Goal: Task Accomplishment & Management: Manage account settings

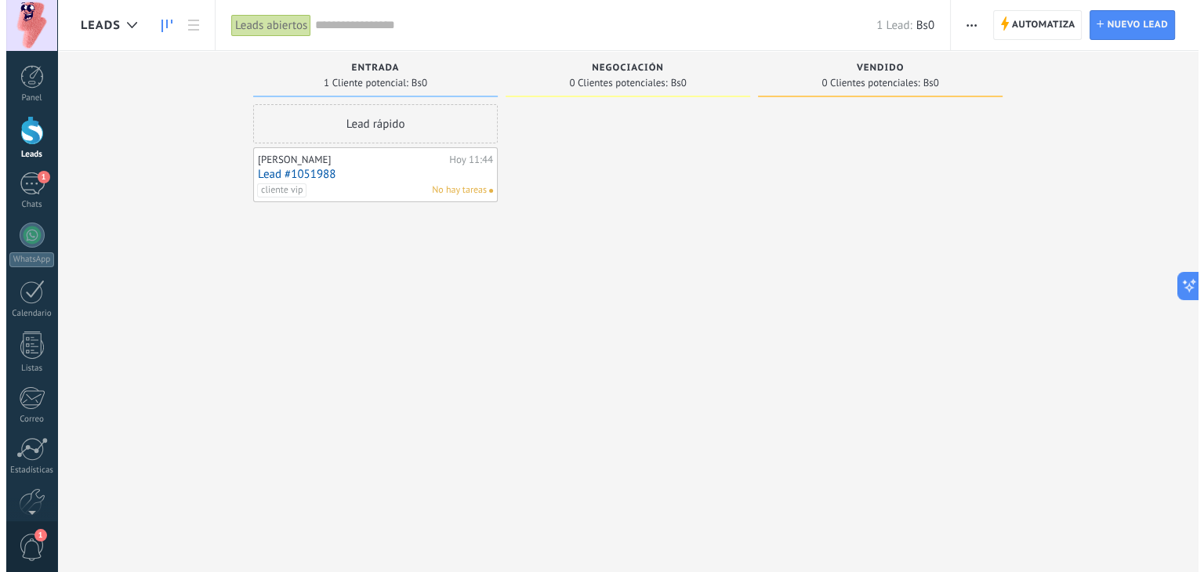
scroll to position [23, 0]
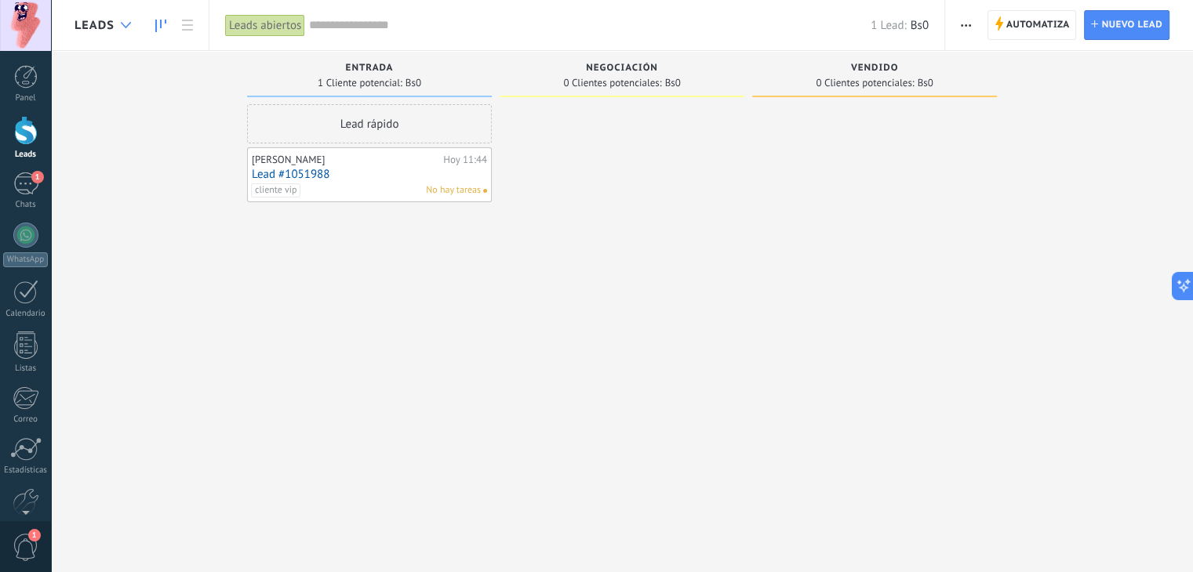
click at [130, 26] on icon at bounding box center [126, 25] width 10 height 6
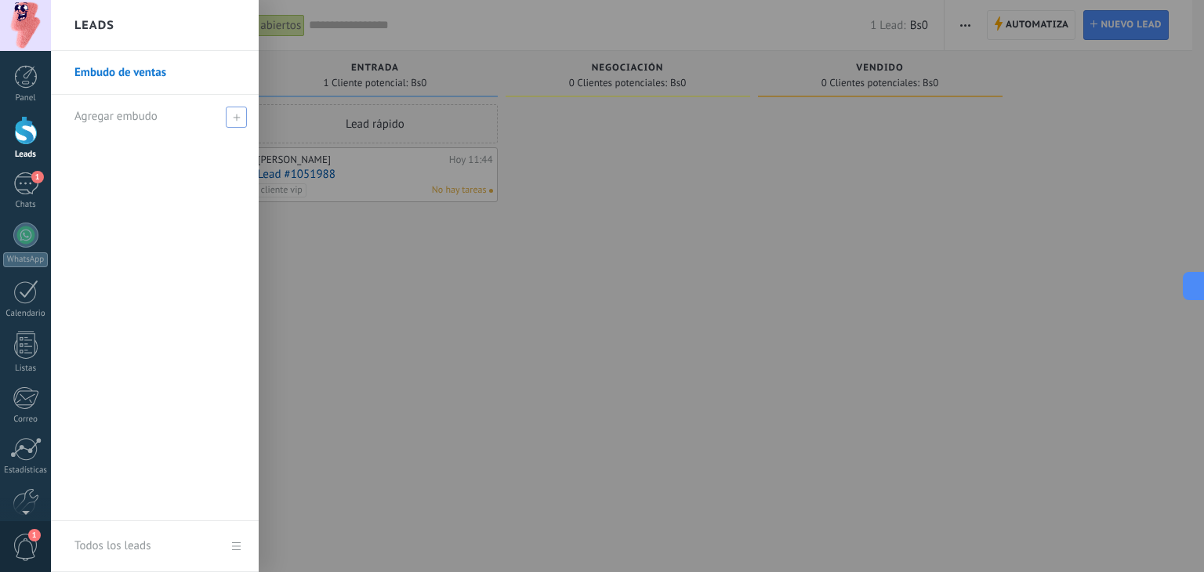
click at [234, 121] on span at bounding box center [236, 117] width 21 height 21
click at [372, 281] on div at bounding box center [653, 286] width 1204 height 572
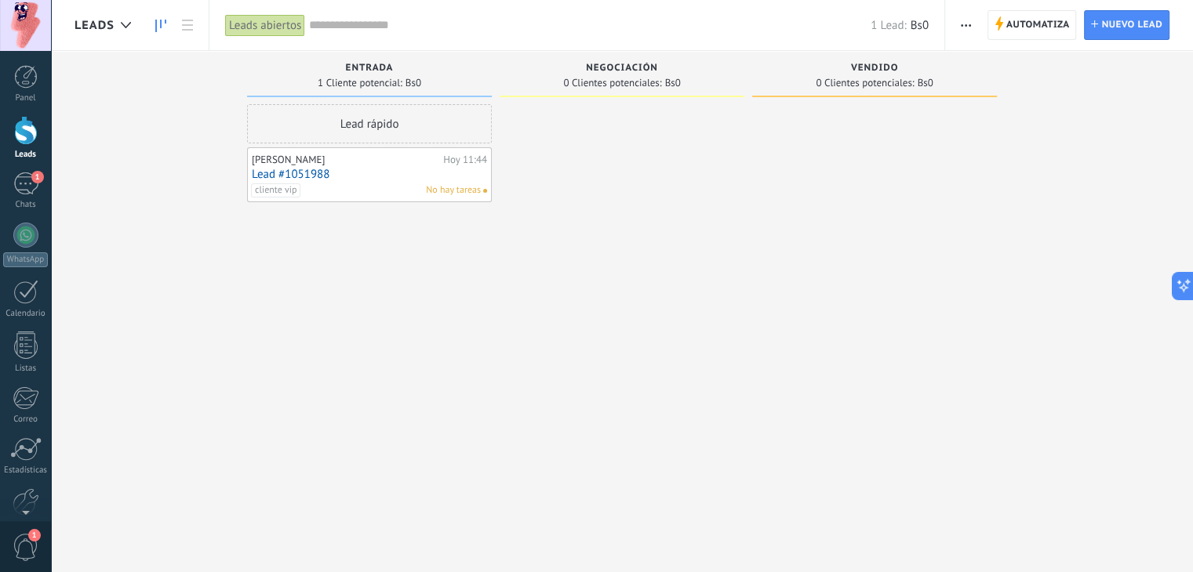
click at [966, 35] on span "button" at bounding box center [966, 25] width 10 height 30
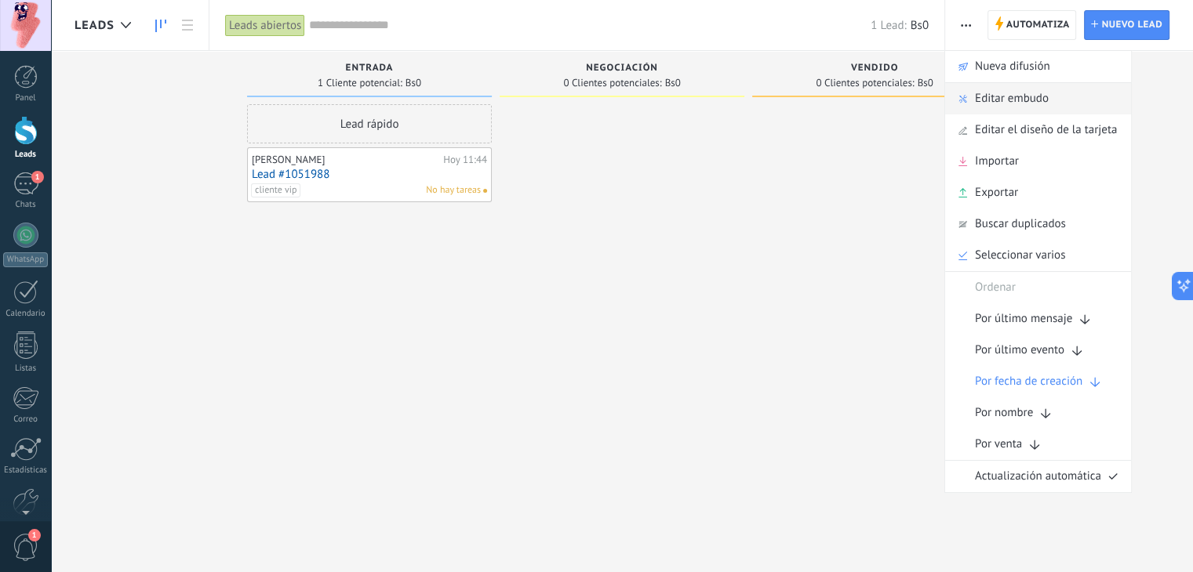
click at [983, 106] on span "Editar embudo" at bounding box center [1012, 98] width 74 height 31
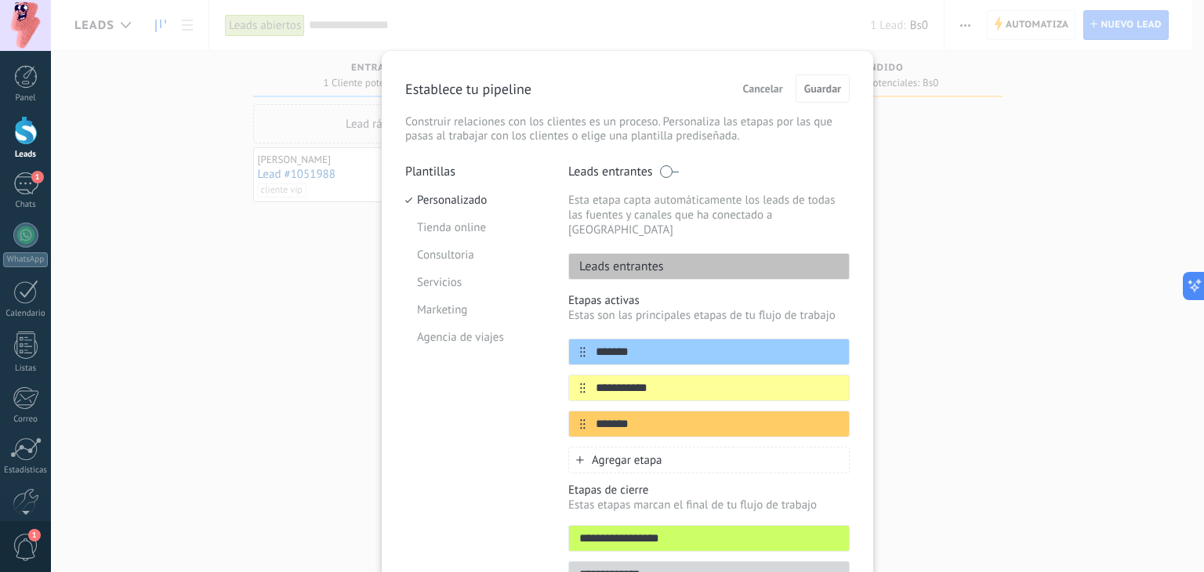
click at [606, 453] on span "Agregar etapa" at bounding box center [627, 460] width 71 height 15
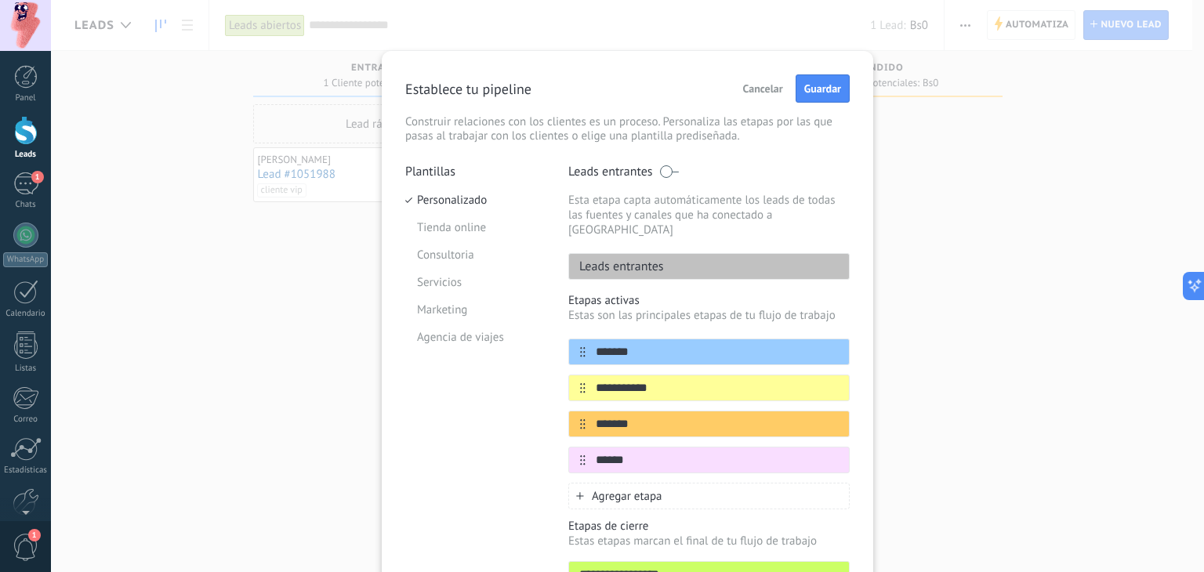
type input "******"
click at [501, 433] on div "Plantillas Personalizado Tienda online Consultoria Servicios Marketing Agencia …" at bounding box center [475, 399] width 140 height 470
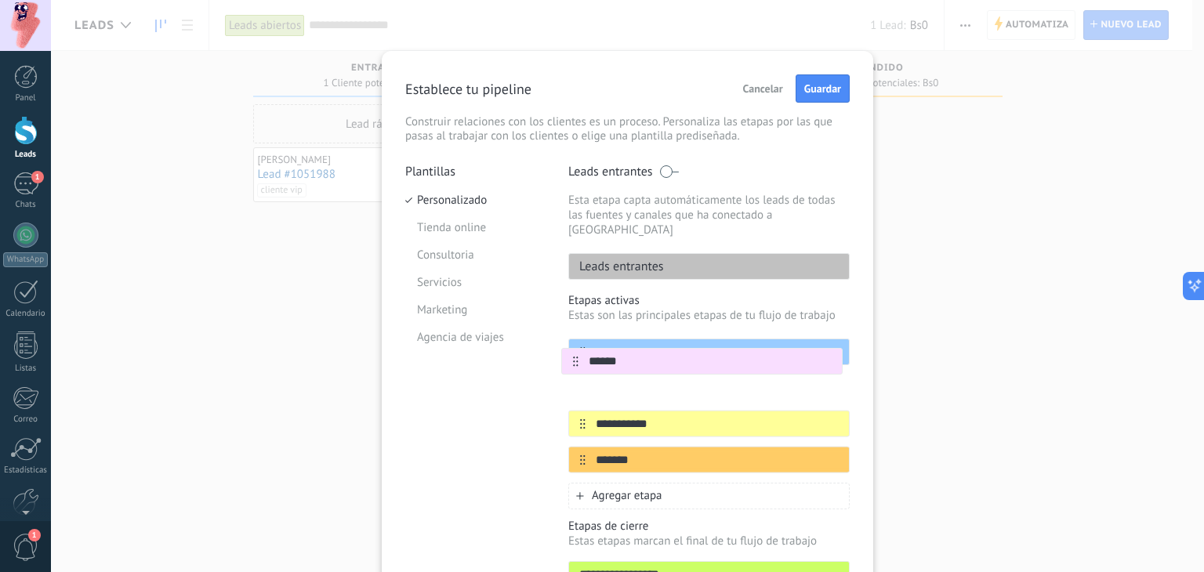
drag, startPoint x: 582, startPoint y: 449, endPoint x: 577, endPoint y: 368, distance: 81.7
click at [577, 368] on div "**********" at bounding box center [710, 406] width 282 height 135
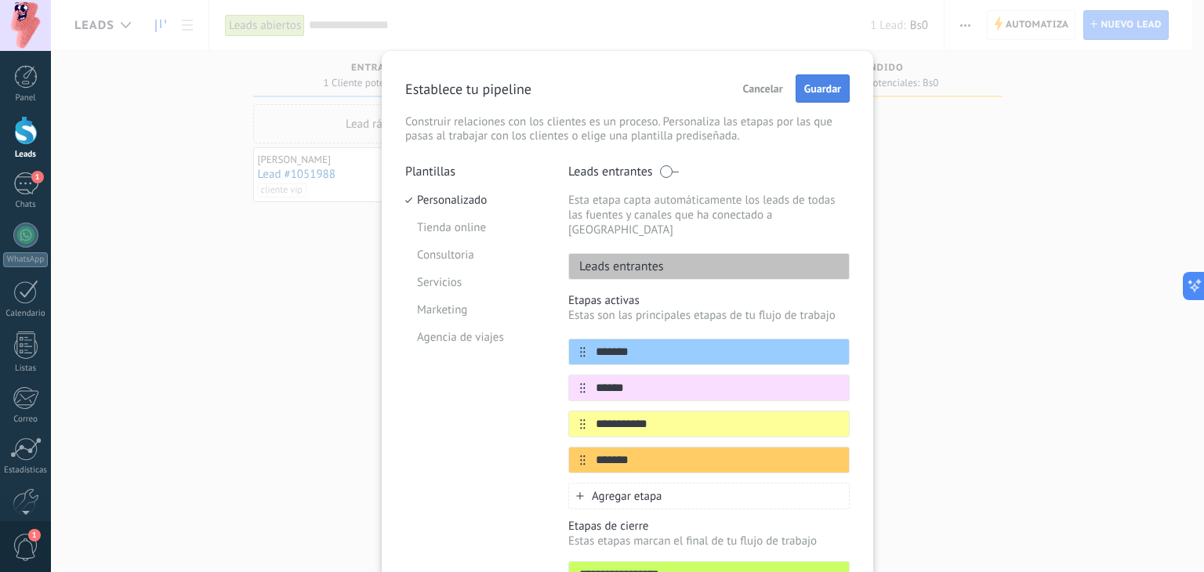
click at [819, 93] on span "Guardar" at bounding box center [823, 88] width 37 height 11
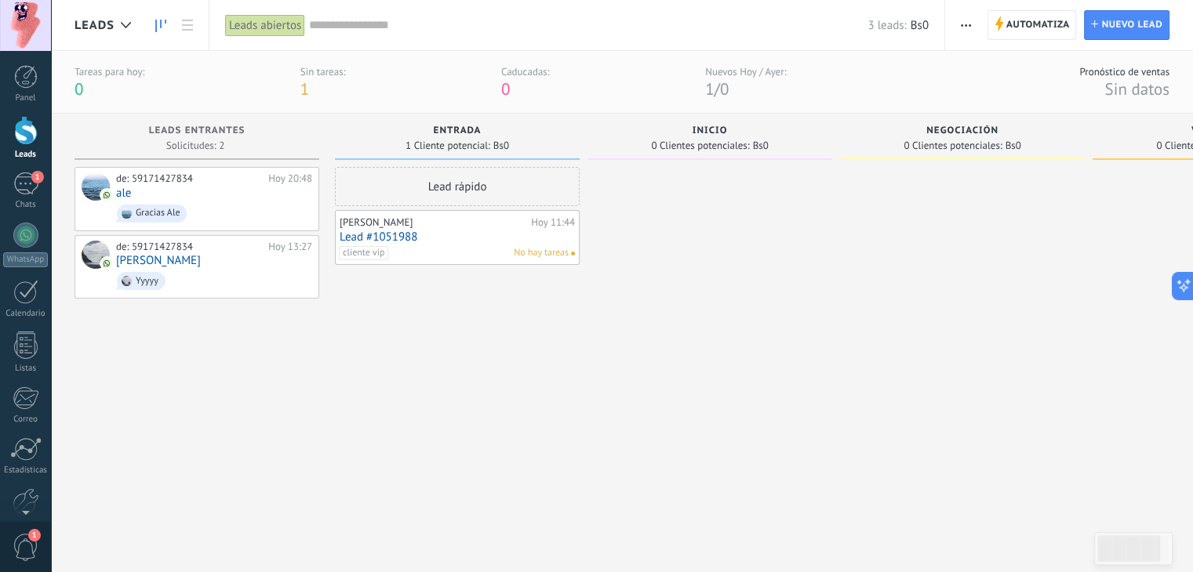
click at [458, 198] on div "Lead rápido" at bounding box center [457, 186] width 245 height 39
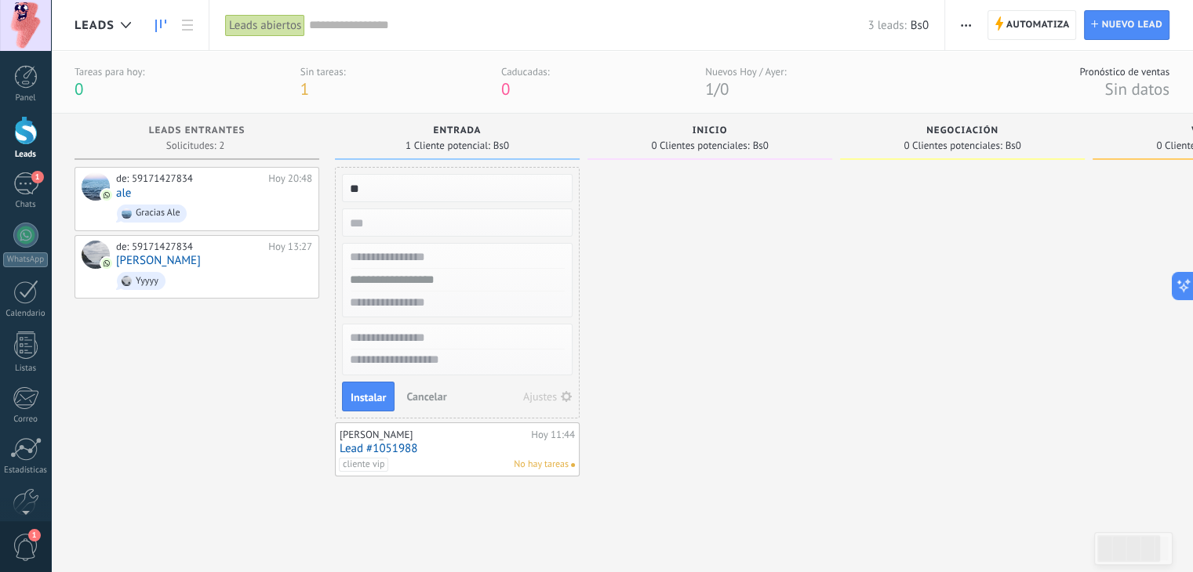
type input "*"
type input "****"
click at [408, 258] on input "text" at bounding box center [455, 257] width 229 height 23
type input "**********"
click at [415, 283] on input "text" at bounding box center [455, 280] width 229 height 23
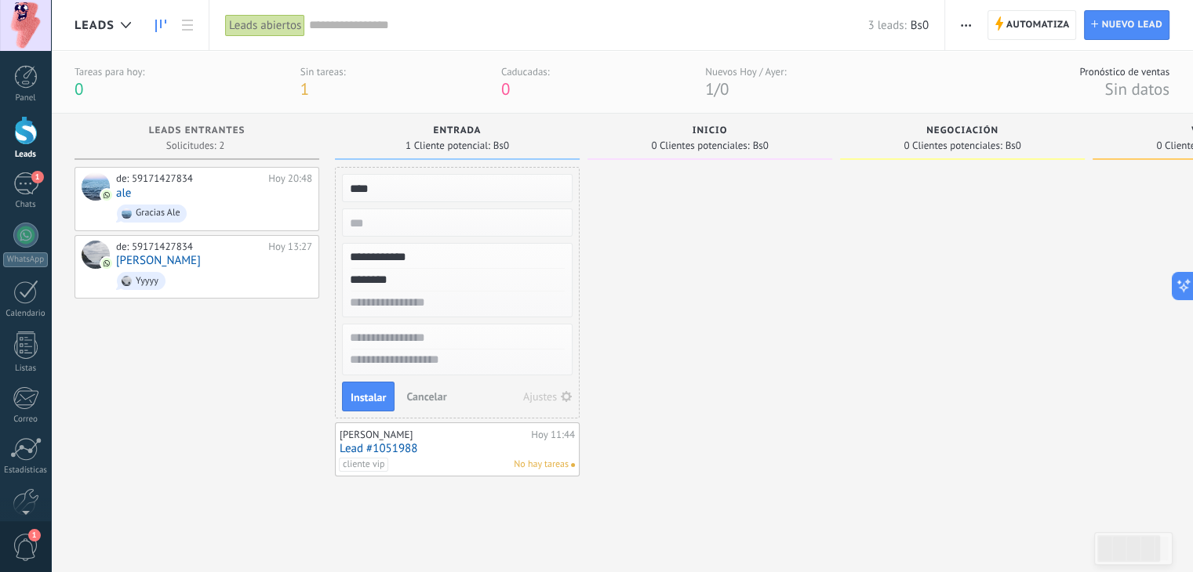
click at [406, 302] on input "text" at bounding box center [455, 303] width 229 height 23
click at [354, 280] on input "********" at bounding box center [455, 280] width 229 height 23
type input "**********"
click at [394, 260] on input "**********" at bounding box center [455, 257] width 229 height 23
type input "**********"
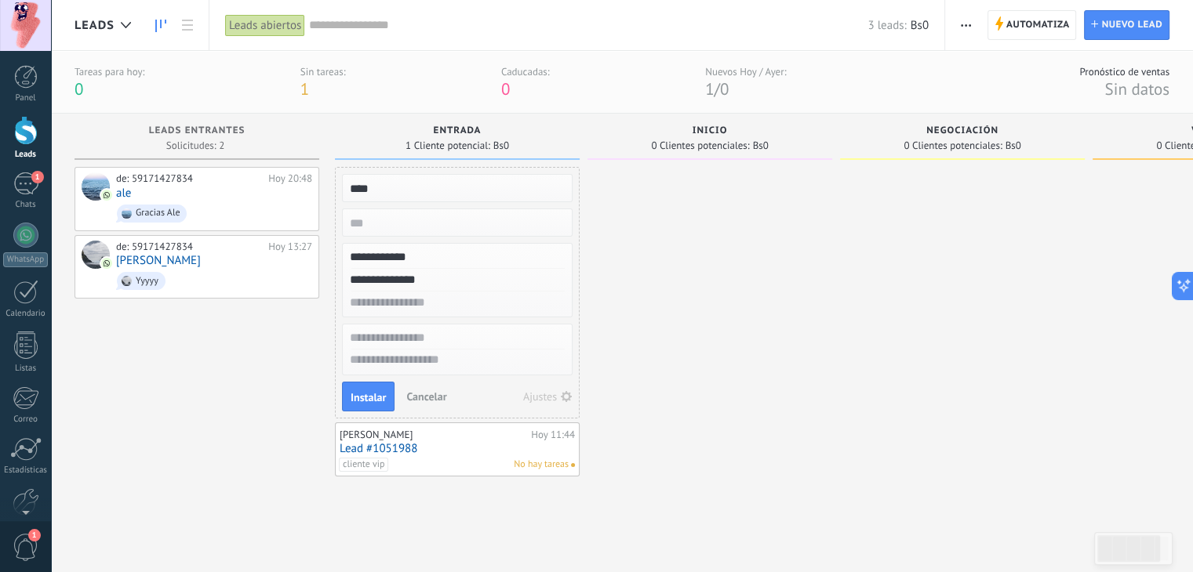
click at [422, 339] on input "text" at bounding box center [455, 338] width 229 height 23
click at [376, 393] on span "Instalar" at bounding box center [368, 397] width 35 height 11
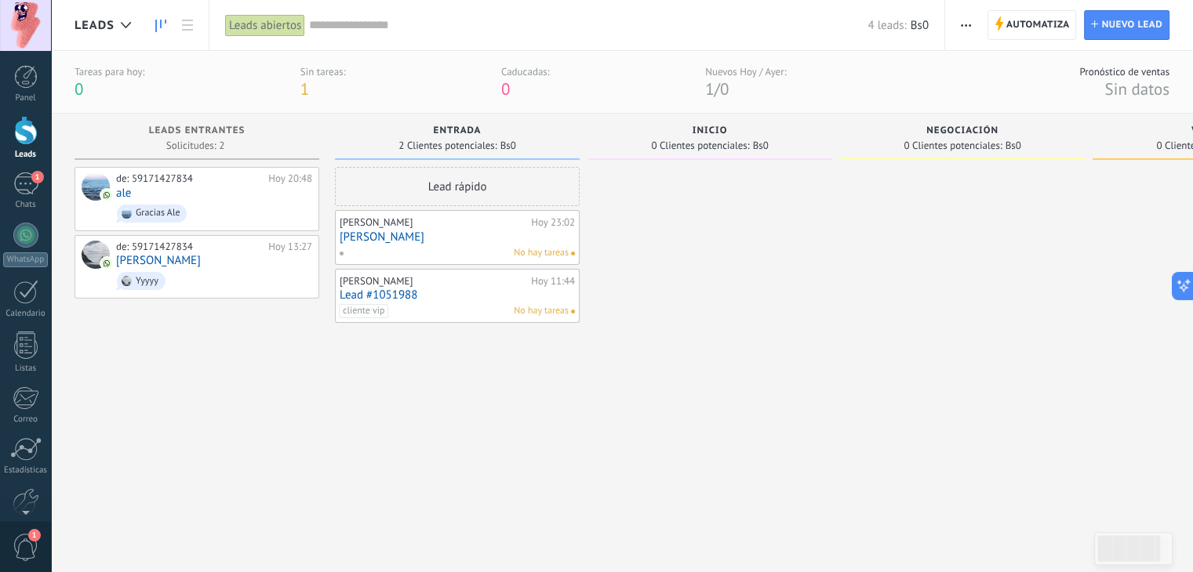
click at [389, 241] on link "[PERSON_NAME]" at bounding box center [457, 237] width 235 height 13
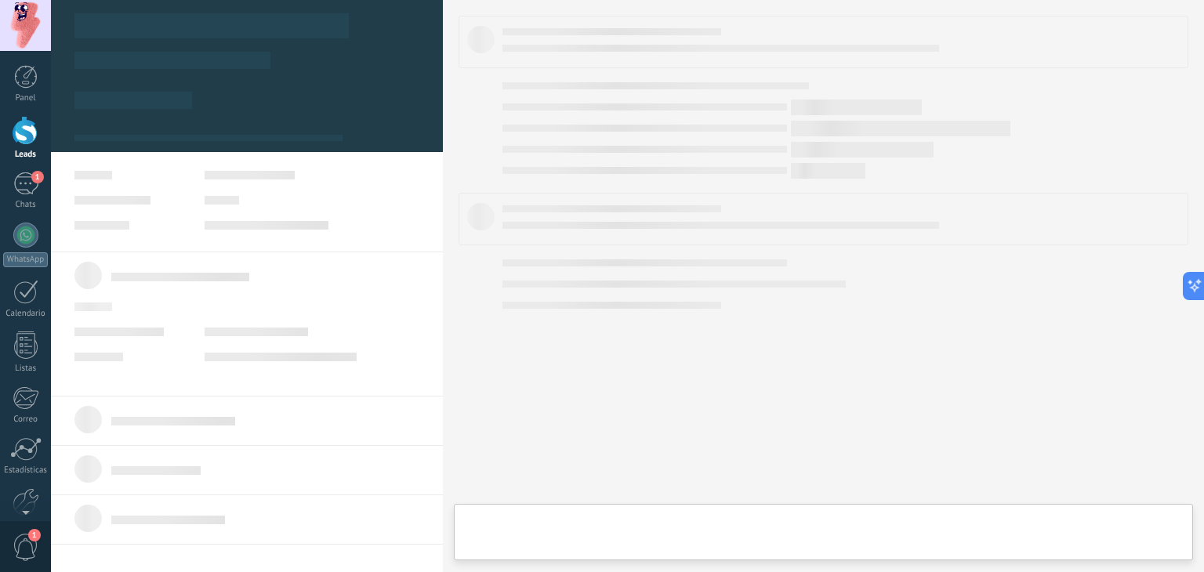
type textarea "****"
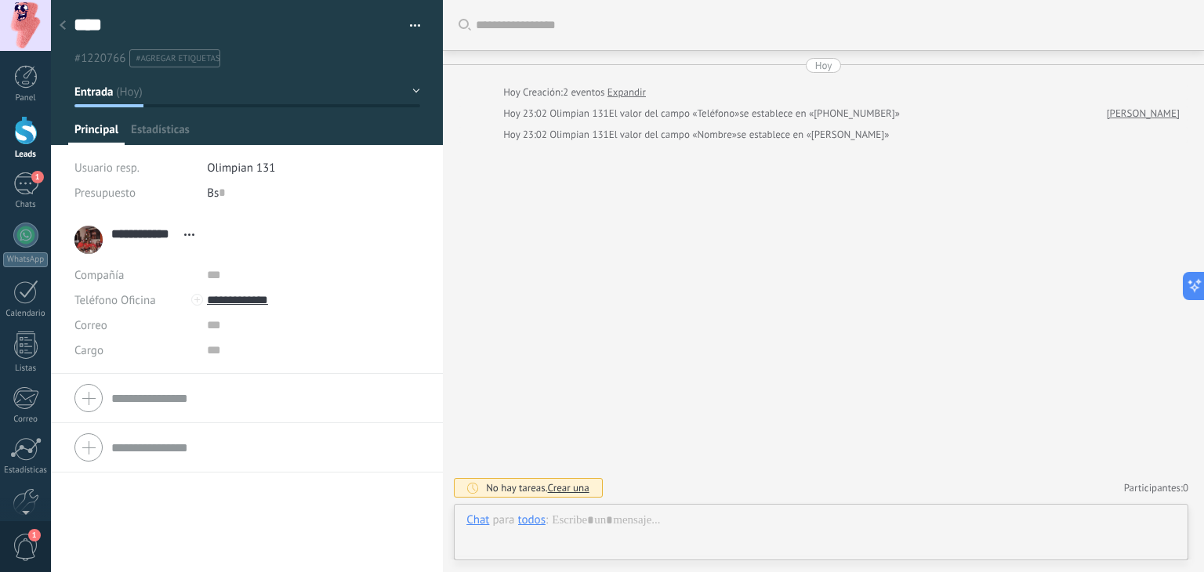
scroll to position [23, 0]
click at [160, 54] on span "#agregar etiquetas" at bounding box center [178, 58] width 84 height 11
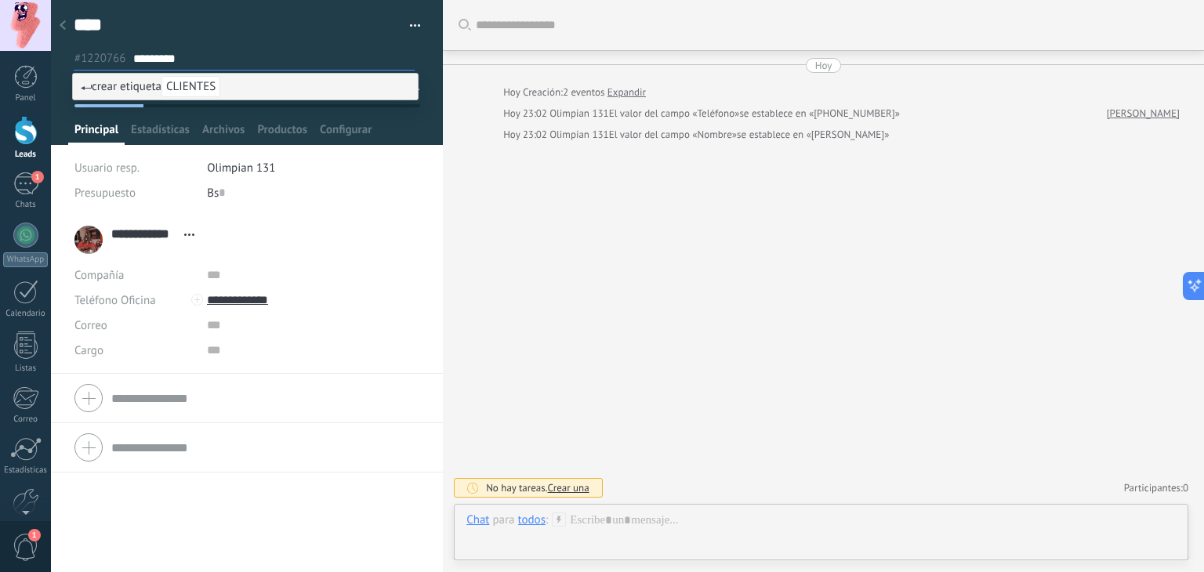
type input "**********"
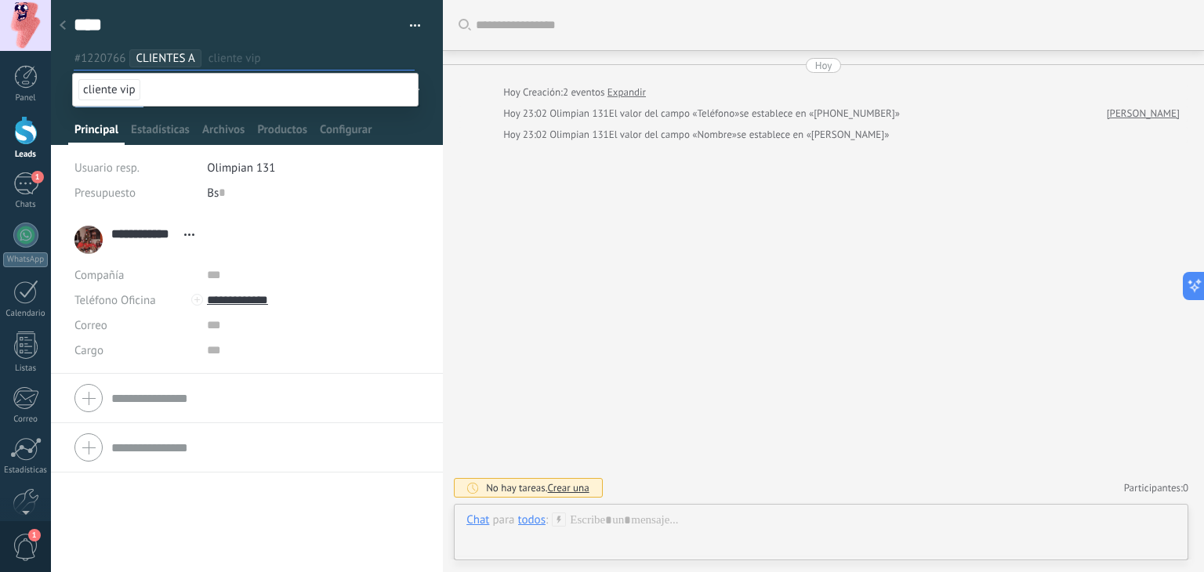
click at [71, 26] on div at bounding box center [63, 26] width 22 height 31
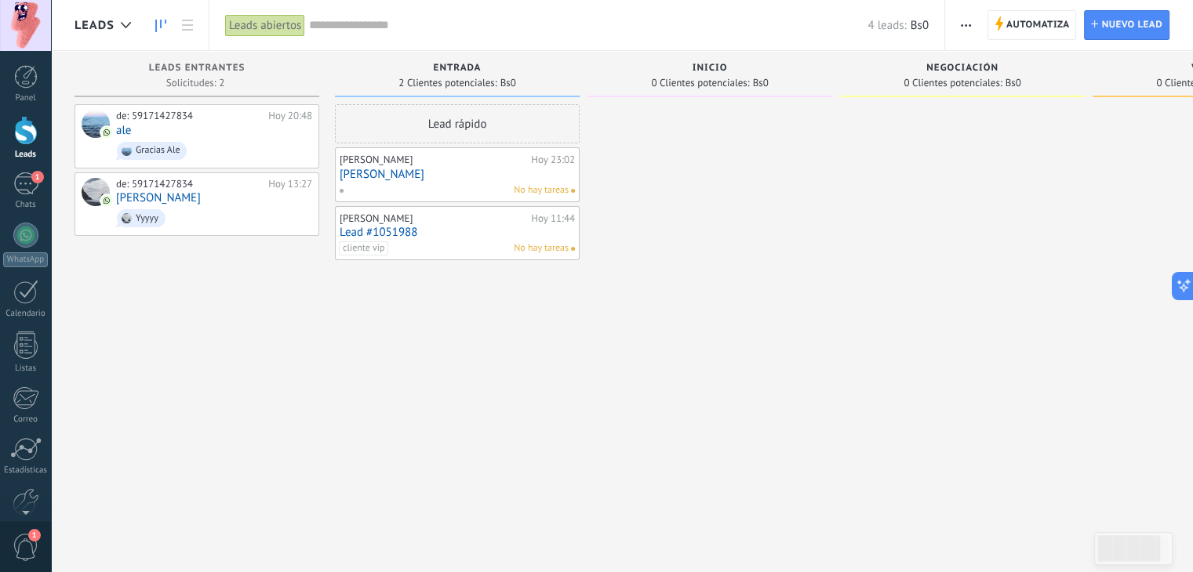
click at [452, 232] on link "Lead #1051988" at bounding box center [457, 232] width 235 height 13
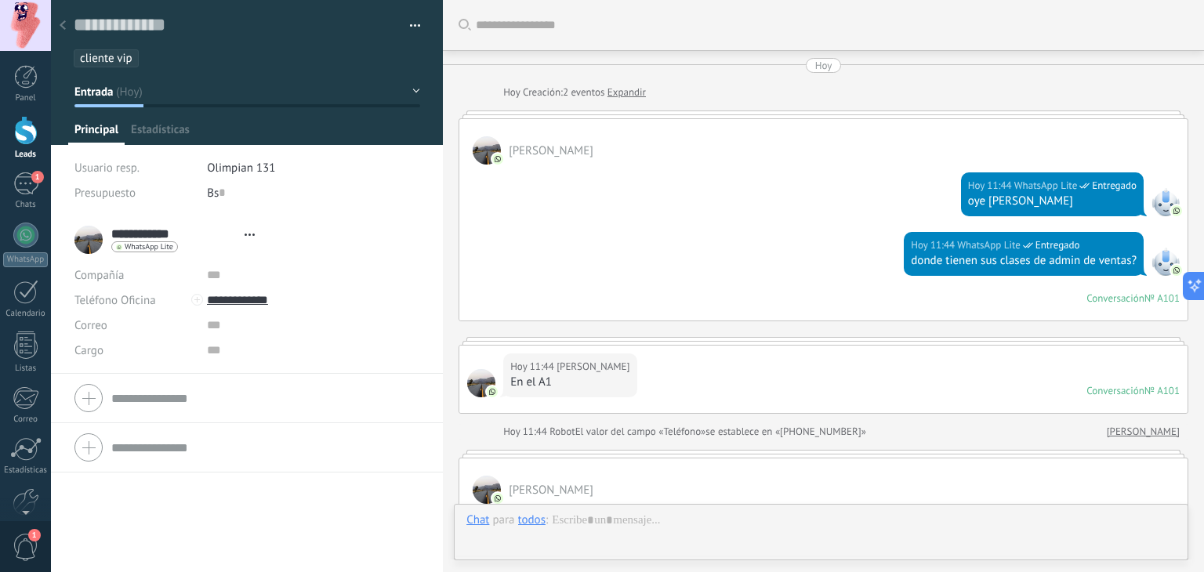
type textarea "**********"
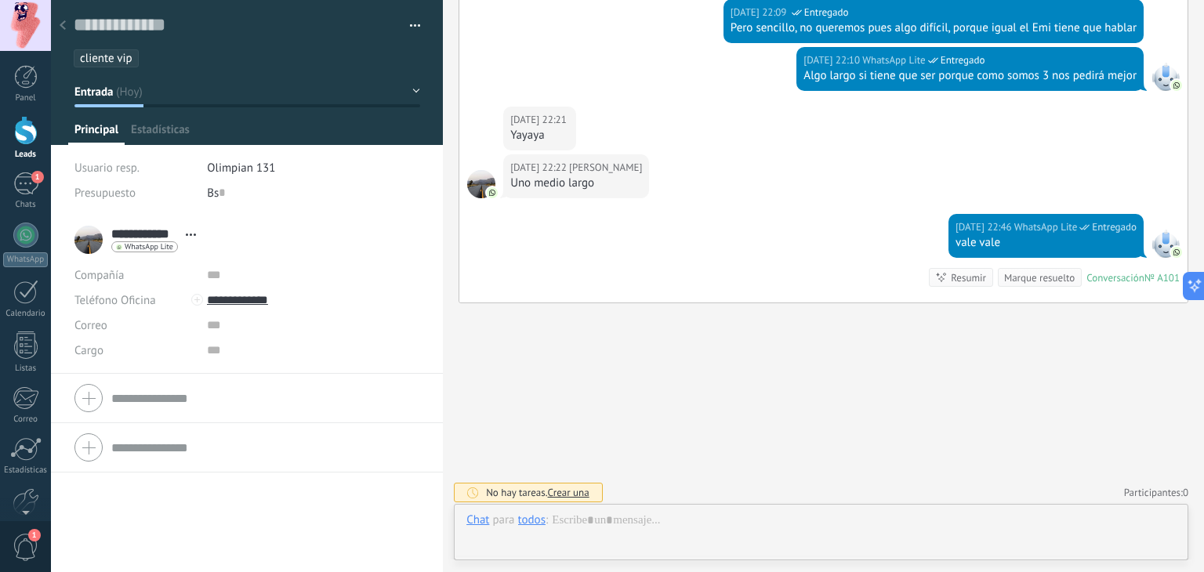
scroll to position [23, 0]
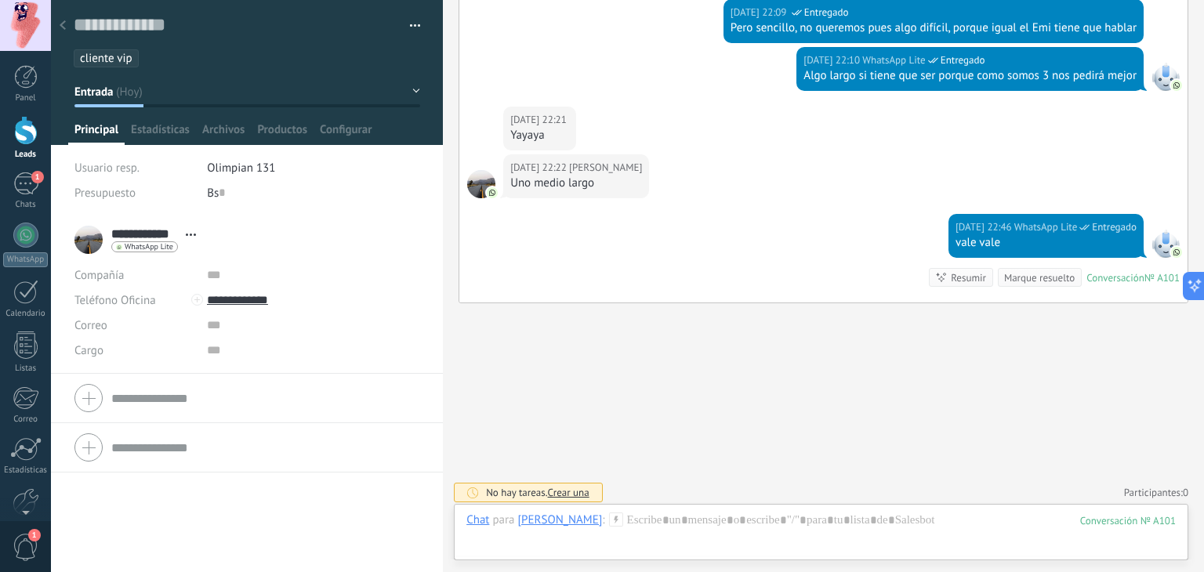
click at [123, 66] on li "cliente vip" at bounding box center [106, 58] width 65 height 18
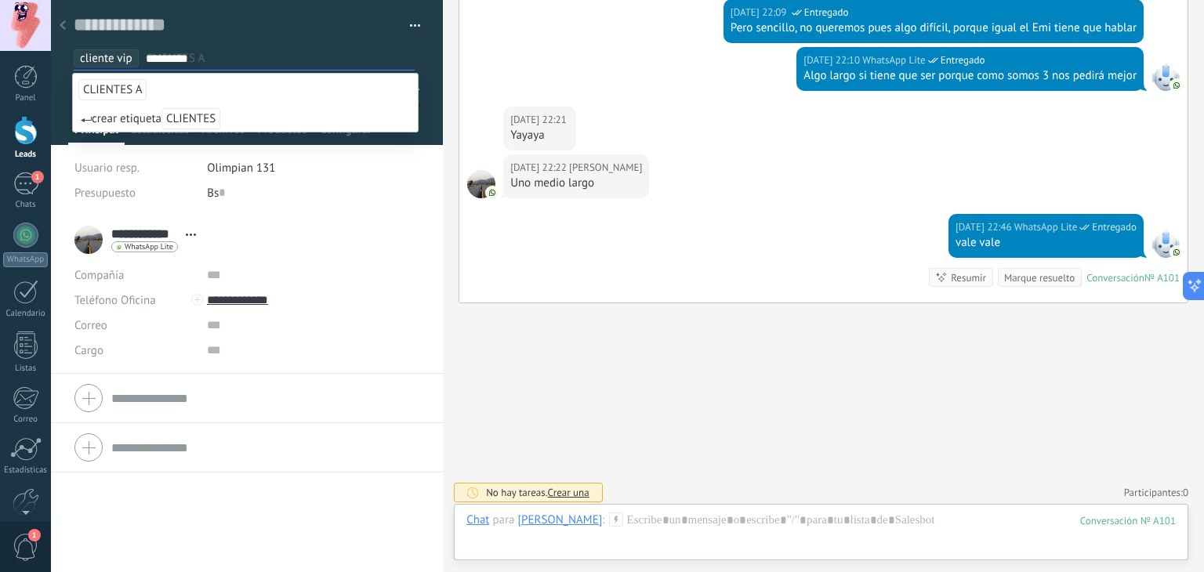
type input "**********"
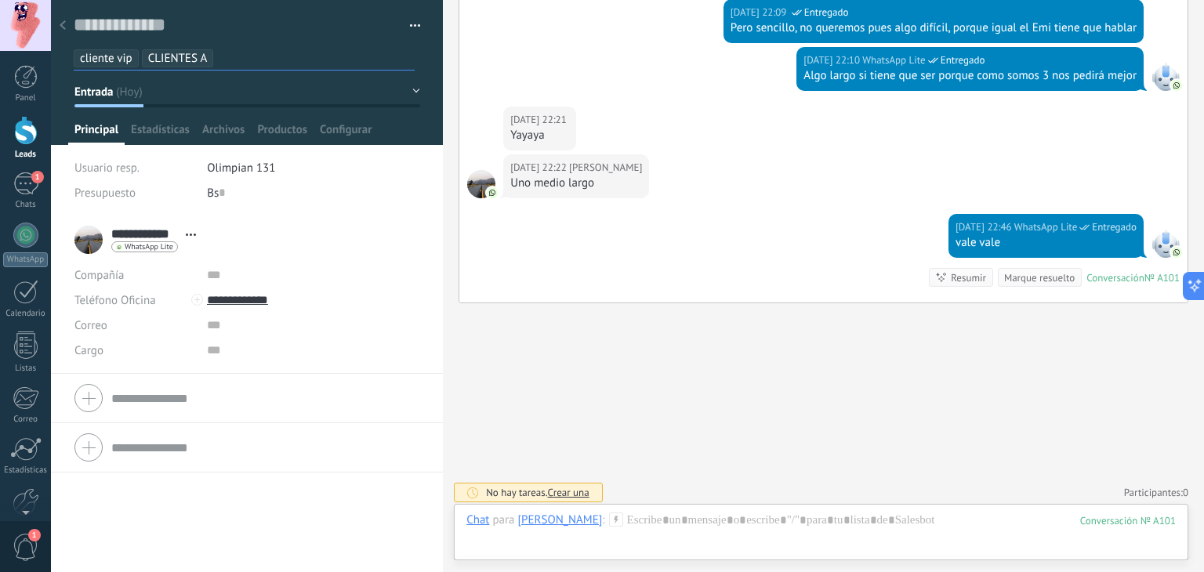
click at [67, 33] on div at bounding box center [63, 26] width 22 height 31
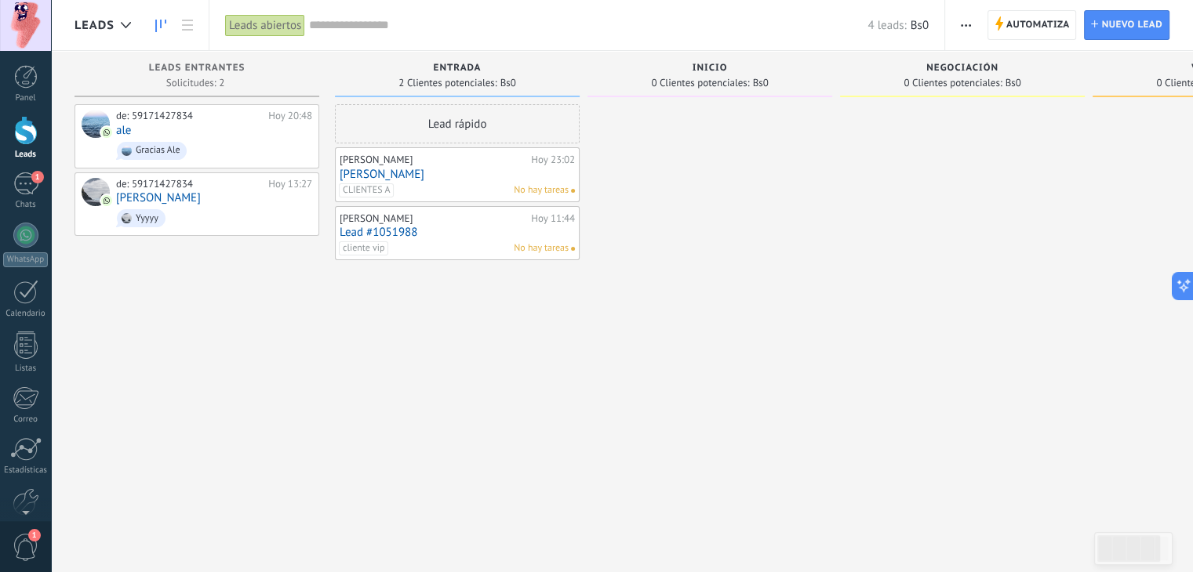
click at [358, 261] on div "Lead rápido [PERSON_NAME][DATE] 23:02 [PERSON_NAME] A No hay tareas [PERSON_NAM…" at bounding box center [457, 288] width 245 height 368
click at [362, 248] on span "cliente vip" at bounding box center [363, 249] width 49 height 14
click at [376, 273] on span "CLIENTES A" at bounding box center [370, 275] width 56 height 14
click at [385, 274] on div "Lead rápido [PERSON_NAME][DATE] 23:02 [PERSON_NAME] A No hay tareas [PERSON_NAM…" at bounding box center [457, 288] width 245 height 368
click at [213, 218] on span "Yyyyy" at bounding box center [214, 218] width 196 height 24
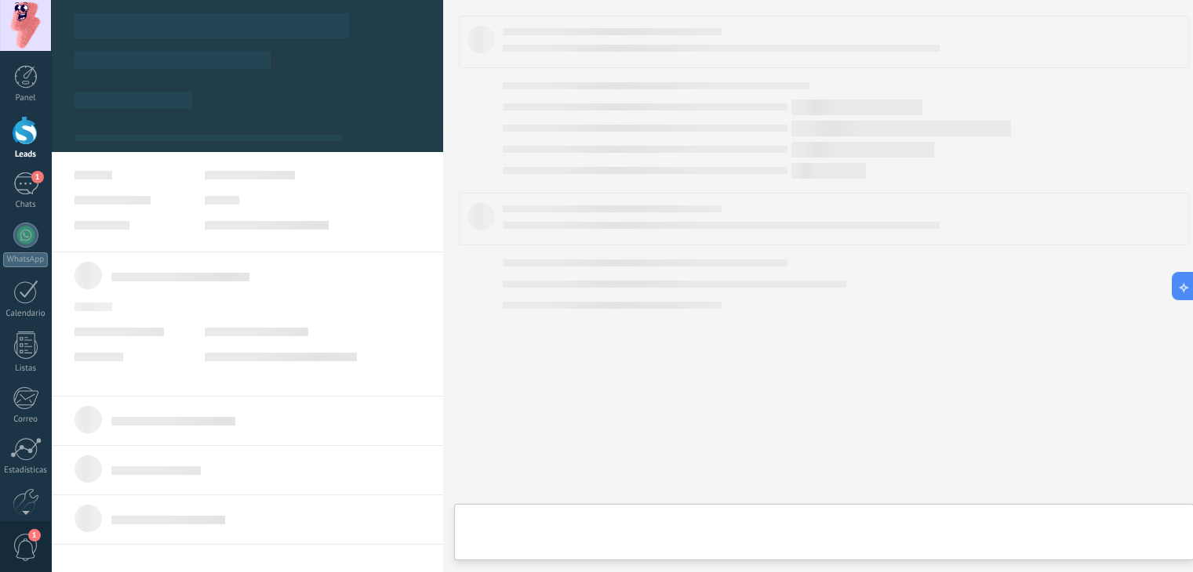
click at [213, 218] on span "Yyyyy" at bounding box center [214, 218] width 196 height 24
type textarea "**********"
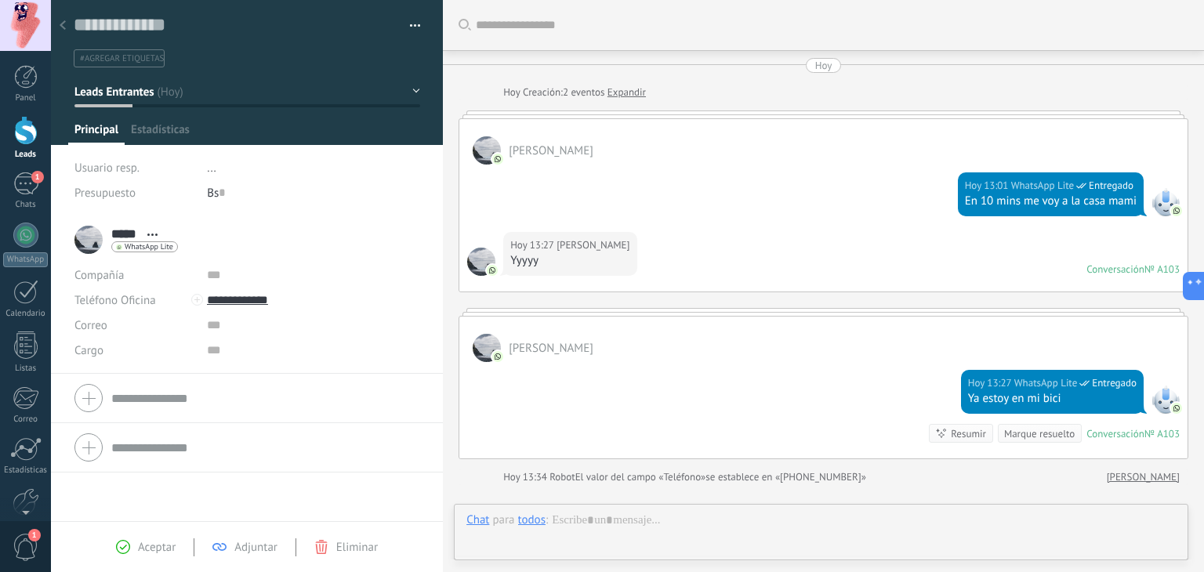
scroll to position [185, 0]
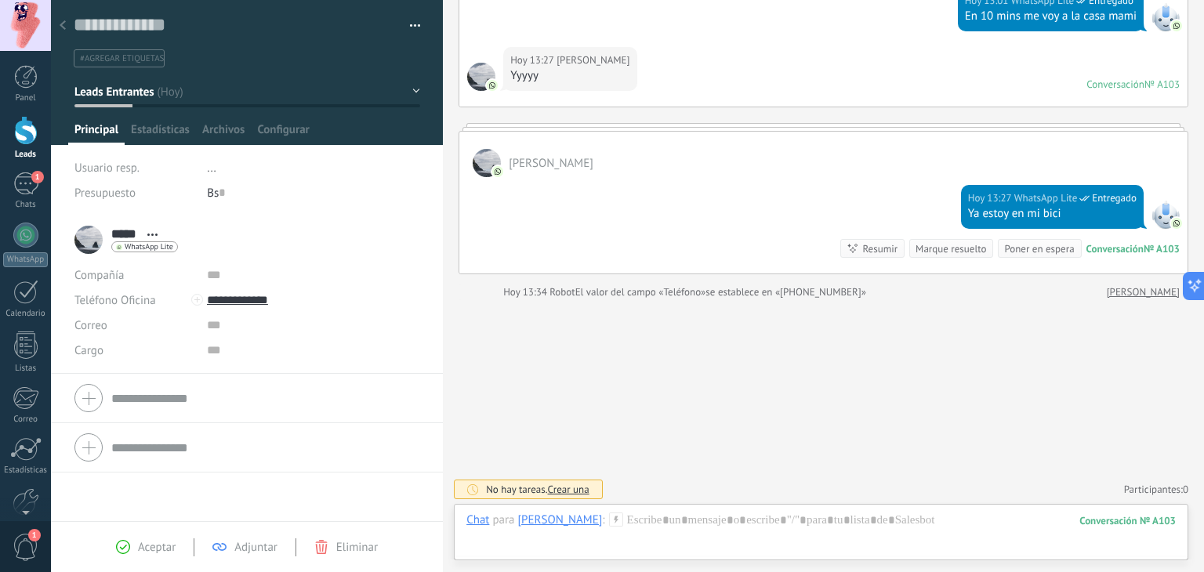
click at [141, 62] on span "#agregar etiquetas" at bounding box center [122, 58] width 84 height 11
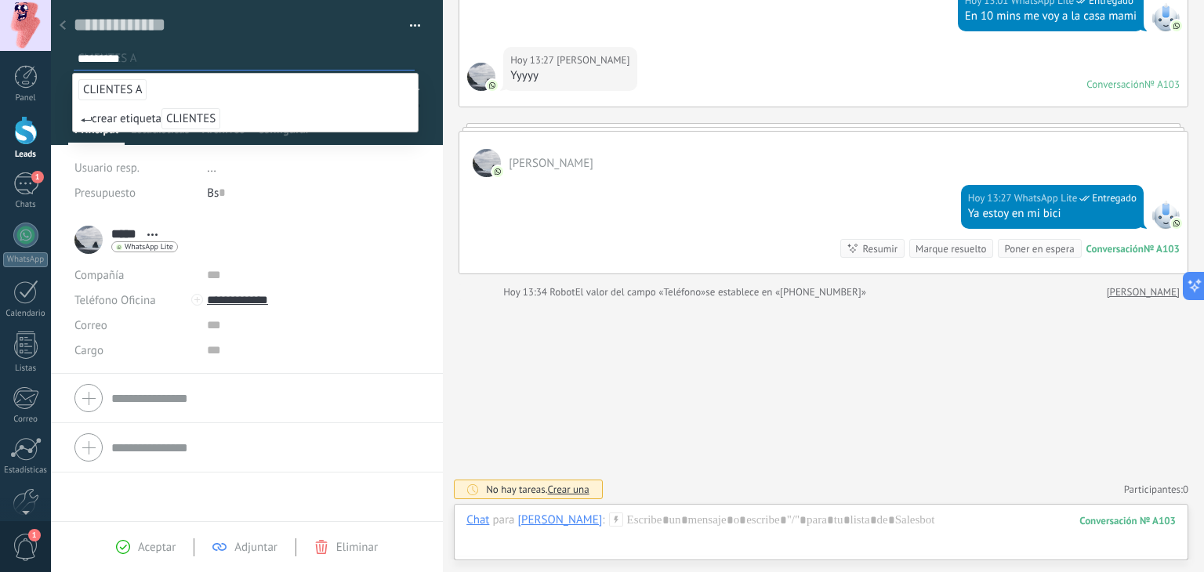
type input "**********"
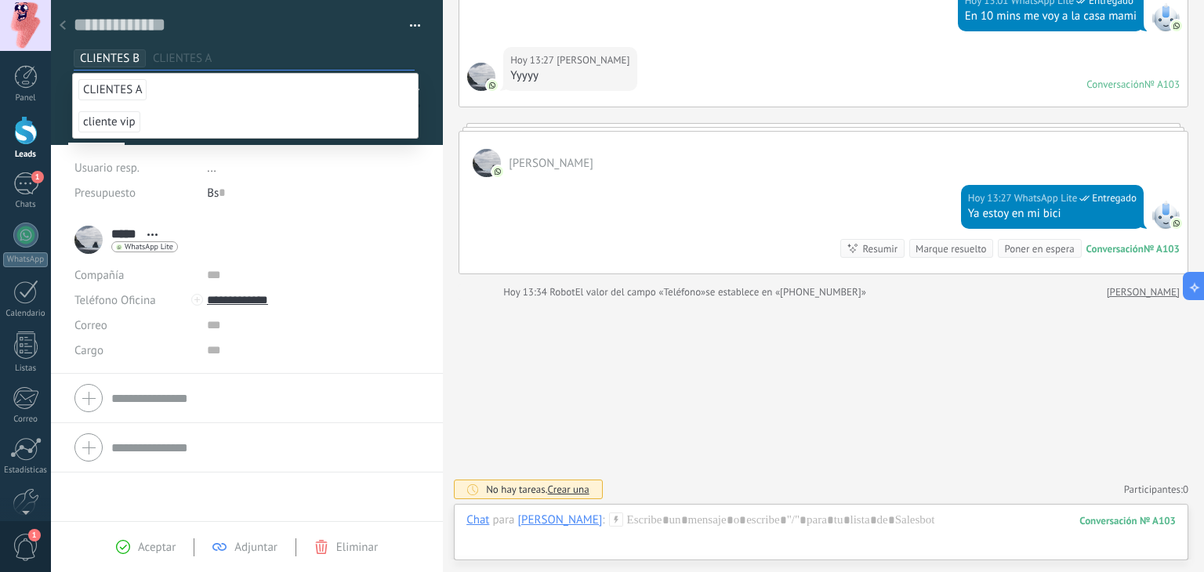
click at [69, 26] on div at bounding box center [63, 26] width 22 height 31
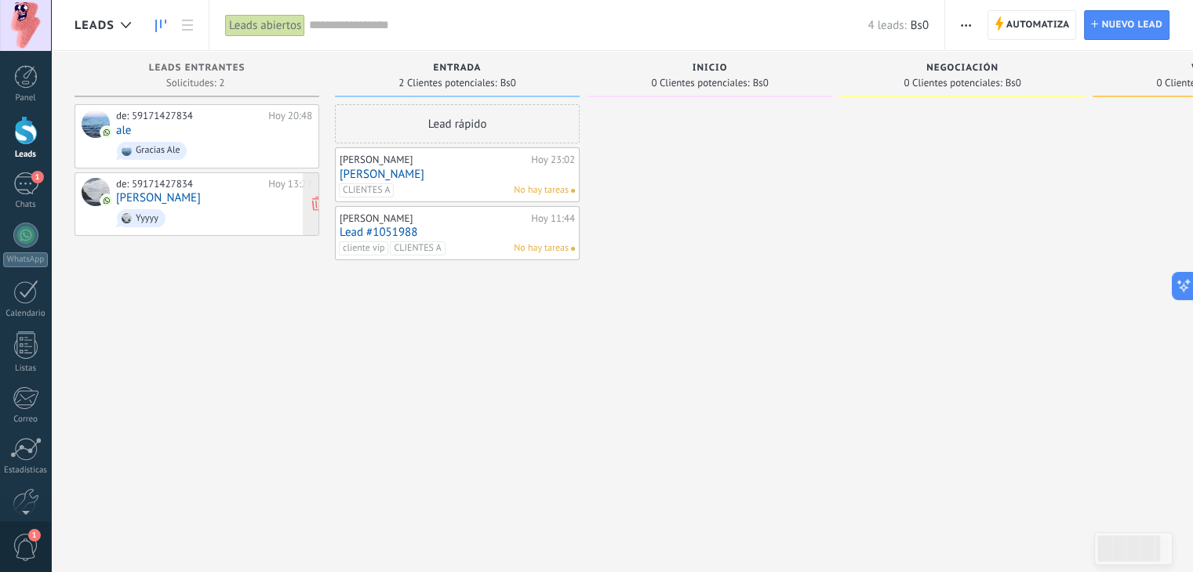
click at [215, 217] on span "Yyyyy" at bounding box center [214, 218] width 196 height 24
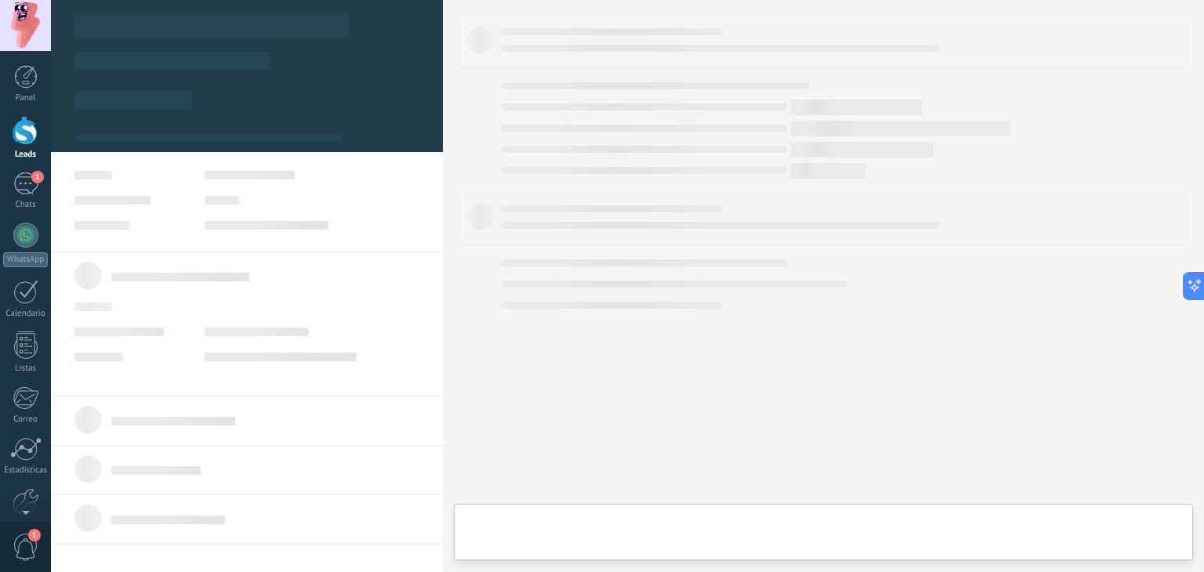
type textarea "**********"
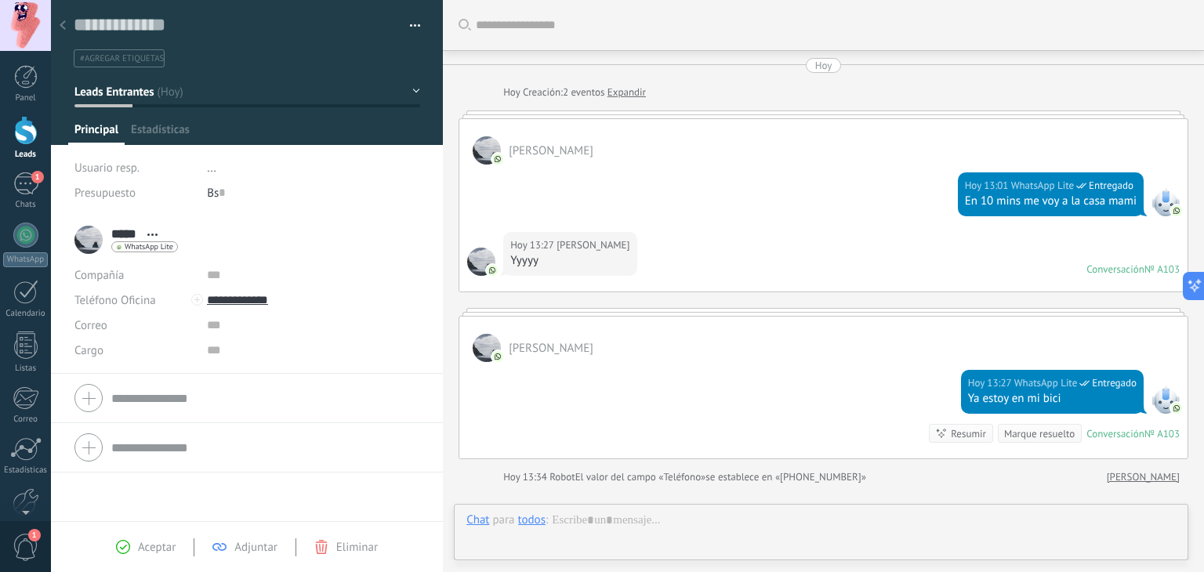
scroll to position [185, 0]
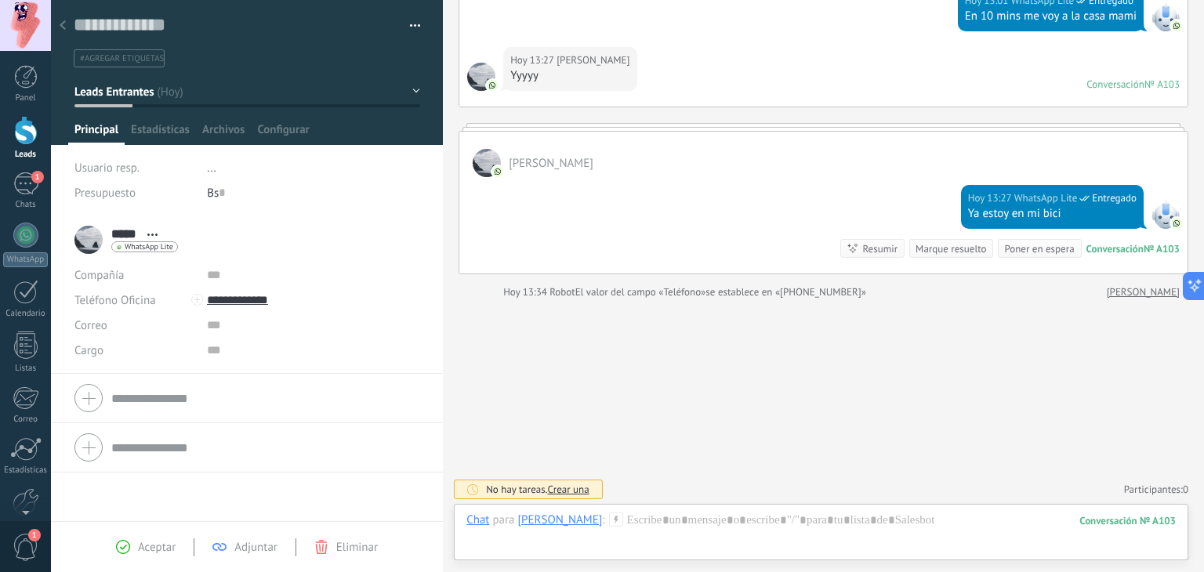
click at [114, 56] on span "#agregar etiquetas" at bounding box center [122, 58] width 84 height 11
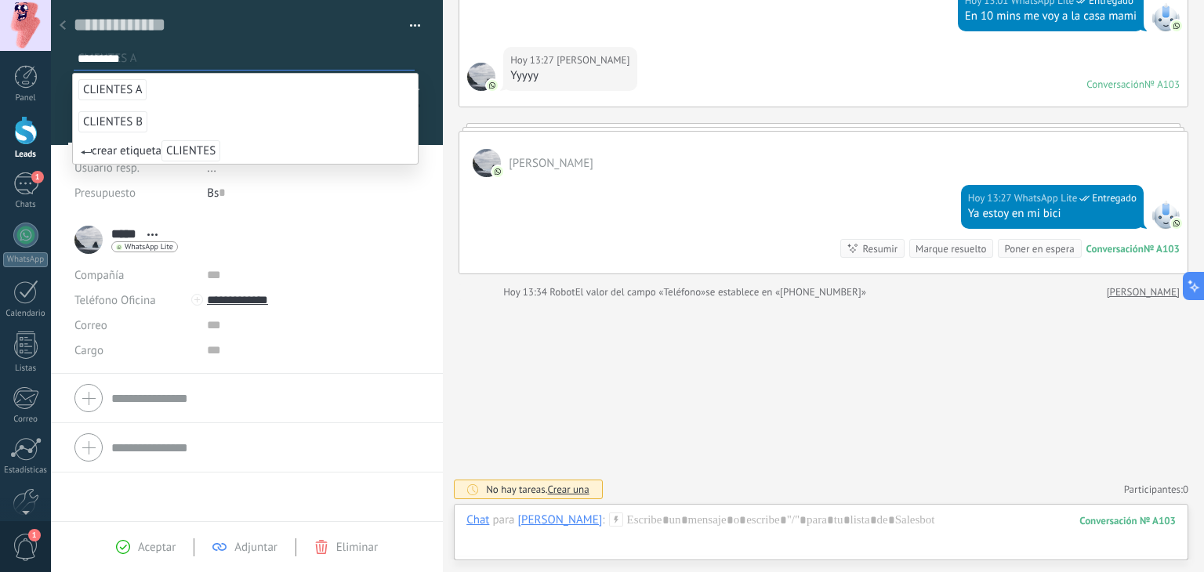
type input "**********"
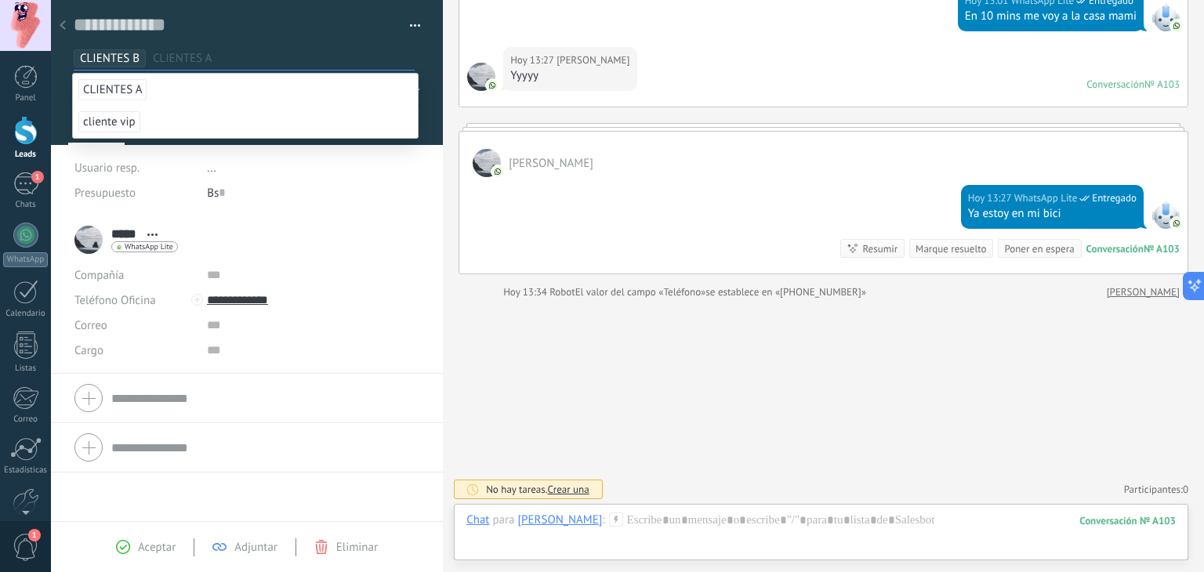
click at [184, 50] on input "text" at bounding box center [283, 58] width 261 height 16
click at [248, 156] on li "..." at bounding box center [313, 167] width 213 height 25
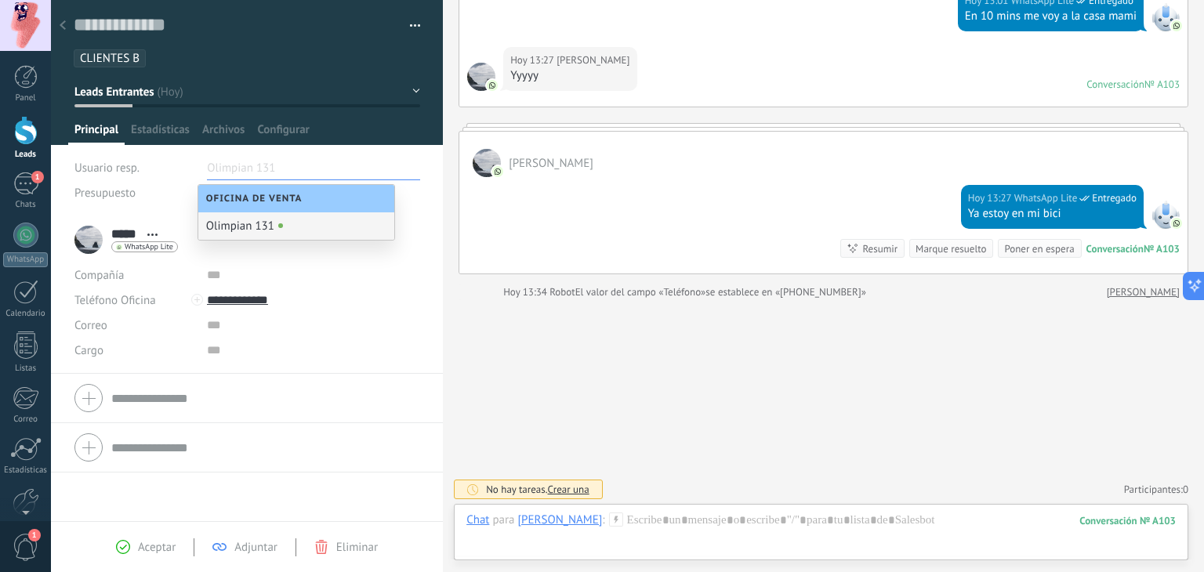
drag, startPoint x: 129, startPoint y: 54, endPoint x: 172, endPoint y: 77, distance: 48.8
click at [172, 77] on div "Guardar y crear Imprimir Administrar etiquetas Exportar a excel" at bounding box center [247, 61] width 393 height 122
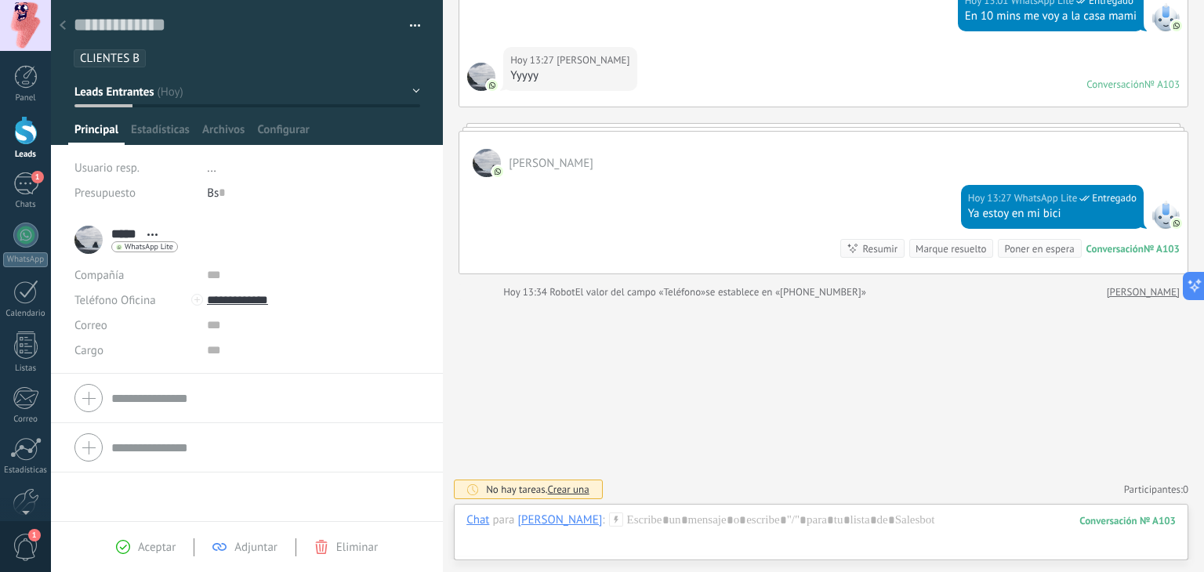
click at [68, 26] on div at bounding box center [63, 26] width 22 height 31
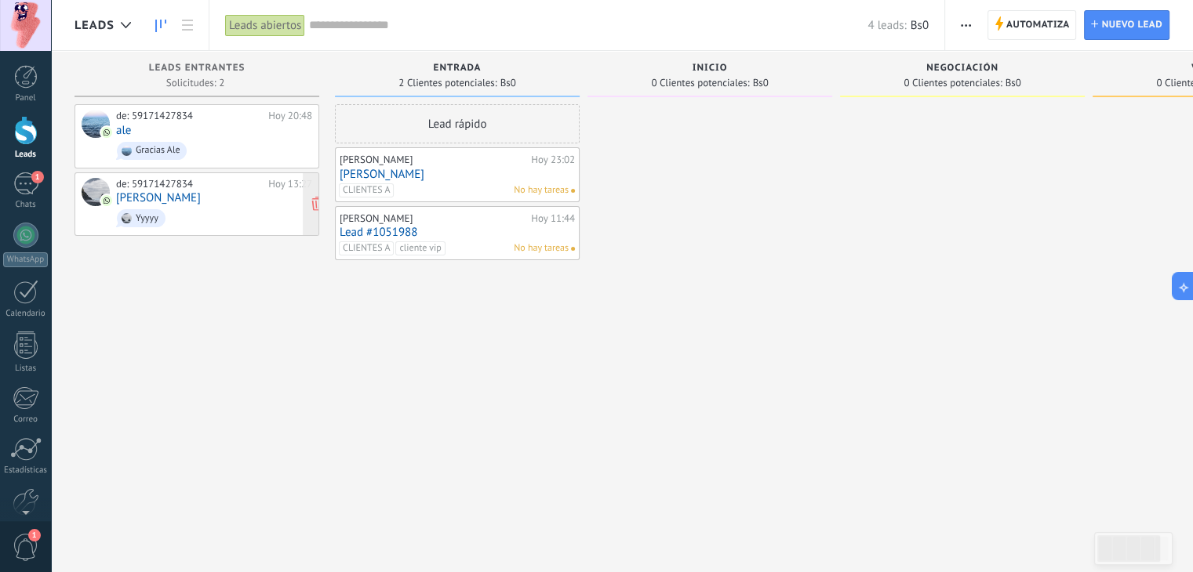
click at [204, 216] on span "Yyyyy" at bounding box center [214, 218] width 196 height 24
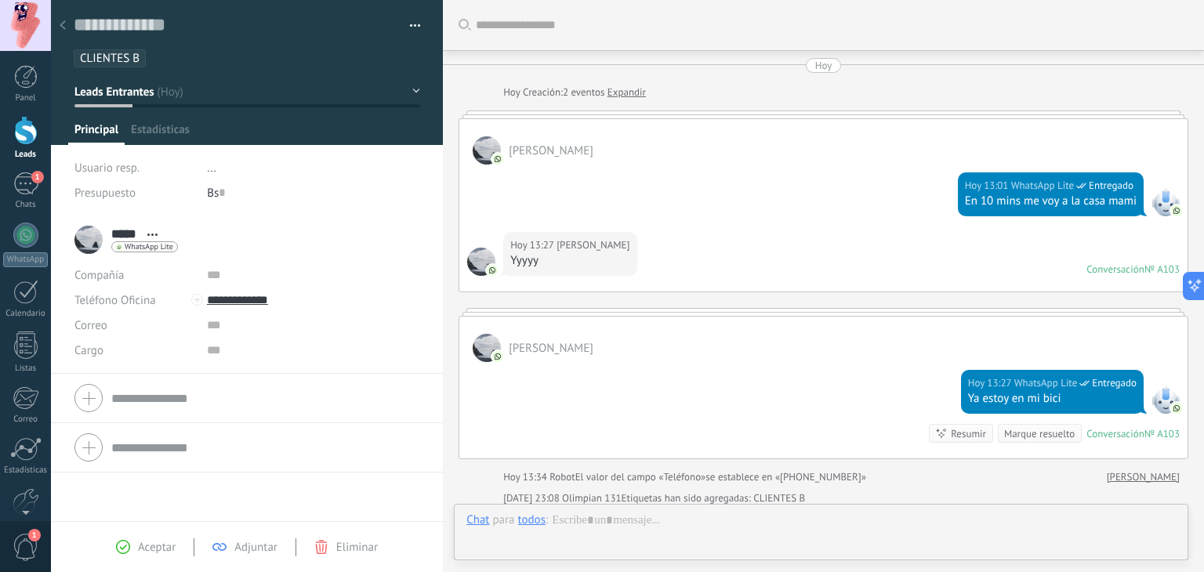
scroll to position [206, 0]
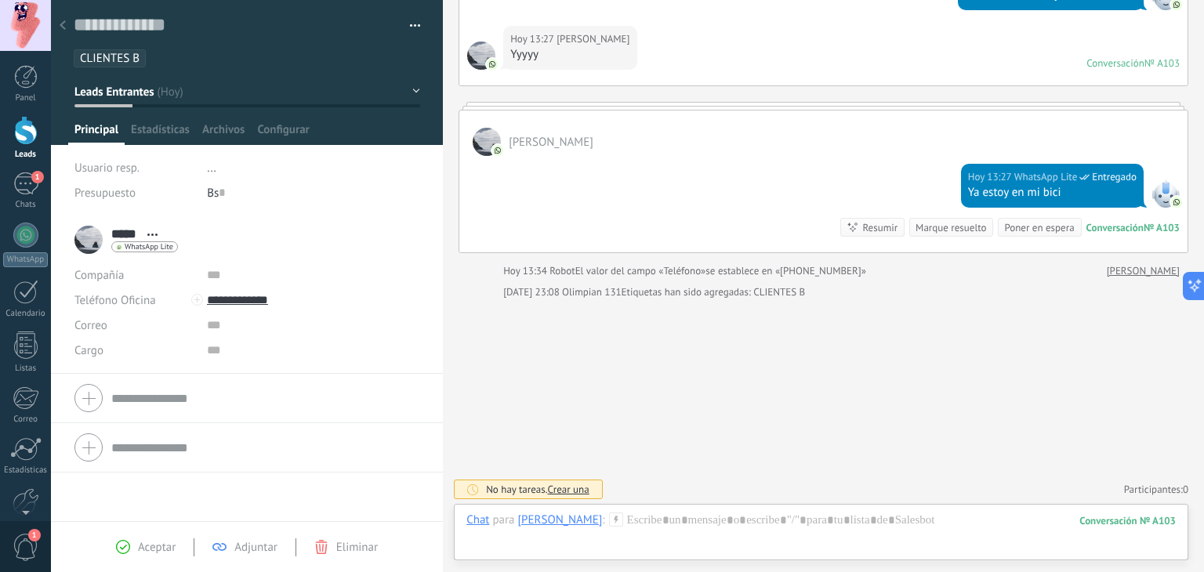
click at [66, 26] on div at bounding box center [63, 26] width 22 height 31
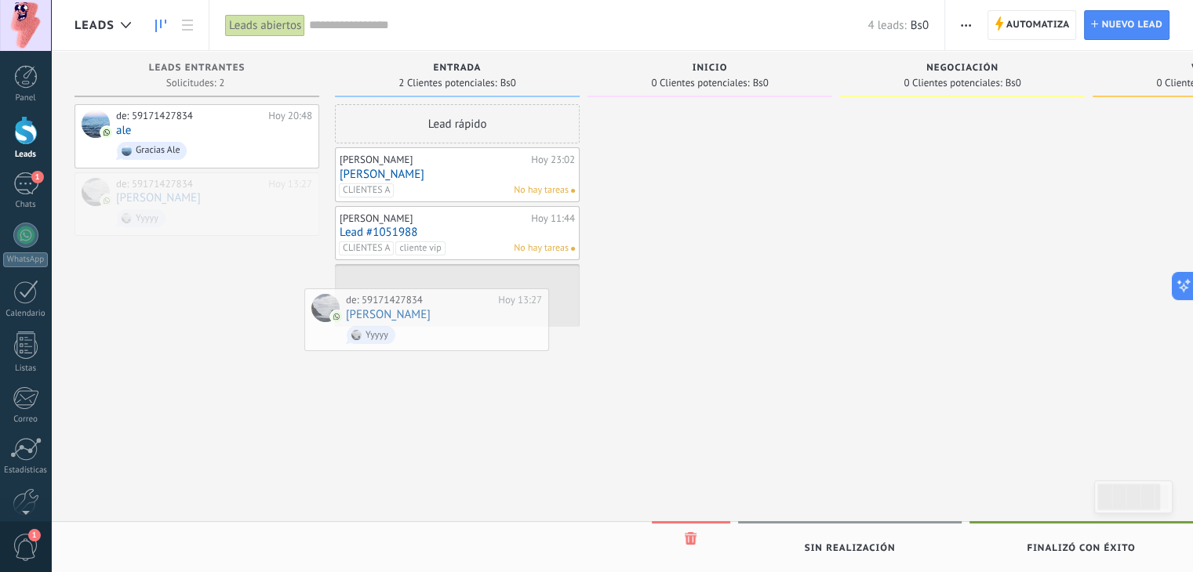
drag, startPoint x: 241, startPoint y: 210, endPoint x: 488, endPoint y: 333, distance: 276.0
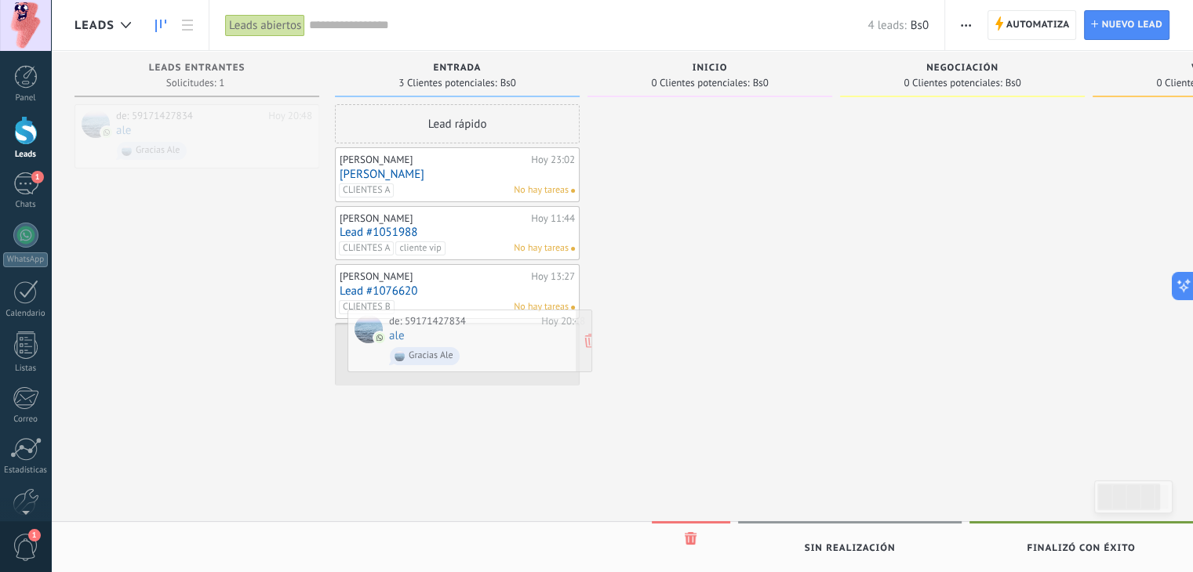
drag, startPoint x: 210, startPoint y: 150, endPoint x: 483, endPoint y: 355, distance: 341.6
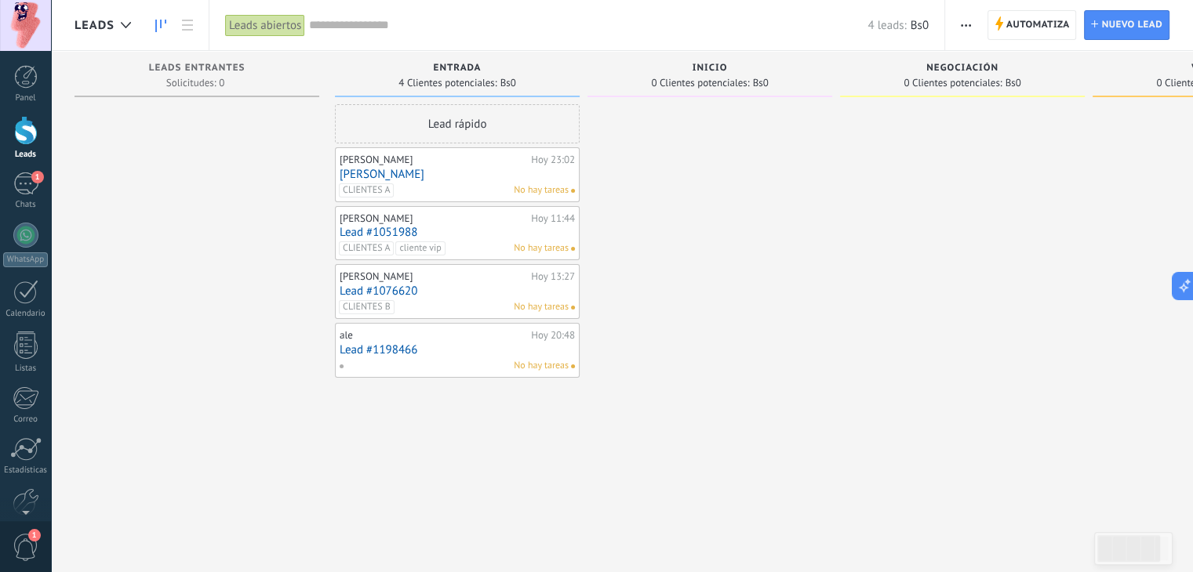
click at [482, 358] on div "No hay tareas" at bounding box center [454, 365] width 230 height 14
click at [449, 355] on div "ale [DATE] 20:48 Lead #1198466 No hay tareas" at bounding box center [457, 350] width 235 height 45
click at [445, 358] on div "No hay tareas" at bounding box center [454, 365] width 230 height 14
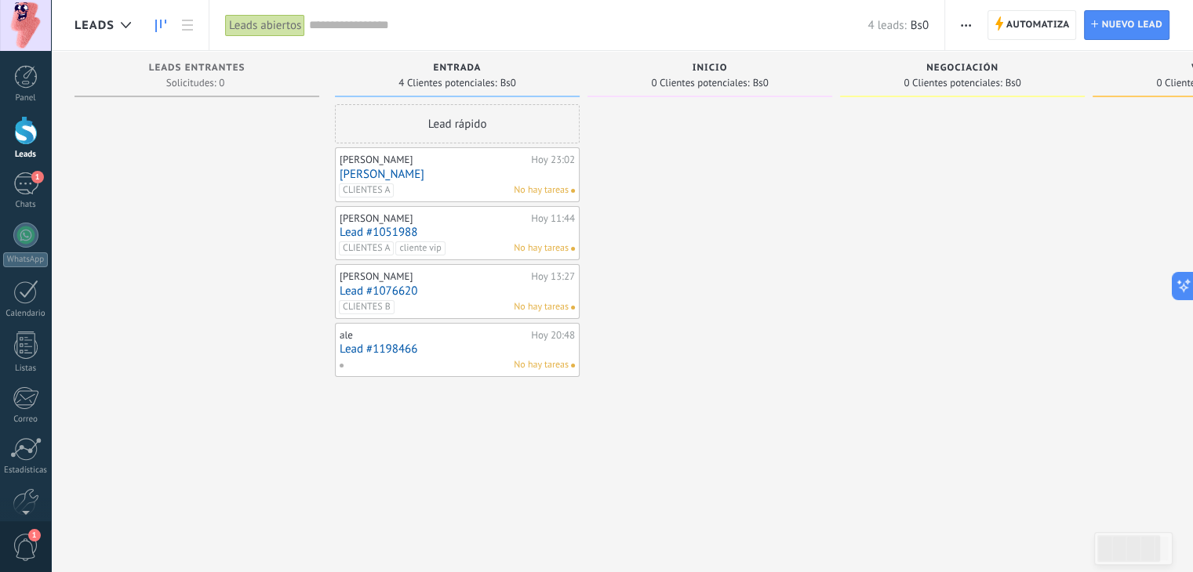
click at [445, 358] on div "No hay tareas" at bounding box center [454, 365] width 230 height 14
click at [361, 347] on link "Lead #1198466" at bounding box center [457, 349] width 235 height 13
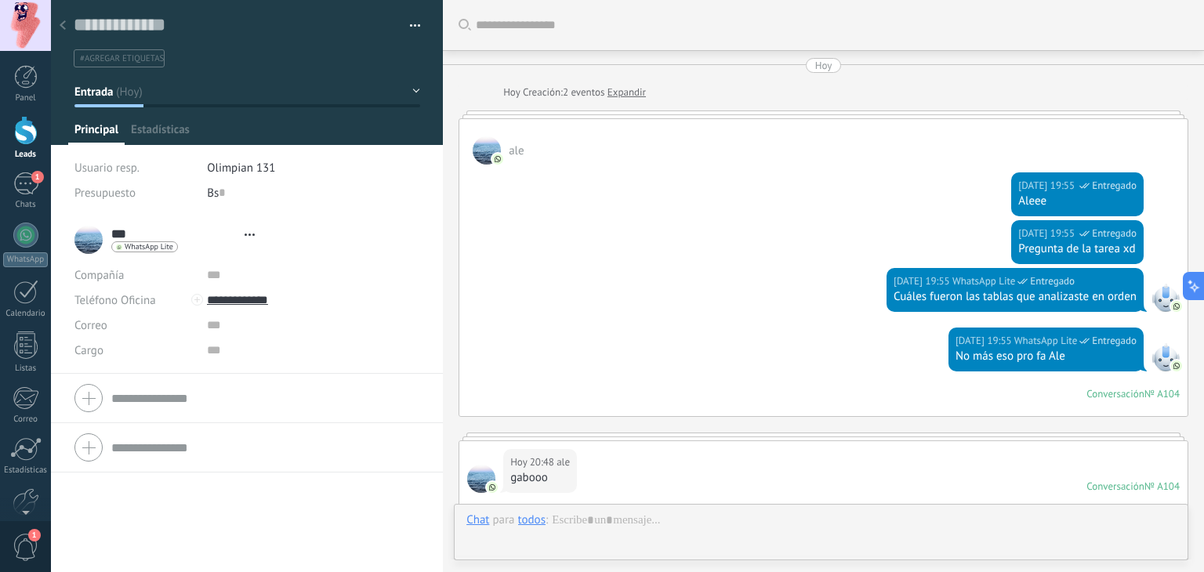
type textarea "**********"
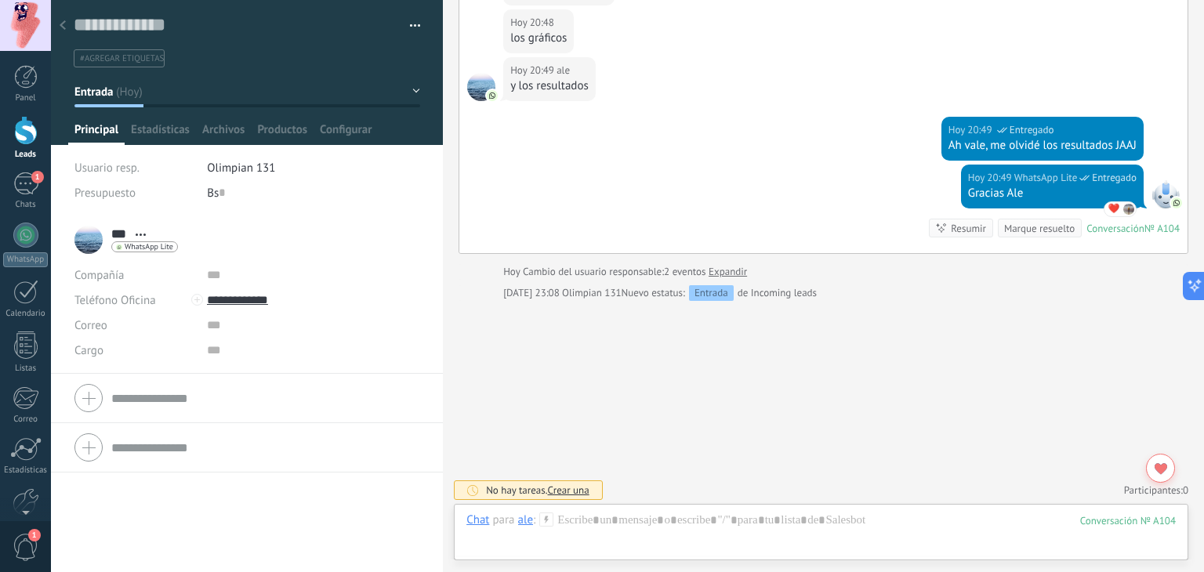
click at [139, 60] on span "#agregar etiquetas" at bounding box center [122, 58] width 84 height 11
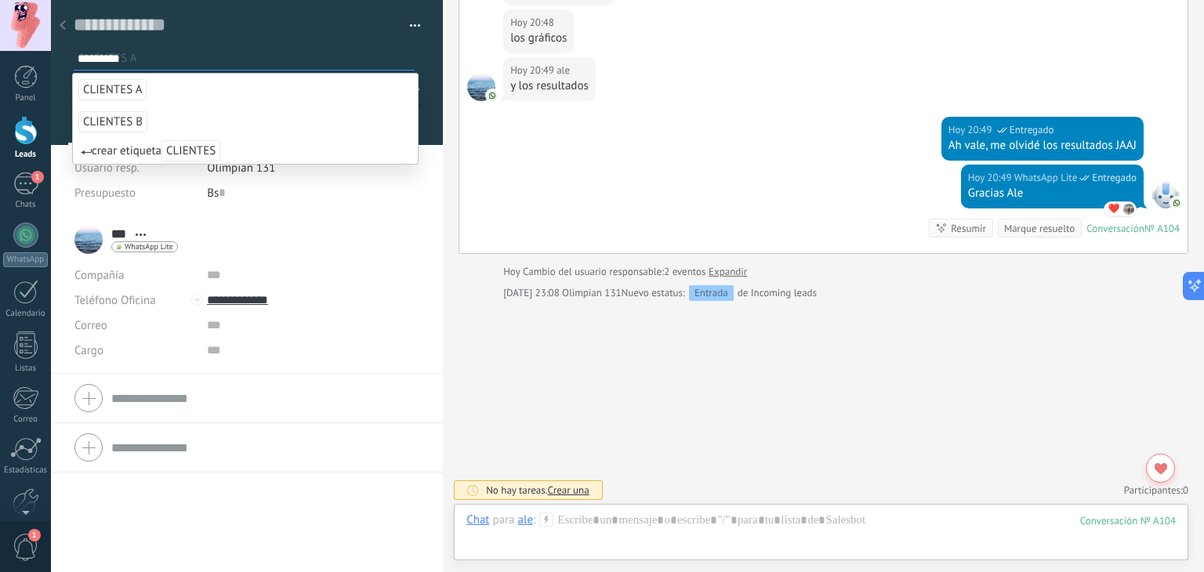
type input "**********"
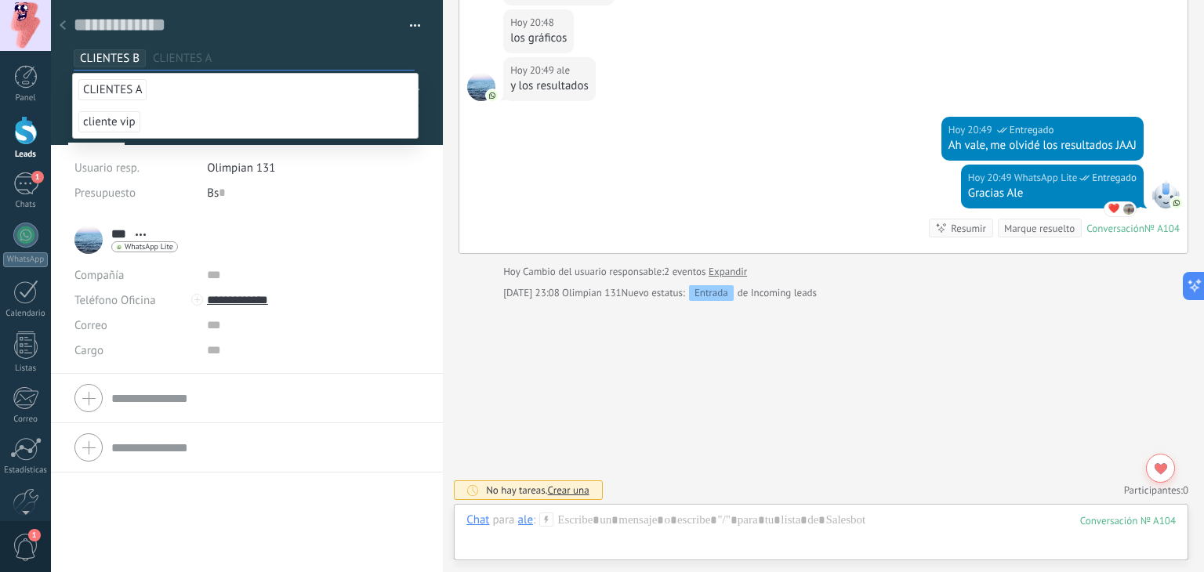
click at [64, 21] on icon at bounding box center [63, 24] width 6 height 9
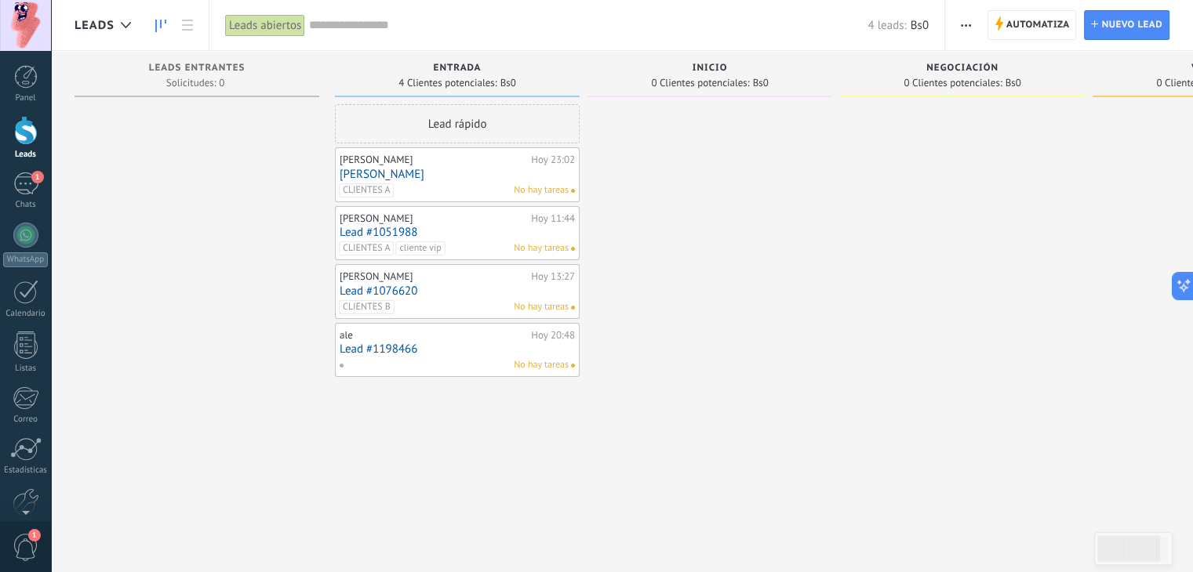
click at [401, 350] on link "Lead #1198466" at bounding box center [457, 349] width 235 height 13
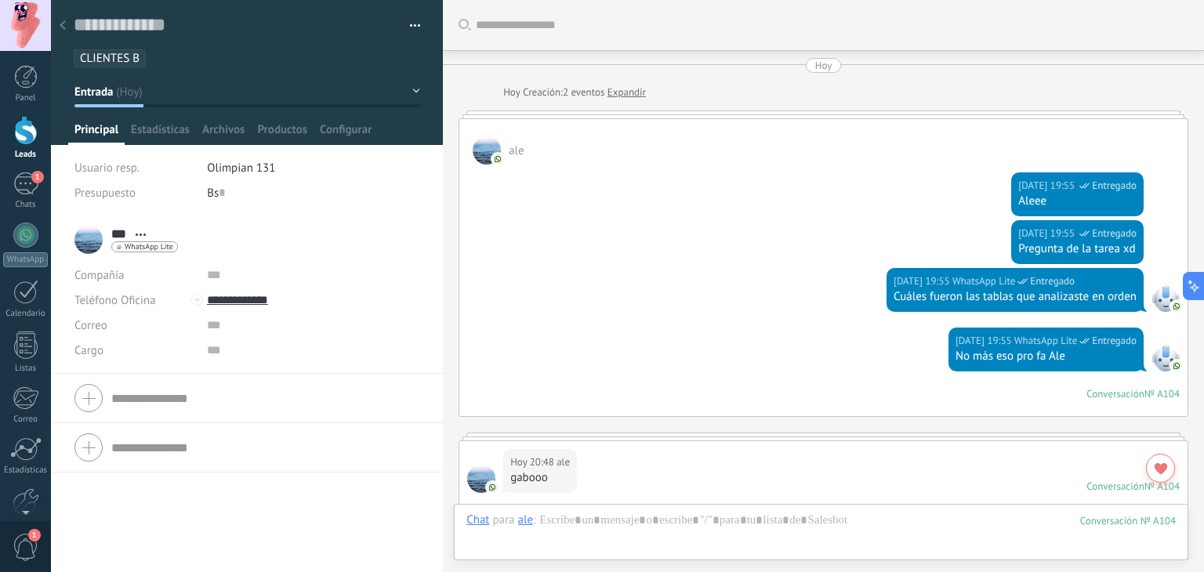
scroll to position [813, 0]
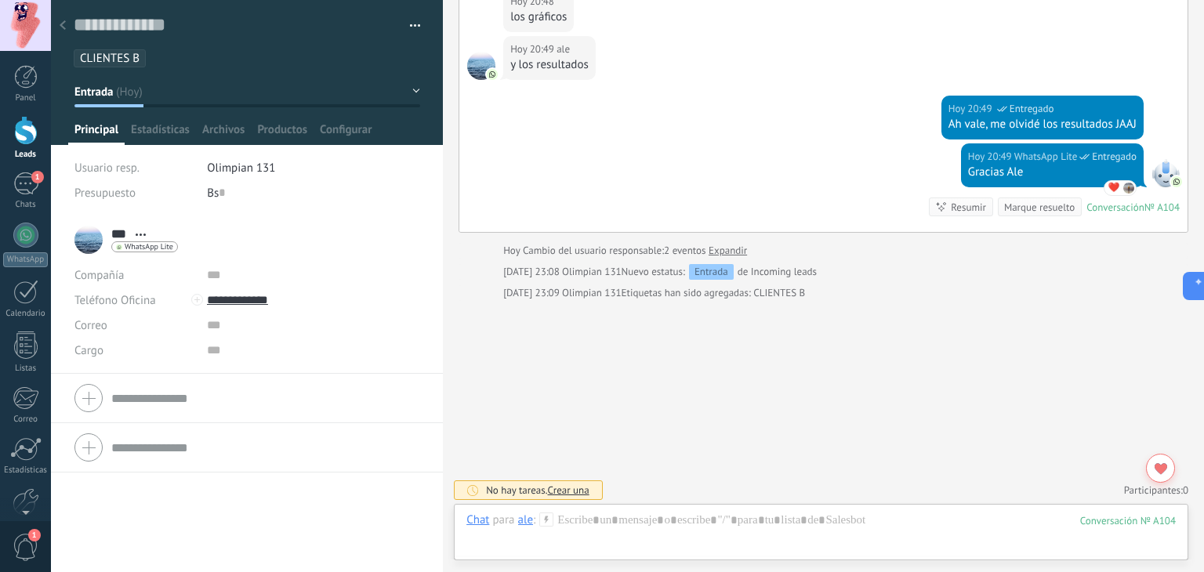
click at [116, 57] on span "CLIENTES B" at bounding box center [110, 58] width 60 height 15
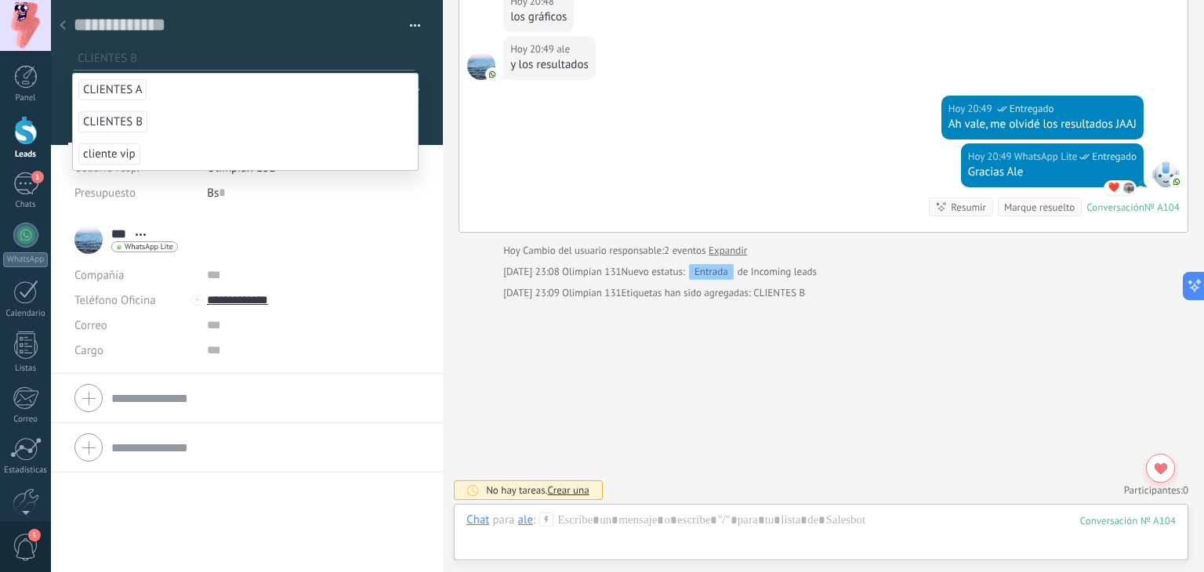
click at [120, 119] on span "CLIENTES B" at bounding box center [112, 121] width 69 height 21
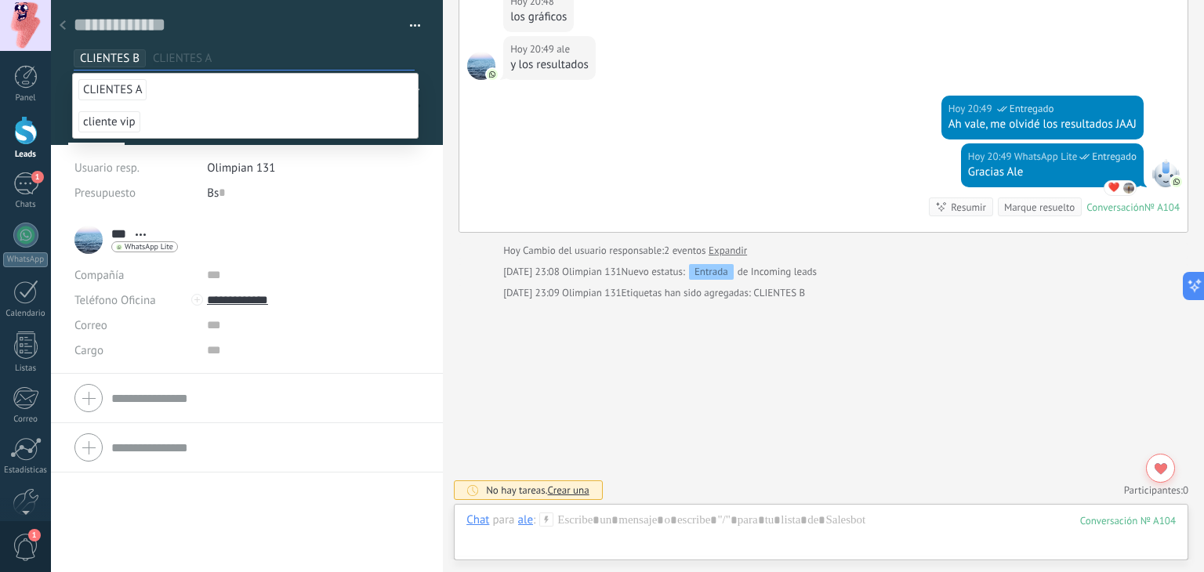
click at [64, 24] on use at bounding box center [63, 24] width 6 height 9
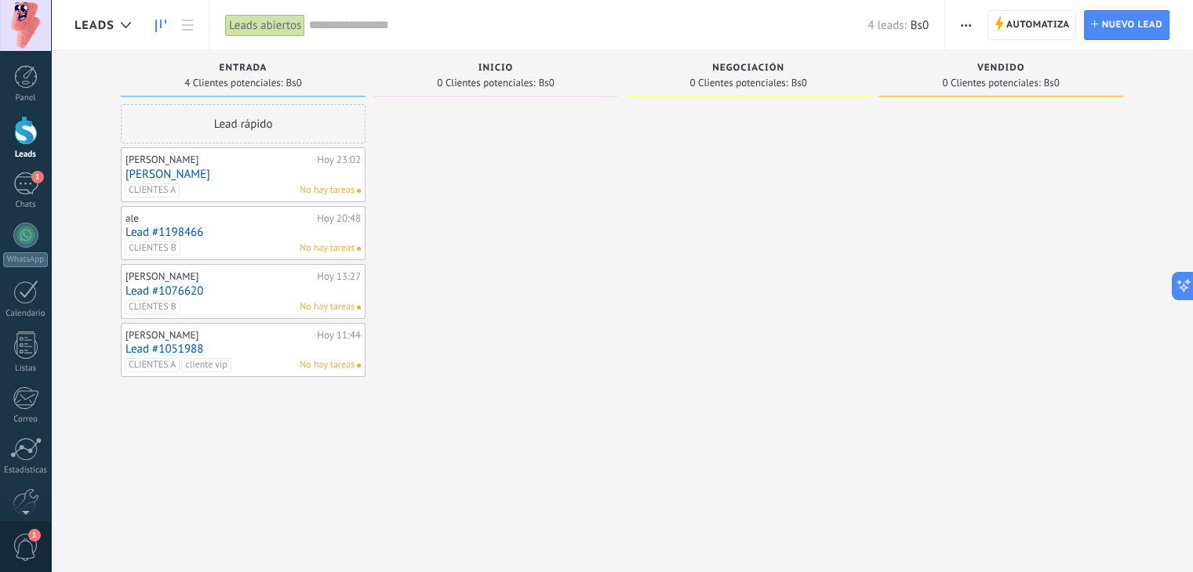
click at [238, 162] on div "[PERSON_NAME]" at bounding box center [218, 160] width 187 height 13
click at [144, 173] on link "[PERSON_NAME]" at bounding box center [242, 174] width 235 height 13
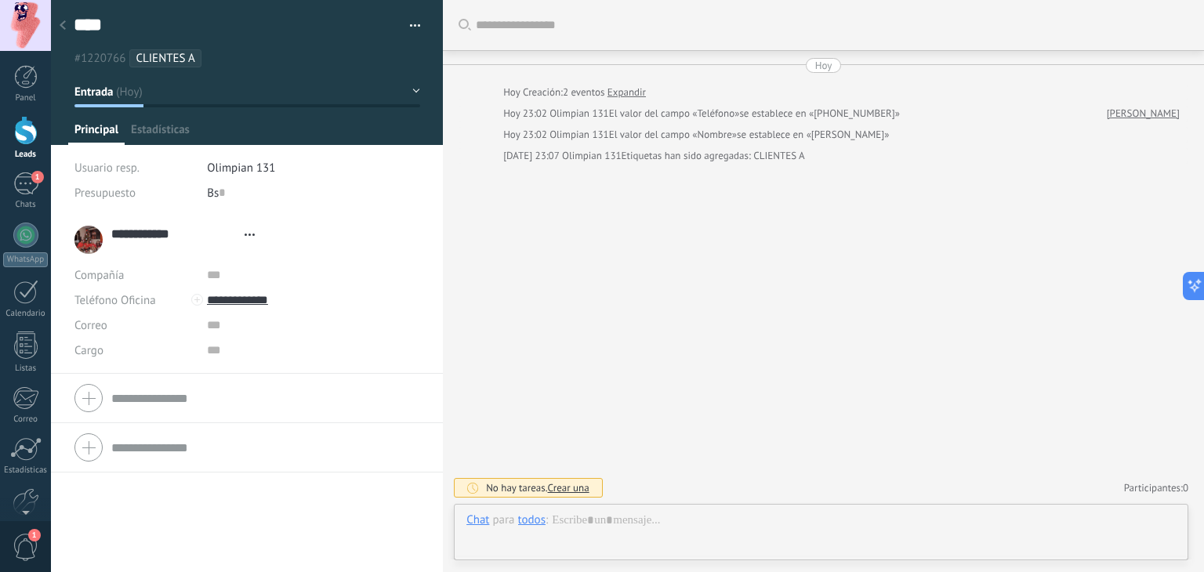
type textarea "****"
click at [589, 521] on div at bounding box center [822, 536] width 710 height 47
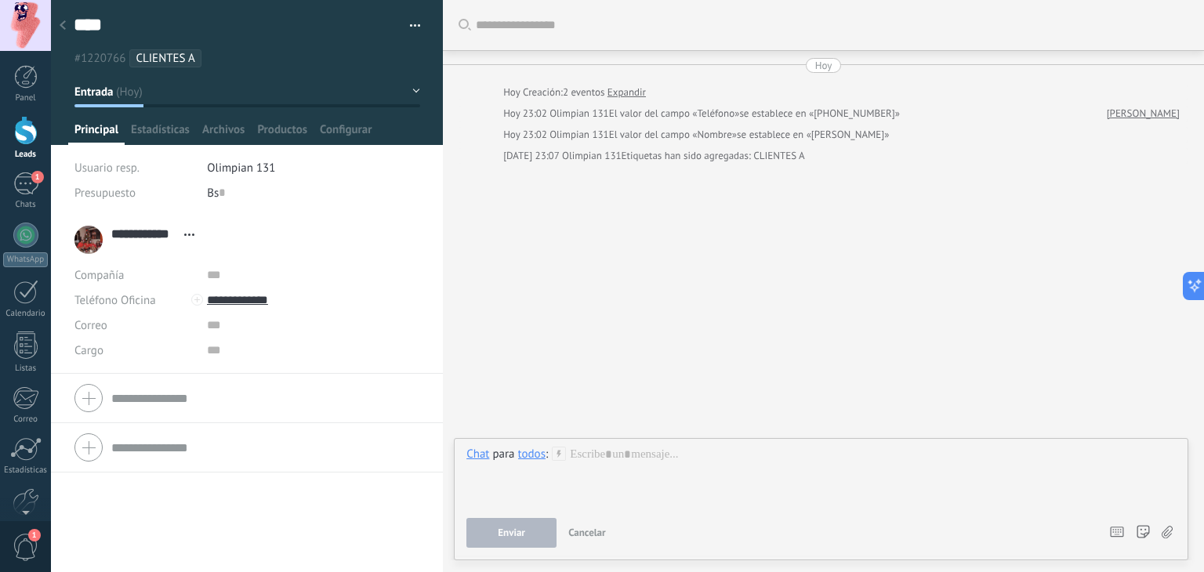
click at [534, 455] on div "todos" at bounding box center [531, 454] width 27 height 14
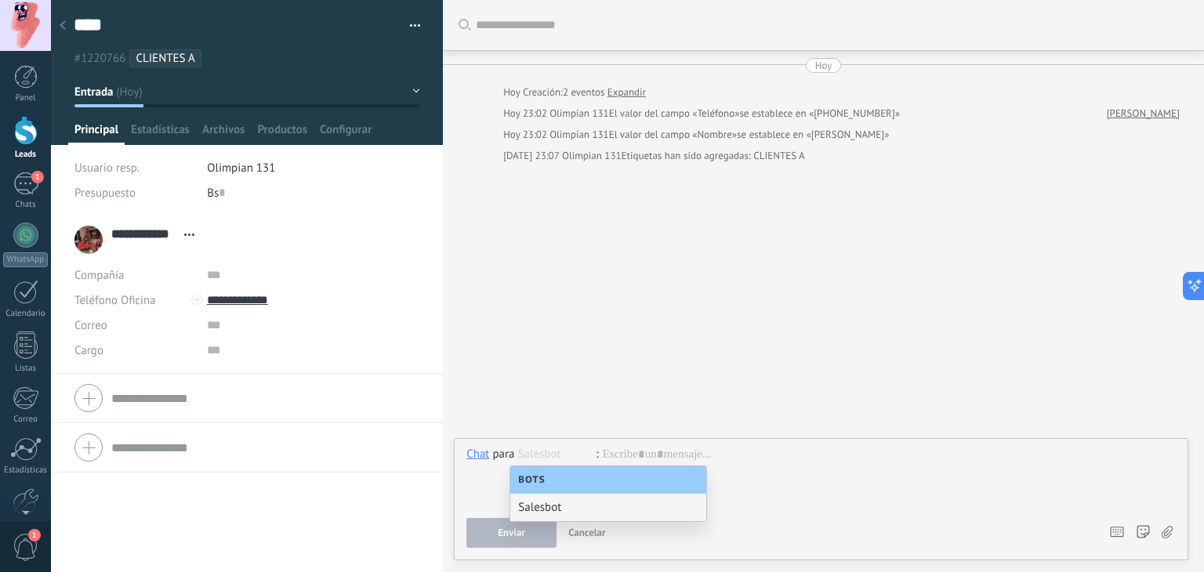
click at [539, 479] on span "Bots" at bounding box center [535, 480] width 35 height 12
click at [744, 492] on div at bounding box center [822, 477] width 710 height 60
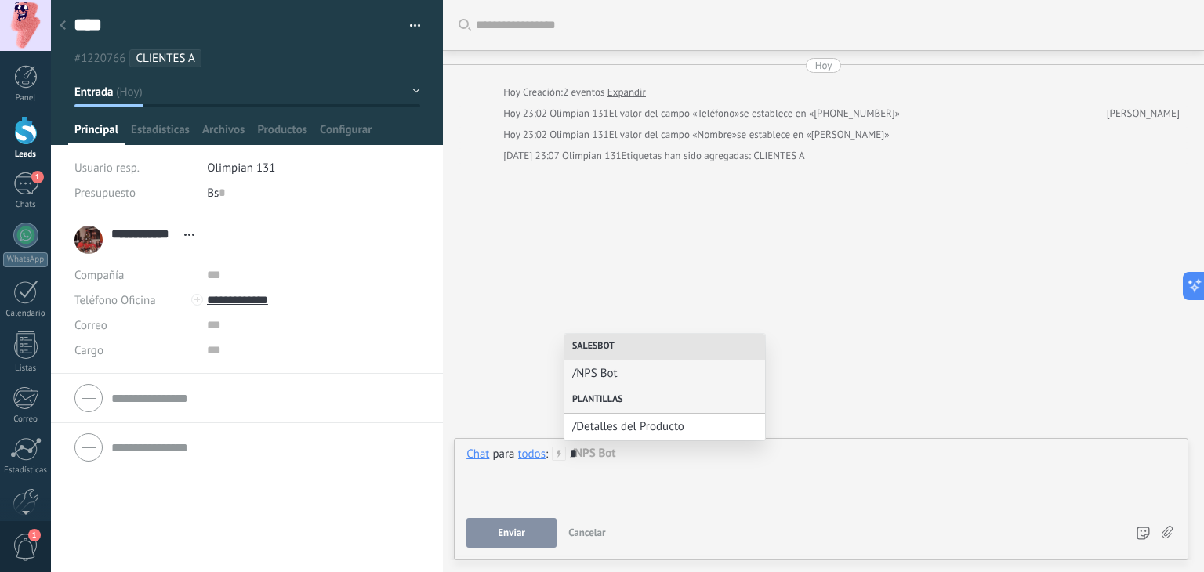
click at [645, 399] on div "Plantillas" at bounding box center [665, 400] width 201 height 27
click at [599, 399] on div "Plantillas" at bounding box center [665, 400] width 201 height 27
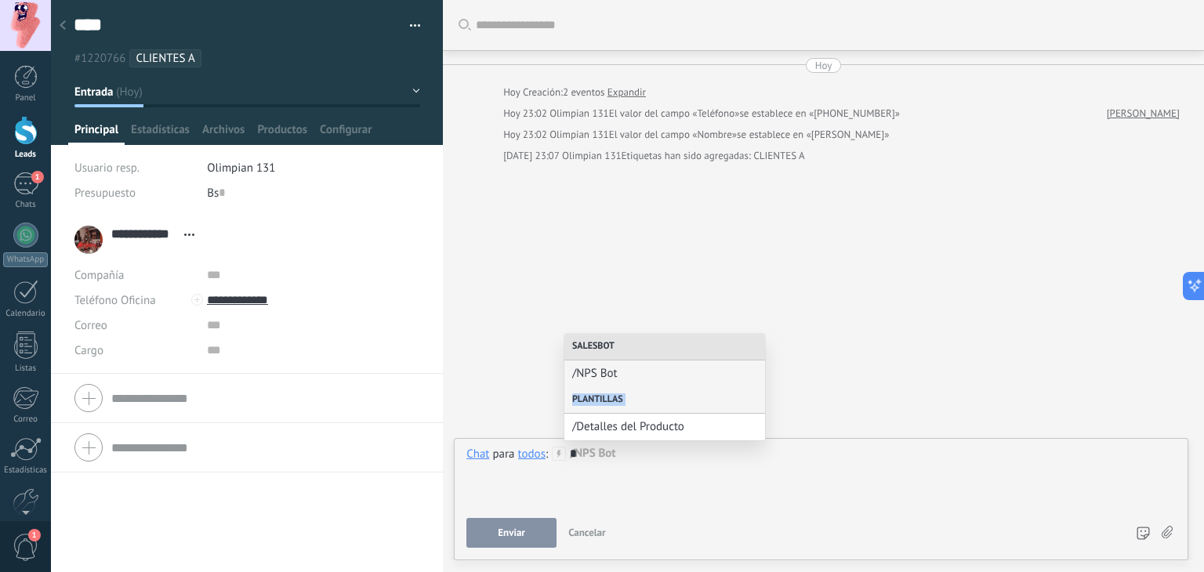
click at [599, 399] on div "Plantillas" at bounding box center [665, 400] width 201 height 27
click at [598, 424] on span "/Detalles del Producto" at bounding box center [658, 427] width 173 height 15
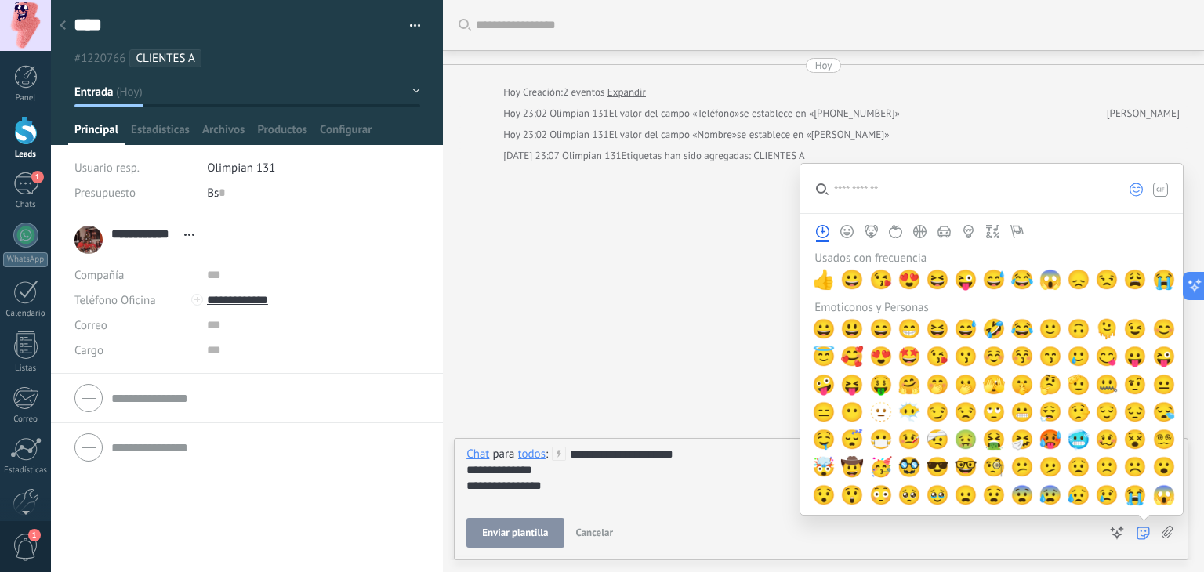
click at [1168, 536] on icon at bounding box center [1167, 532] width 11 height 13
click at [0, 0] on input "file" at bounding box center [0, 0] width 0 height 0
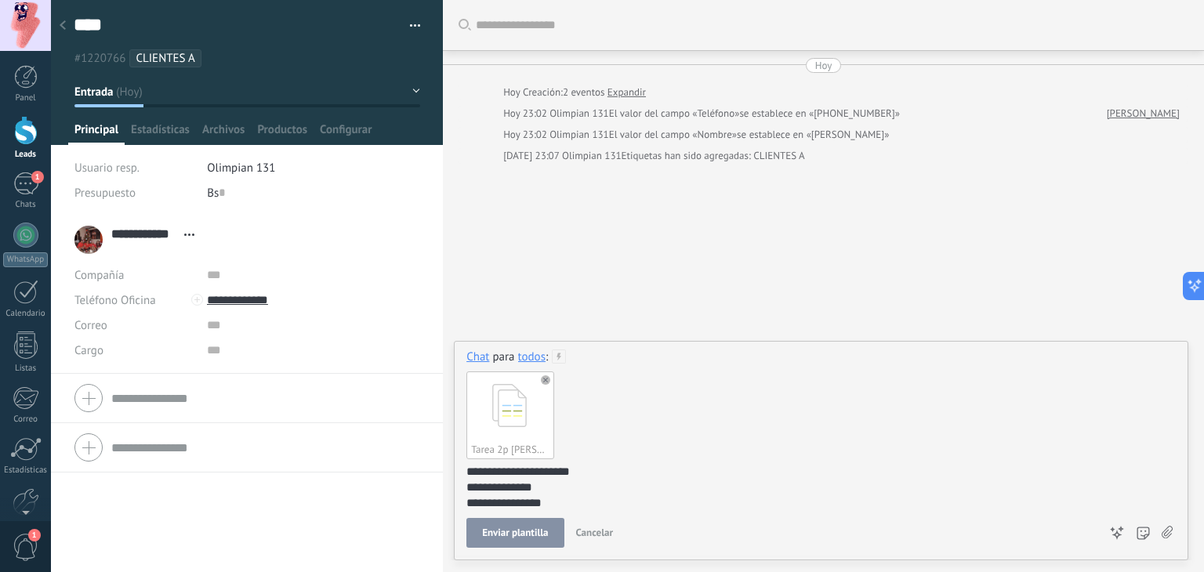
scroll to position [4, 0]
click at [512, 535] on span "Enviar plantilla" at bounding box center [515, 533] width 66 height 11
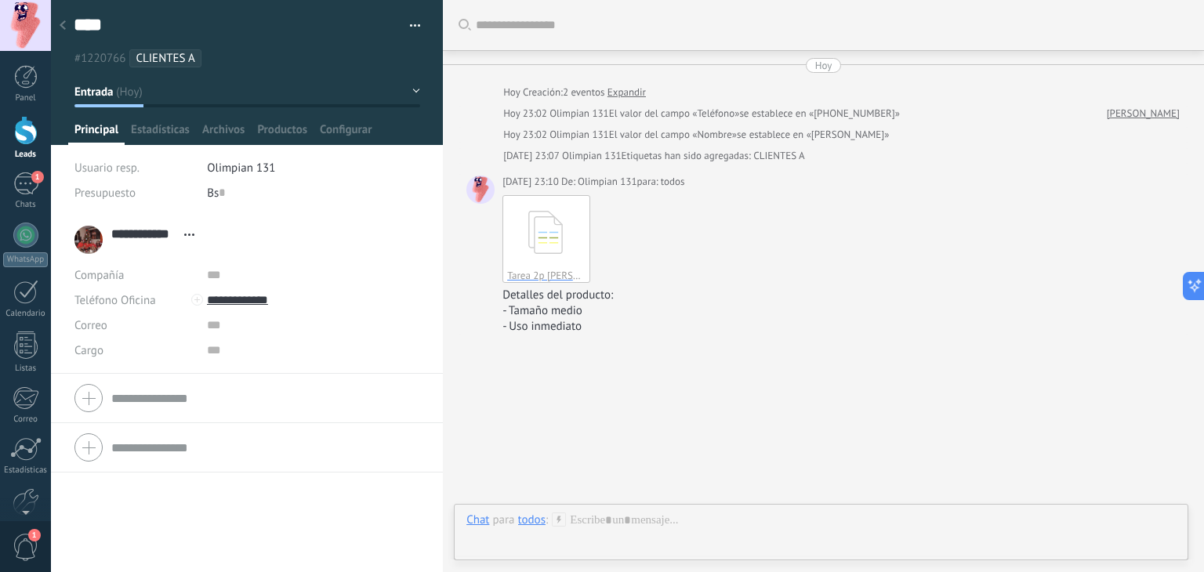
scroll to position [35, 0]
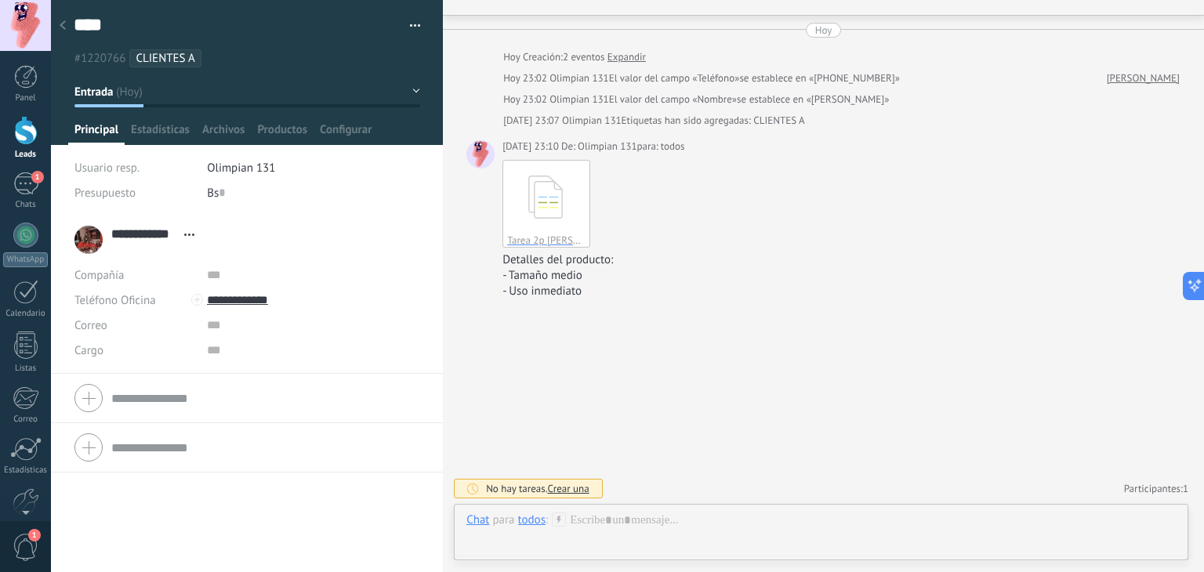
click at [61, 25] on use at bounding box center [63, 24] width 6 height 9
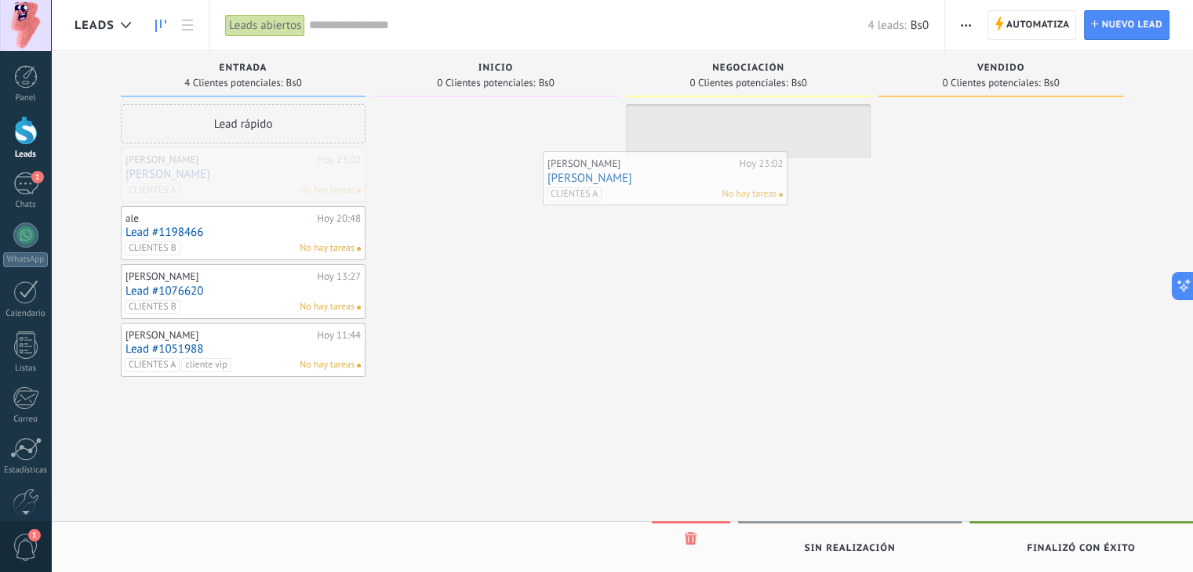
drag, startPoint x: 274, startPoint y: 188, endPoint x: 743, endPoint y: 186, distance: 468.1
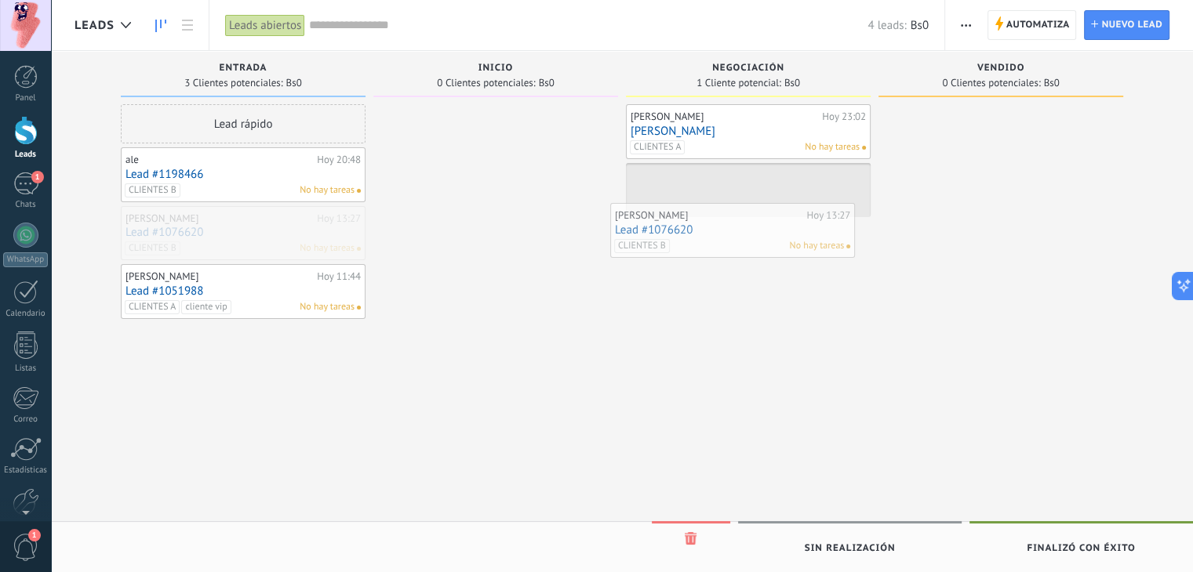
drag, startPoint x: 269, startPoint y: 209, endPoint x: 758, endPoint y: 205, distance: 489.3
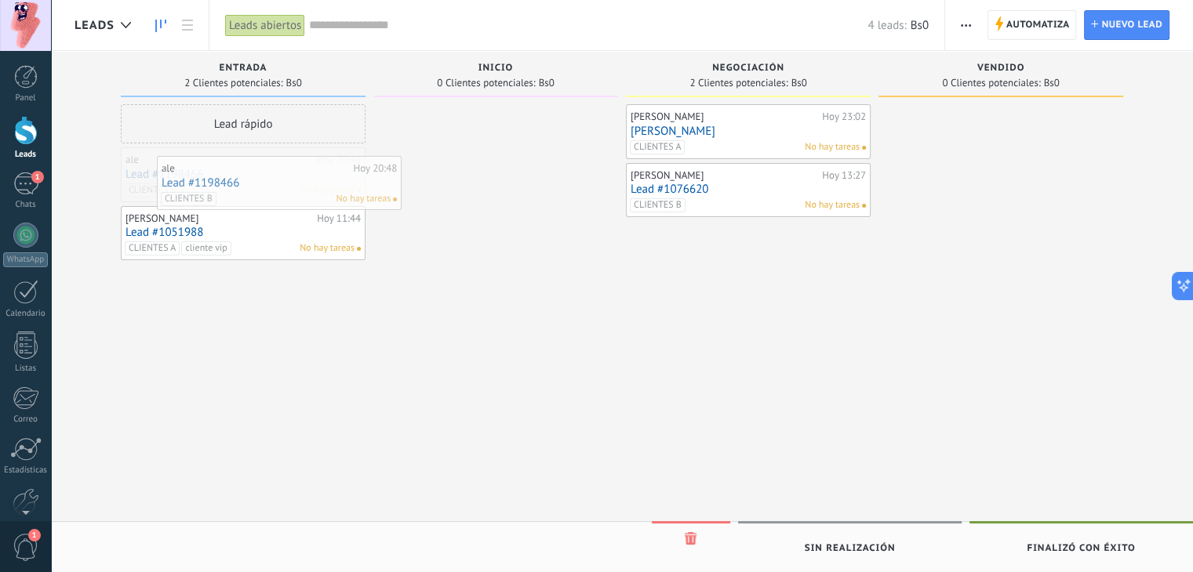
drag, startPoint x: 265, startPoint y: 170, endPoint x: 279, endPoint y: 169, distance: 14.1
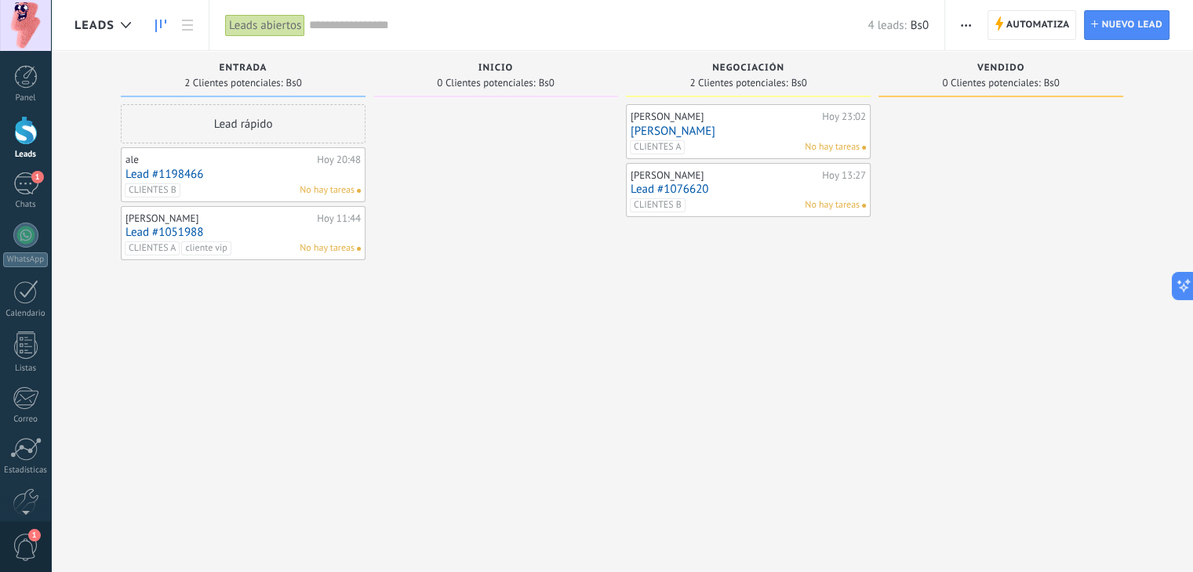
drag, startPoint x: 279, startPoint y: 169, endPoint x: 535, endPoint y: 510, distance: 426.3
click at [535, 510] on div "Leads Entrantes Solicitudes: 0 0 0 0 0 Entrada 2 Clientes potenciales: Bs0 Lead…" at bounding box center [633, 306] width 1118 height 510
click at [173, 175] on link "Lead #1198466" at bounding box center [242, 174] width 235 height 13
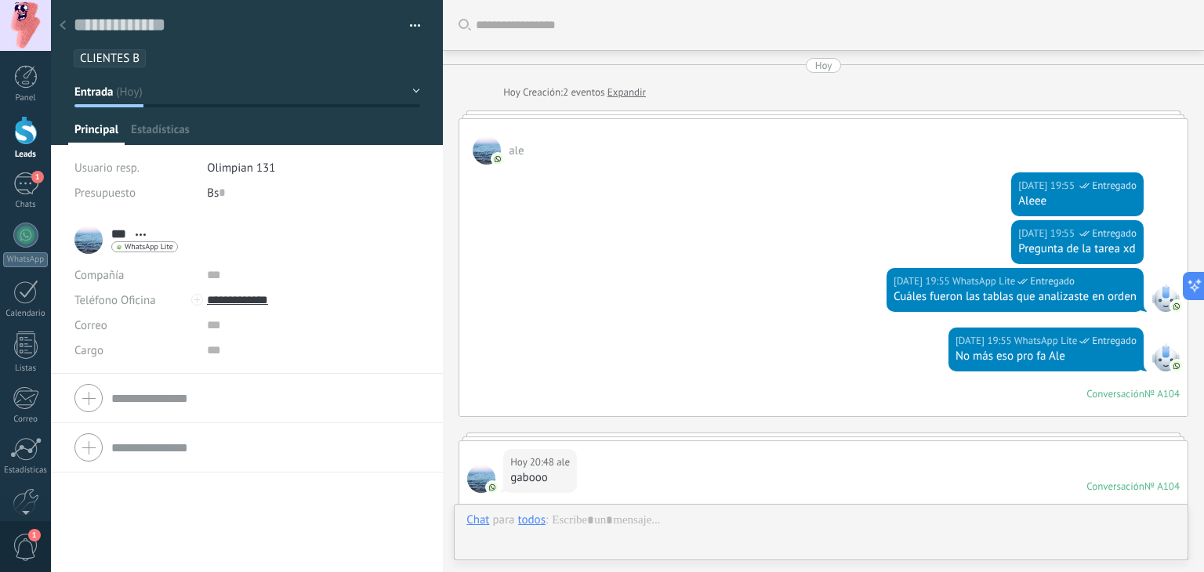
scroll to position [812, 0]
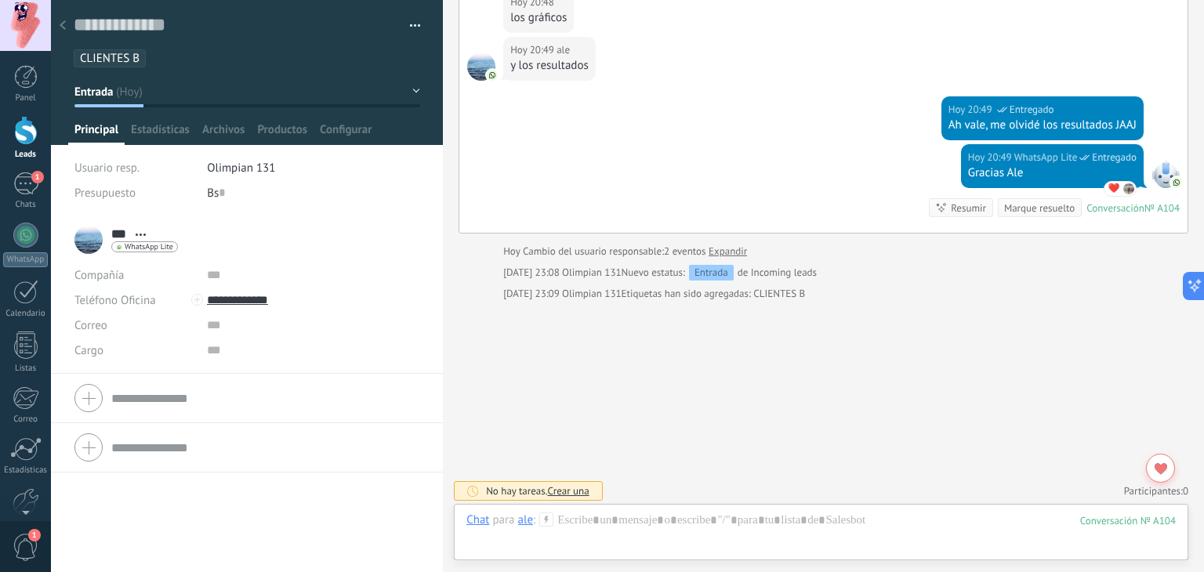
click at [411, 89] on button "Entrada" at bounding box center [247, 92] width 346 height 28
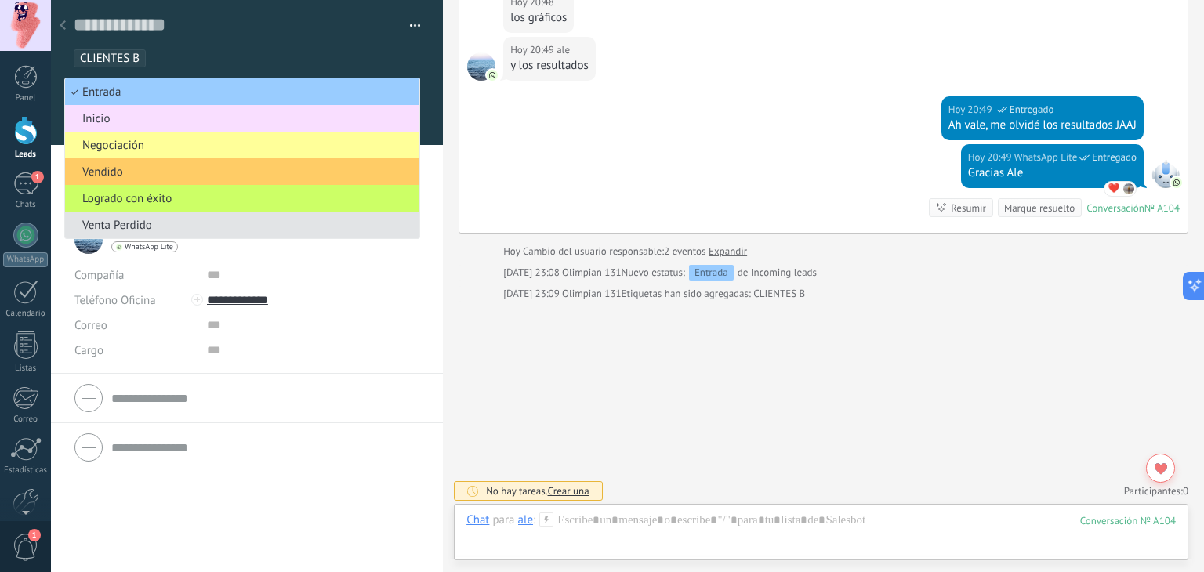
click at [129, 223] on span "Venta Perdido" at bounding box center [240, 225] width 350 height 15
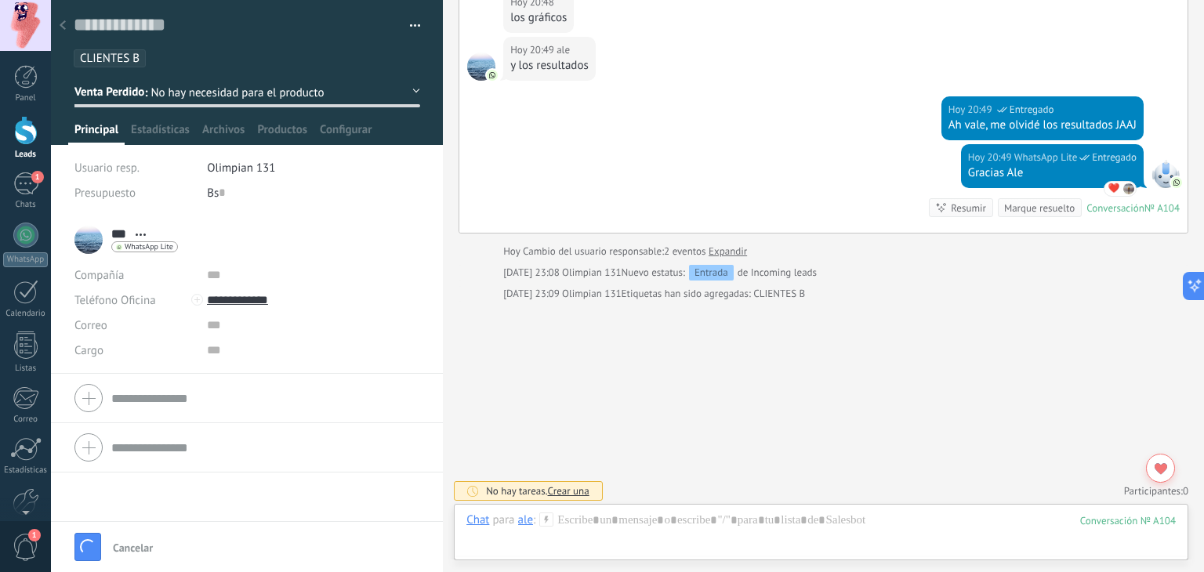
scroll to position [899, 0]
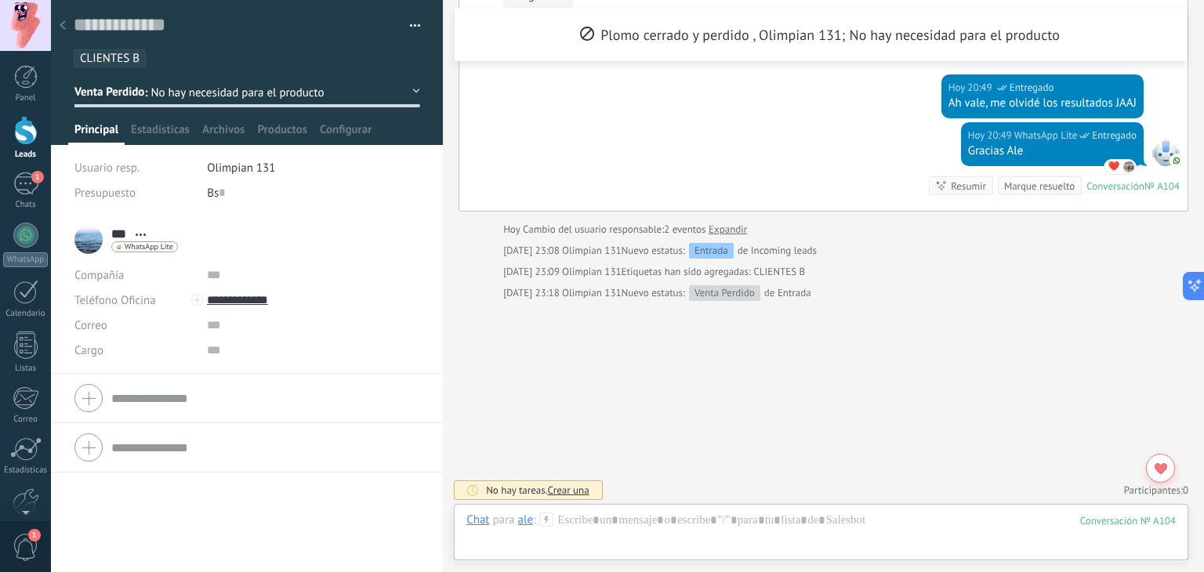
click at [361, 85] on button "Venta Perdido" at bounding box center [247, 92] width 346 height 28
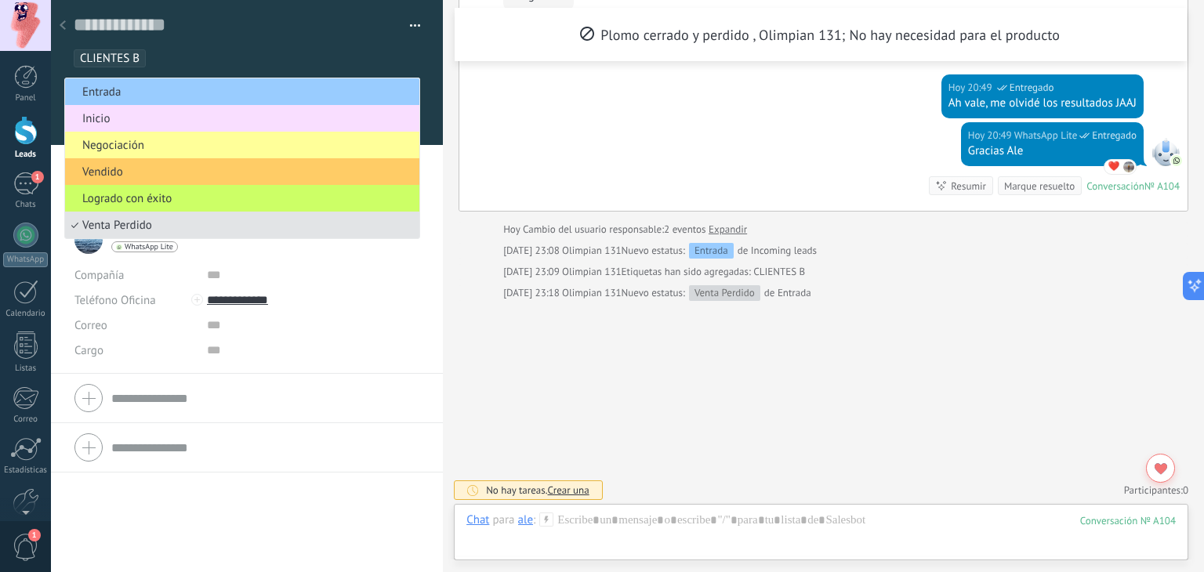
click at [88, 224] on span "Venta Perdido" at bounding box center [240, 225] width 350 height 15
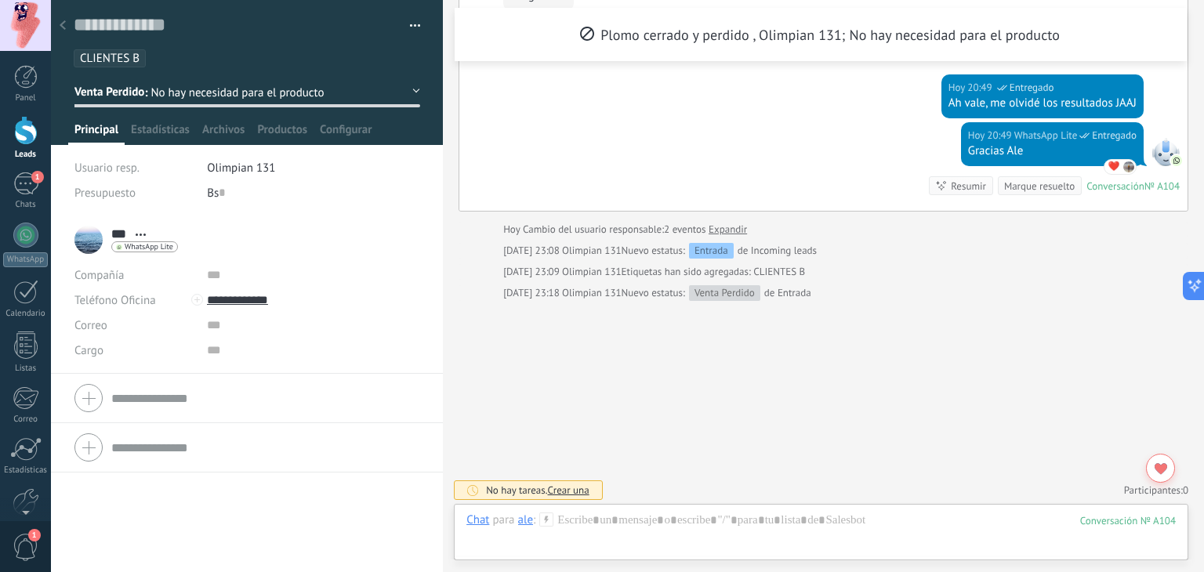
click at [202, 92] on span "No hay necesidad para el producto" at bounding box center [237, 92] width 173 height 15
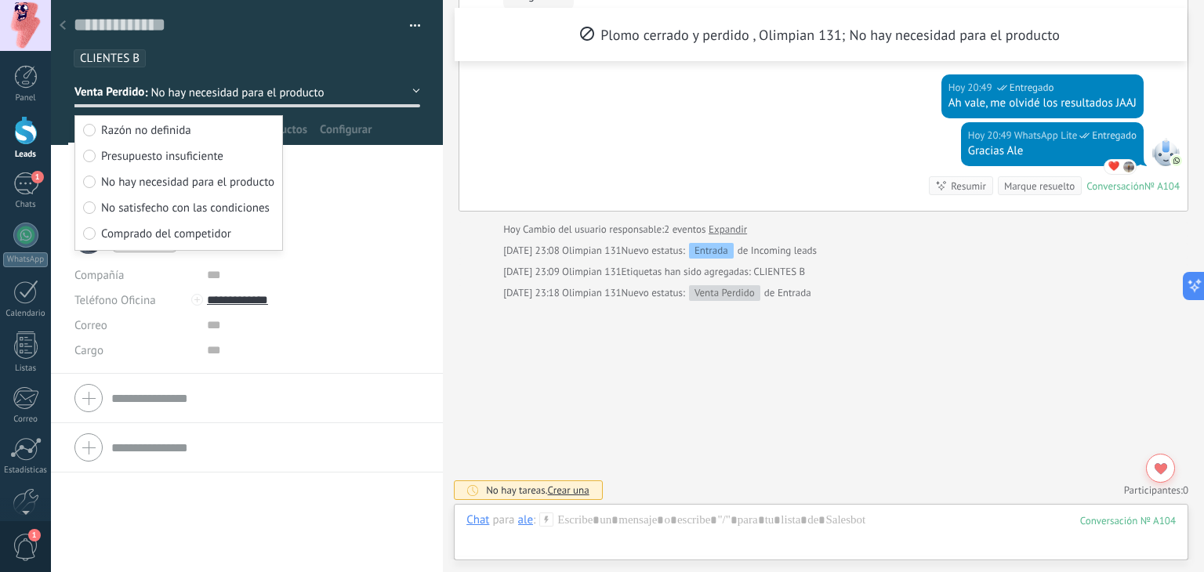
scroll to position [900, 0]
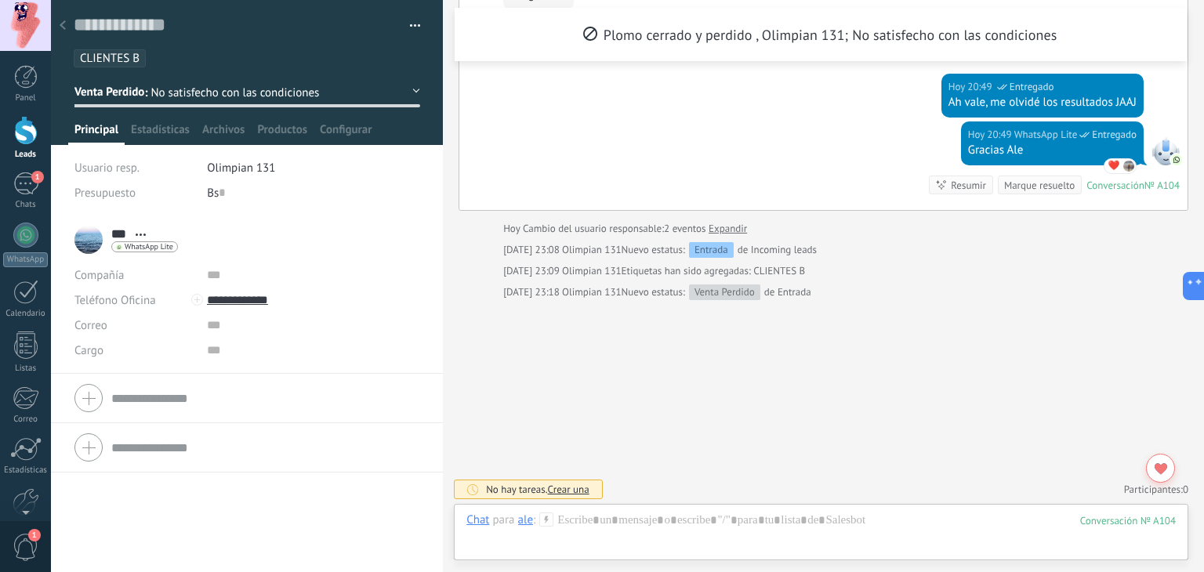
click at [66, 25] on div at bounding box center [63, 26] width 22 height 31
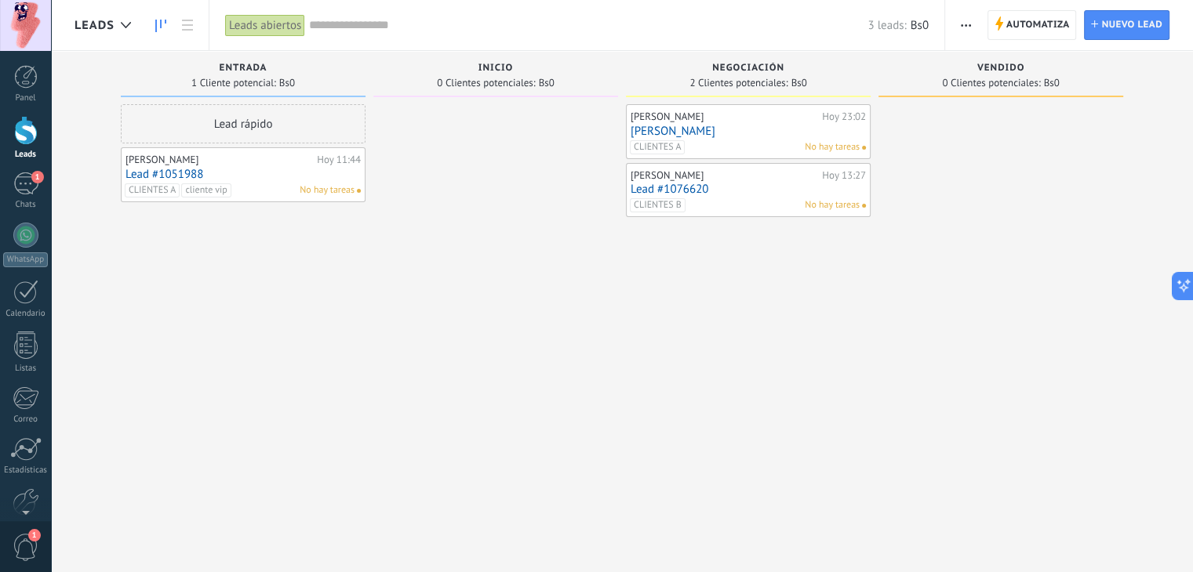
click at [177, 175] on link "Lead #1051988" at bounding box center [242, 174] width 235 height 13
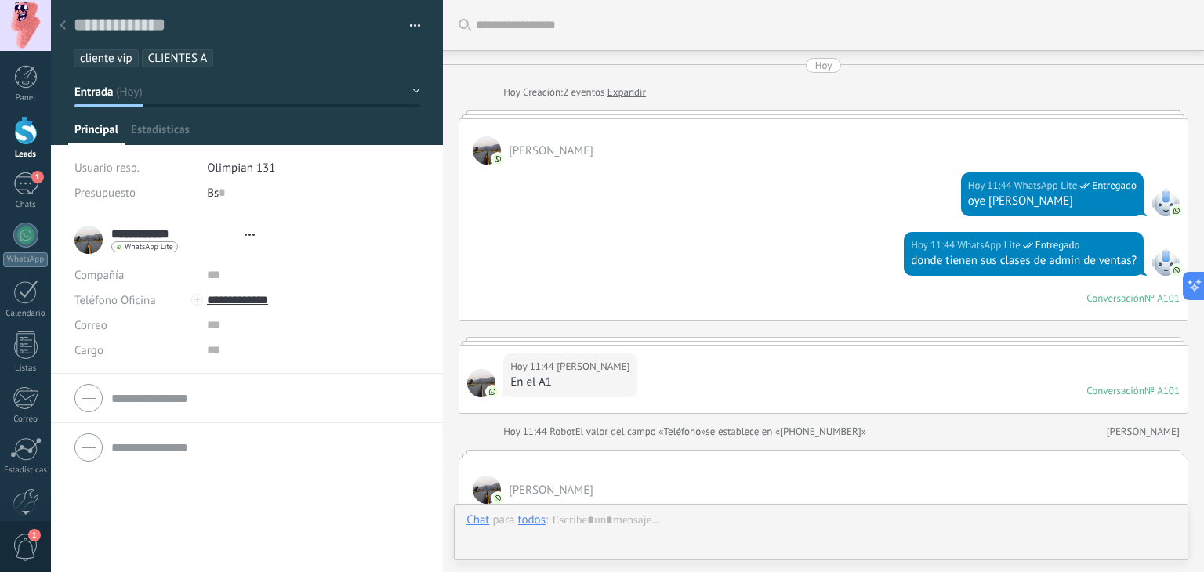
type textarea "**********"
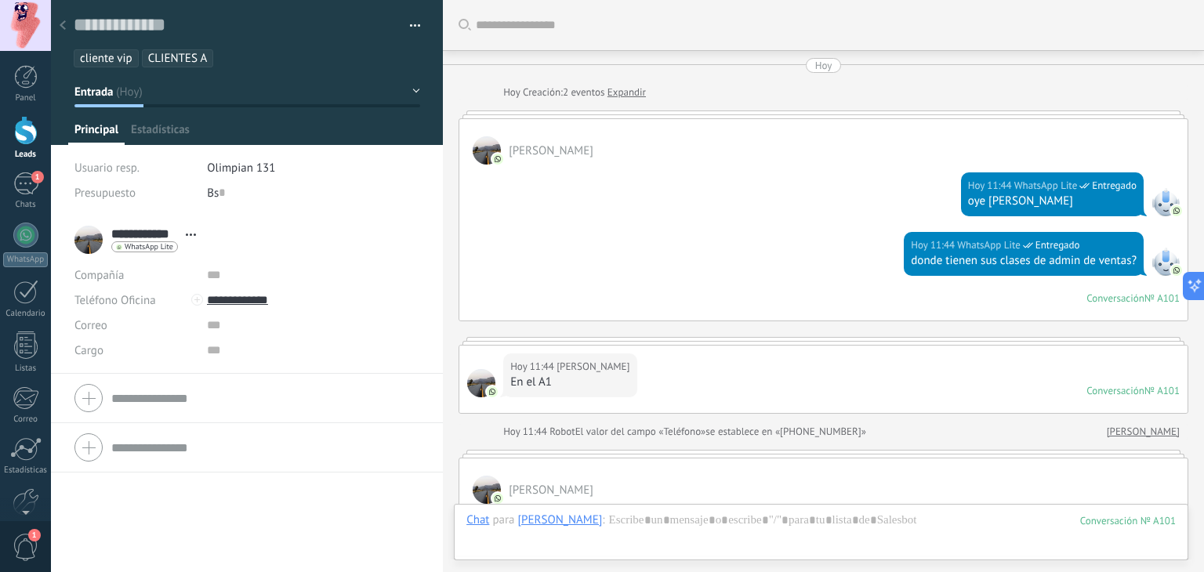
scroll to position [2340, 0]
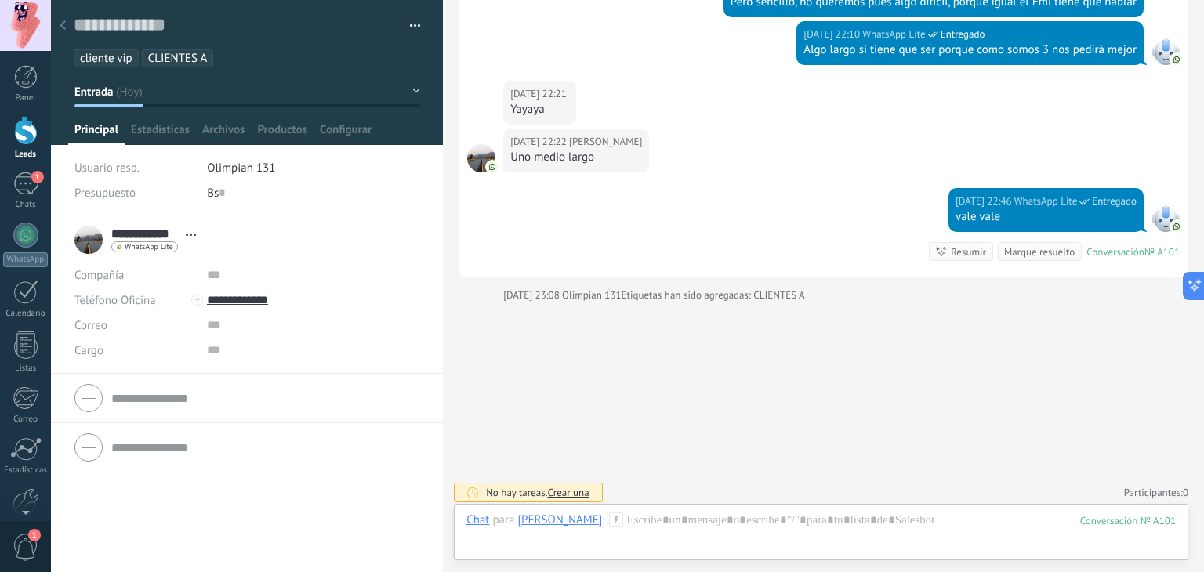
click at [406, 89] on button "Entrada" at bounding box center [247, 92] width 346 height 28
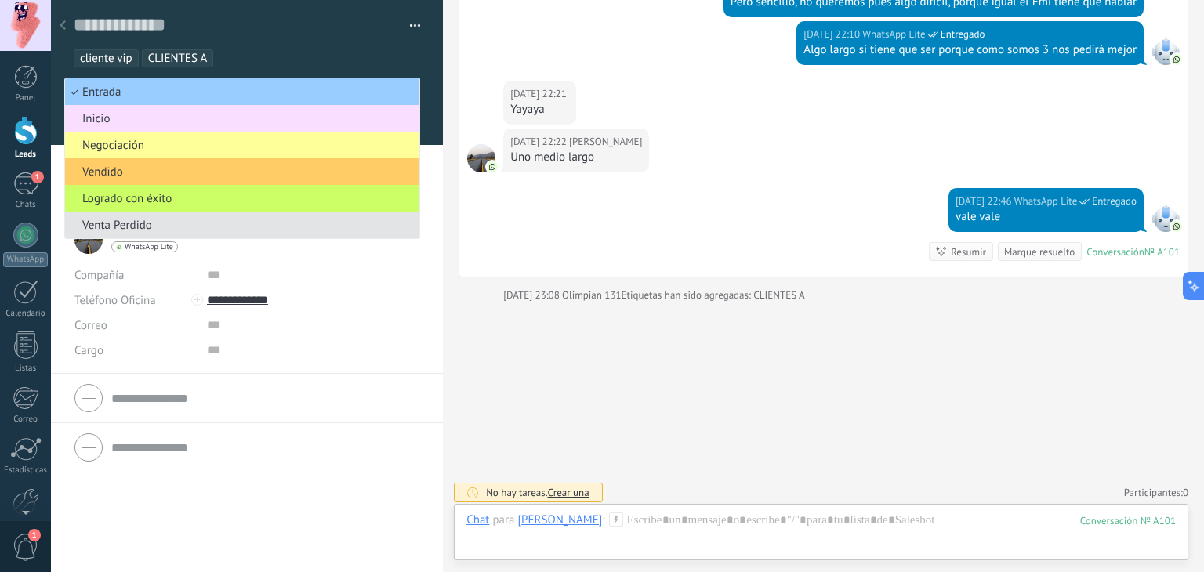
click at [147, 220] on span "Venta Perdido" at bounding box center [240, 225] width 350 height 15
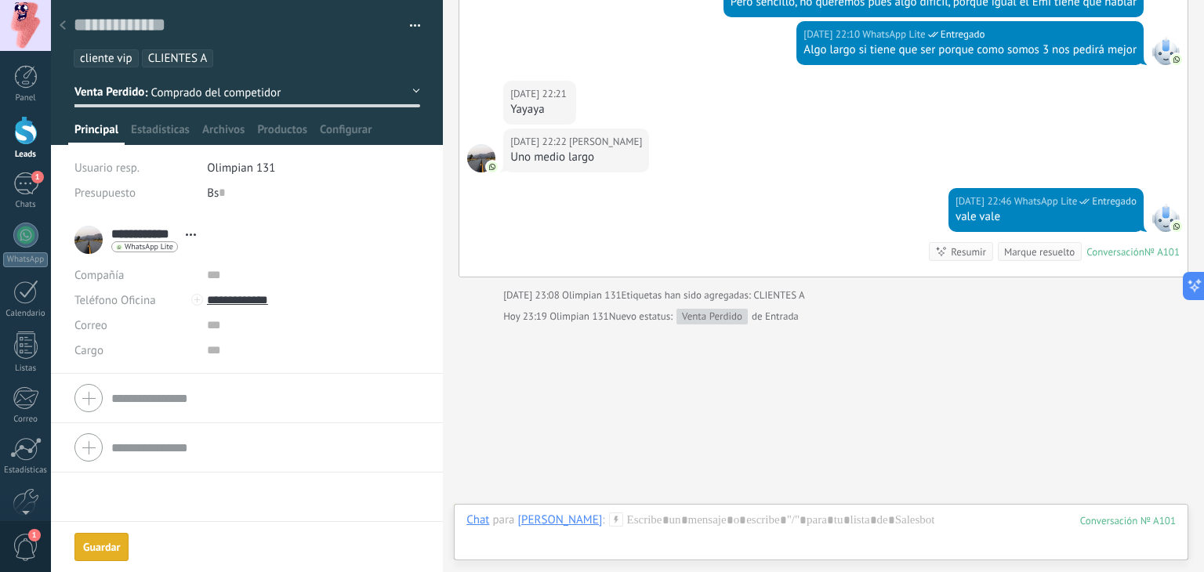
scroll to position [2426, 0]
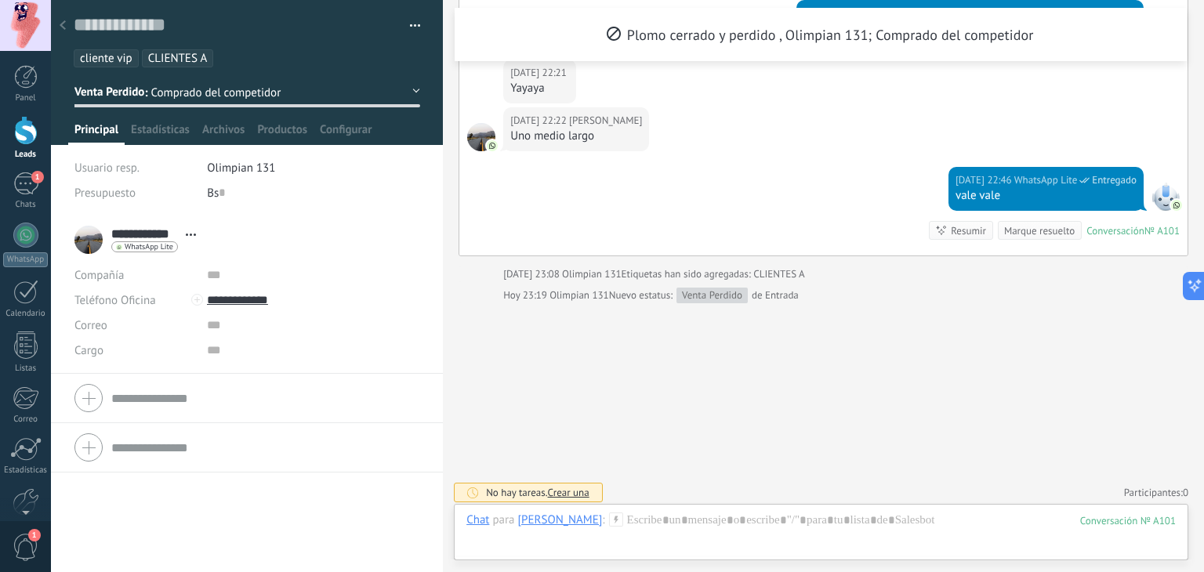
click at [63, 28] on use at bounding box center [63, 24] width 6 height 9
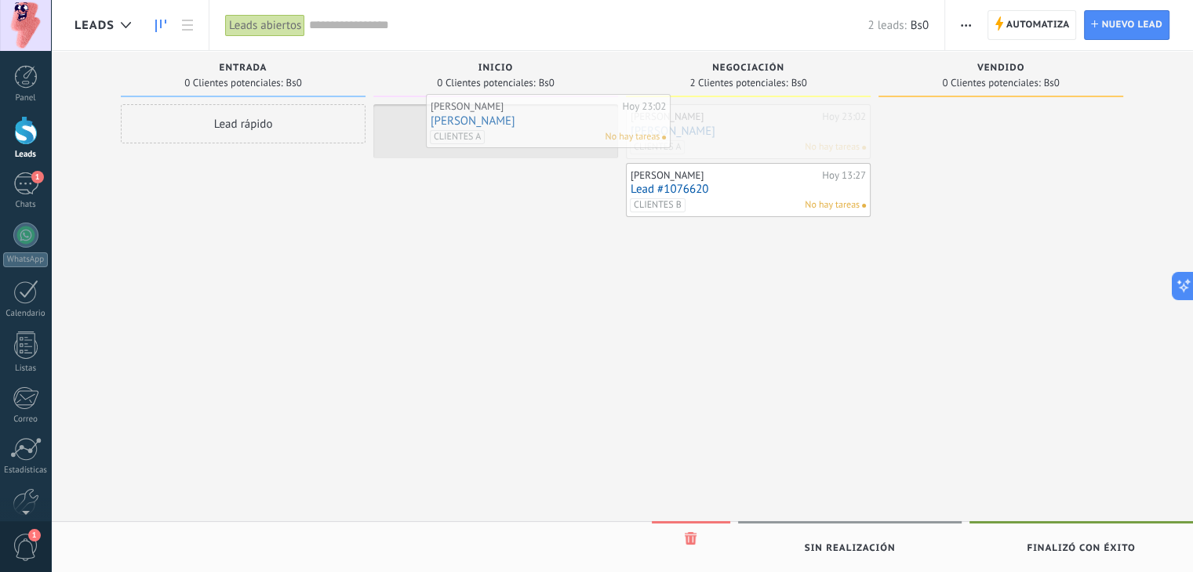
drag, startPoint x: 680, startPoint y: 145, endPoint x: 479, endPoint y: 135, distance: 201.0
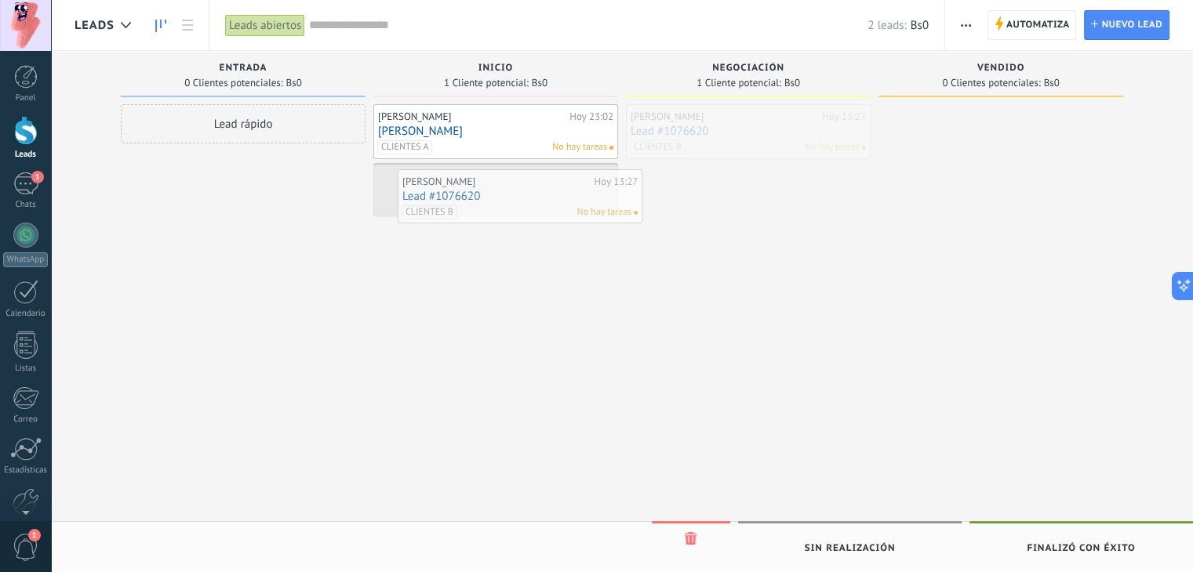
drag, startPoint x: 725, startPoint y: 146, endPoint x: 492, endPoint y: 211, distance: 241.1
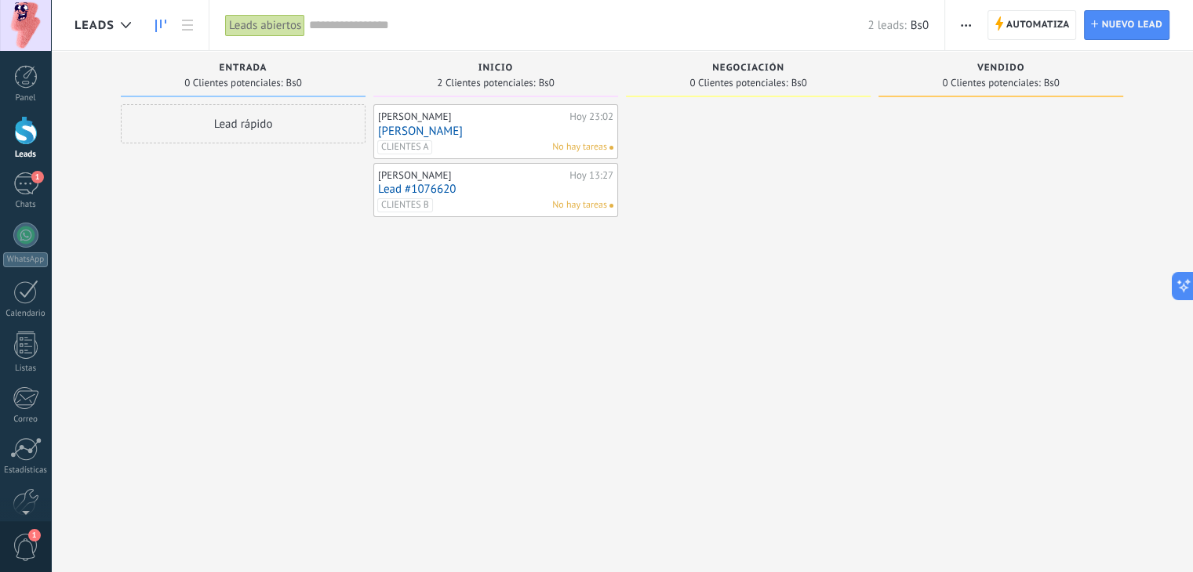
click at [787, 248] on div at bounding box center [748, 288] width 245 height 368
click at [961, 21] on span "button" at bounding box center [966, 25] width 10 height 30
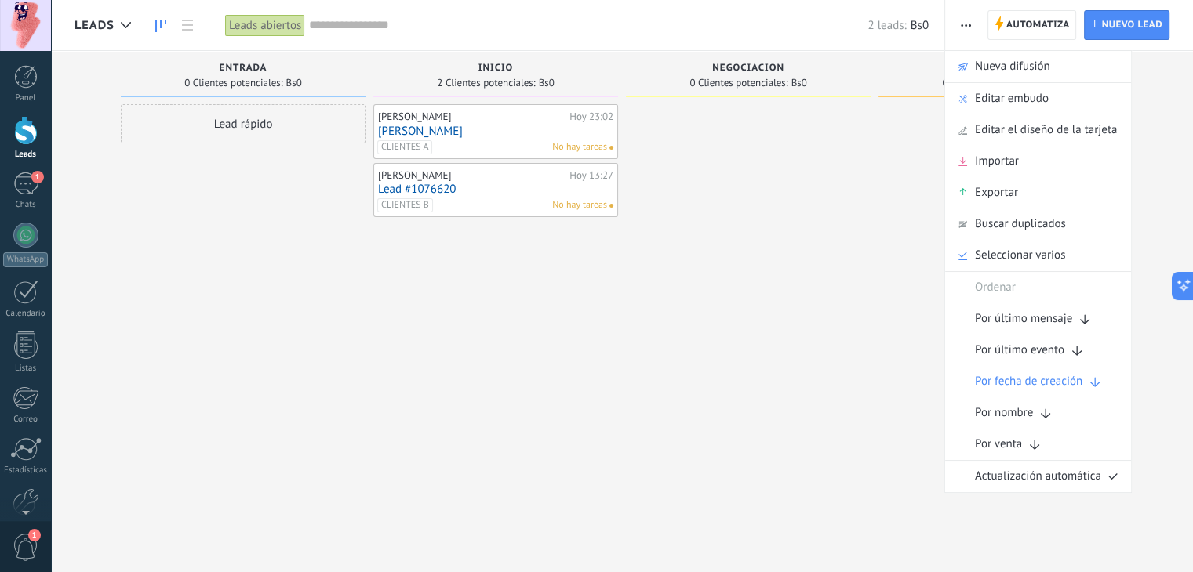
click at [855, 195] on div at bounding box center [748, 288] width 245 height 368
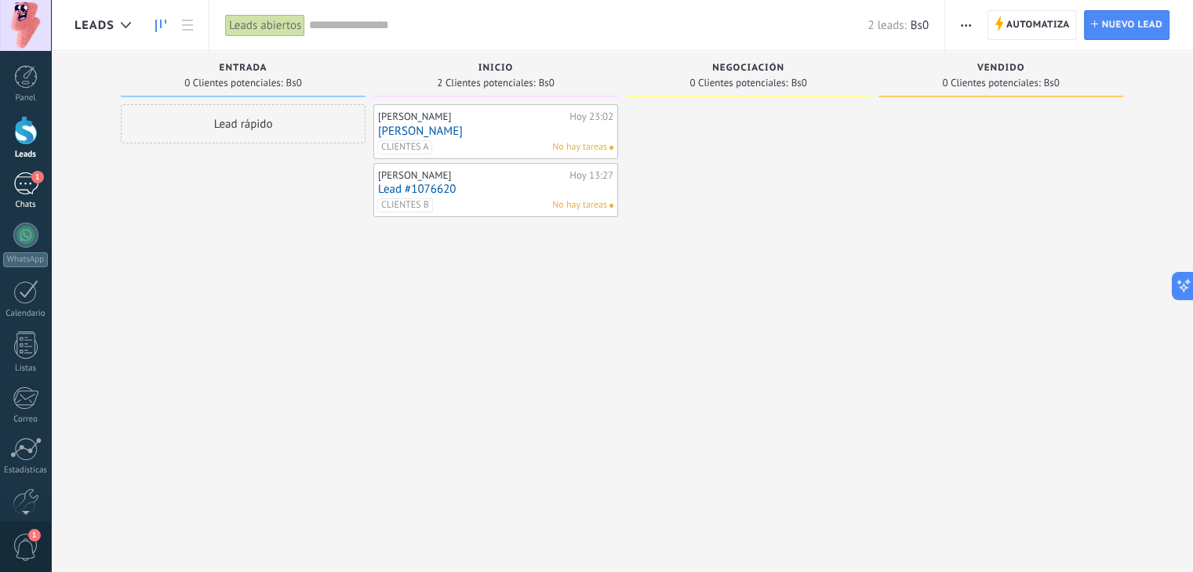
click at [28, 180] on div "1" at bounding box center [25, 184] width 25 height 23
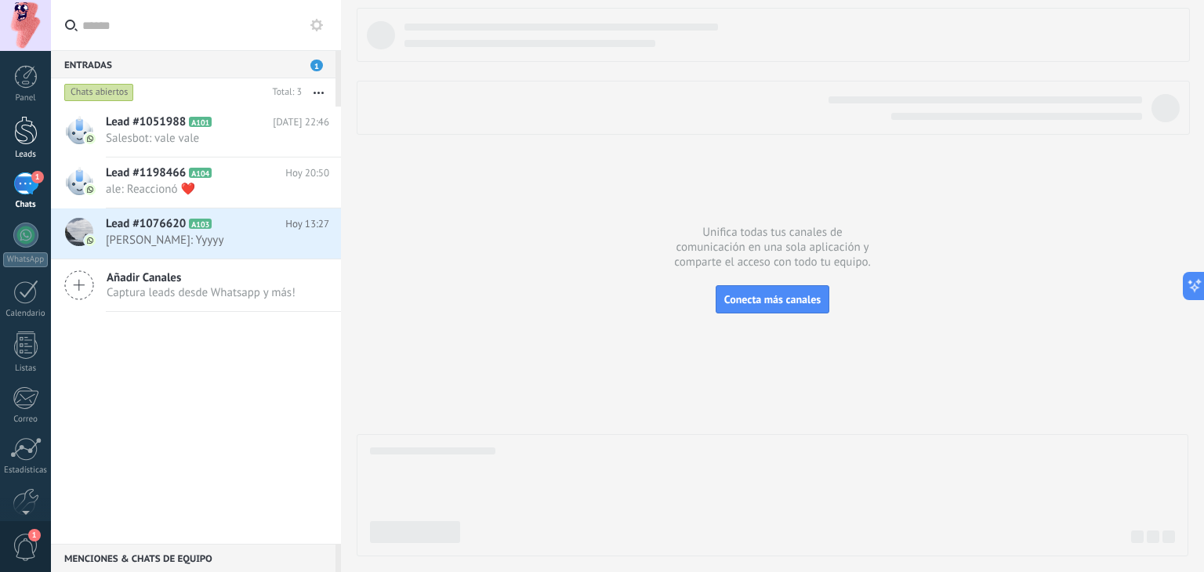
click at [29, 126] on div at bounding box center [26, 130] width 24 height 29
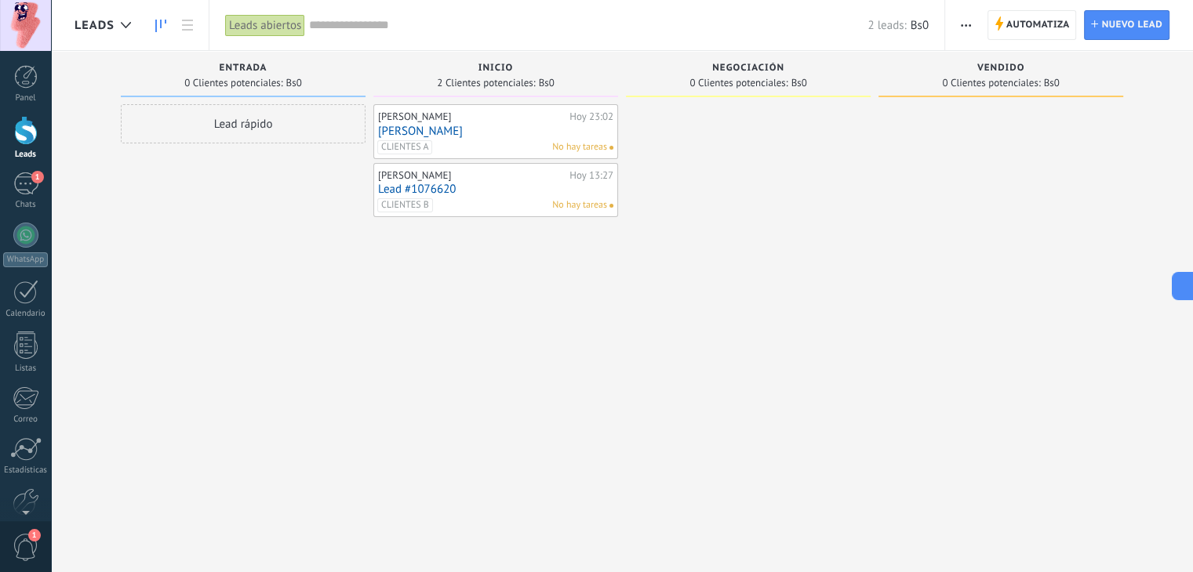
click at [340, 26] on input "text" at bounding box center [588, 25] width 558 height 16
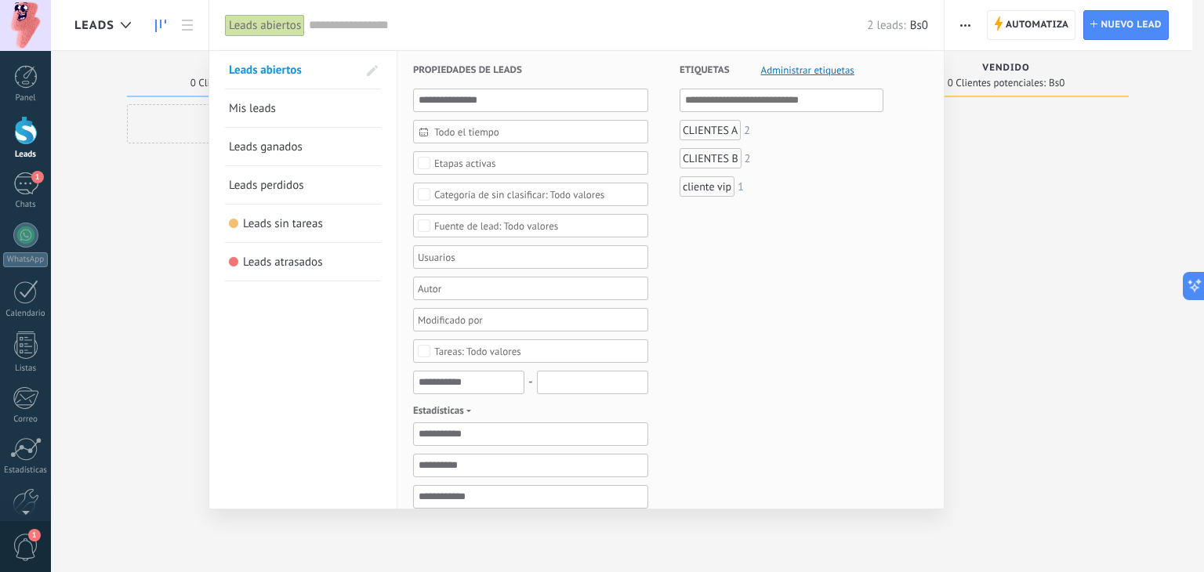
click at [486, 194] on div "Todo valores" at bounding box center [519, 195] width 170 height 12
click at [467, 192] on div "Seleccionar todo" at bounding box center [470, 195] width 72 height 11
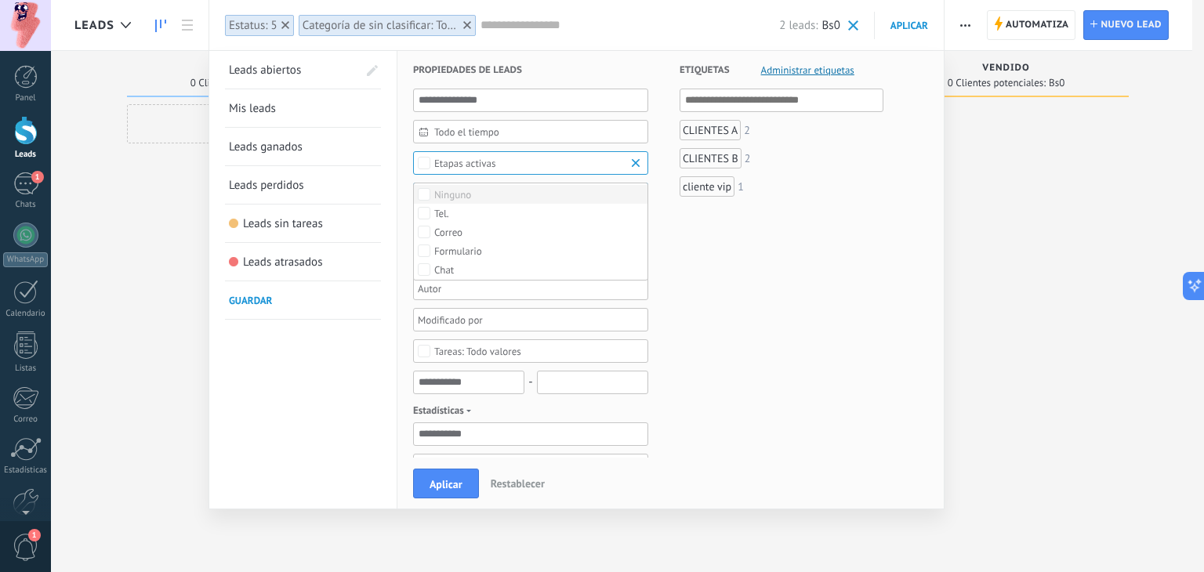
click at [443, 194] on div "Ninguno" at bounding box center [452, 195] width 37 height 11
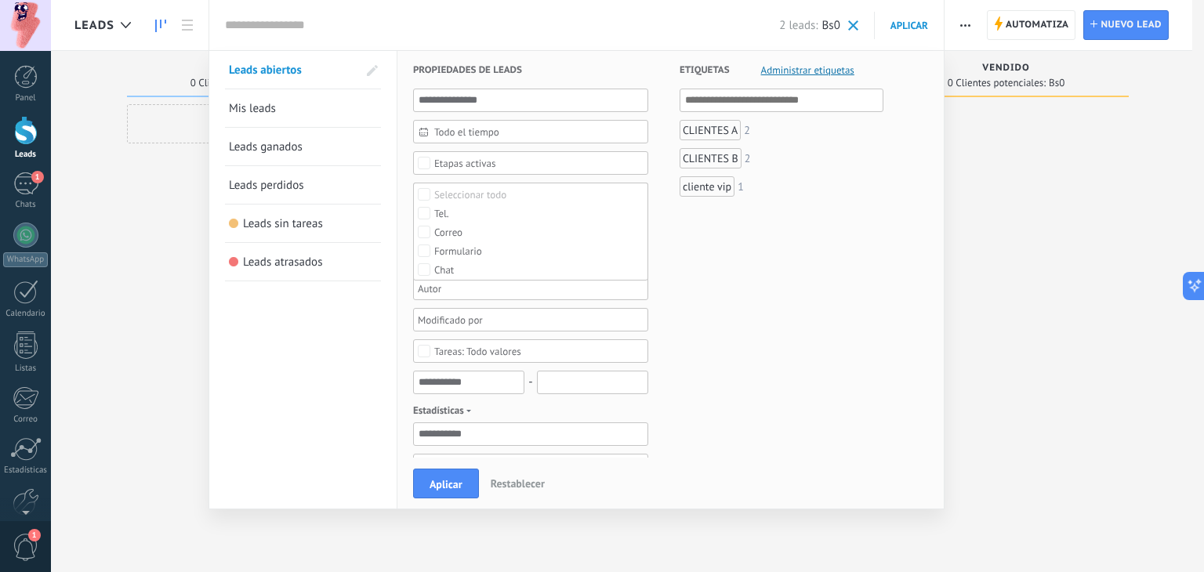
click at [684, 133] on div "CLIENTES A" at bounding box center [710, 130] width 61 height 20
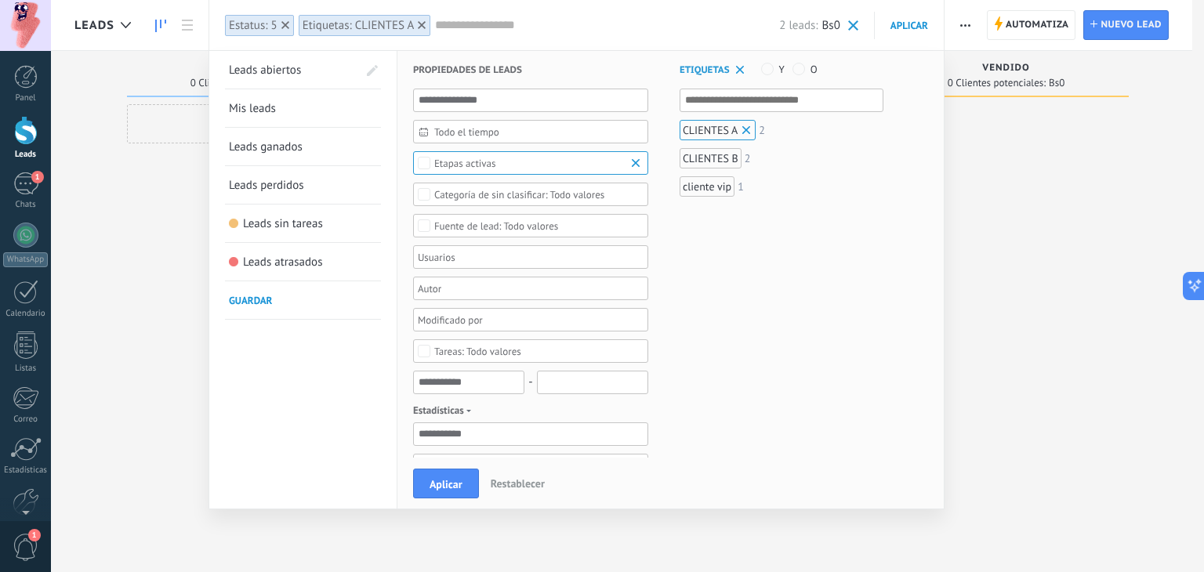
click at [430, 267] on div at bounding box center [526, 257] width 220 height 19
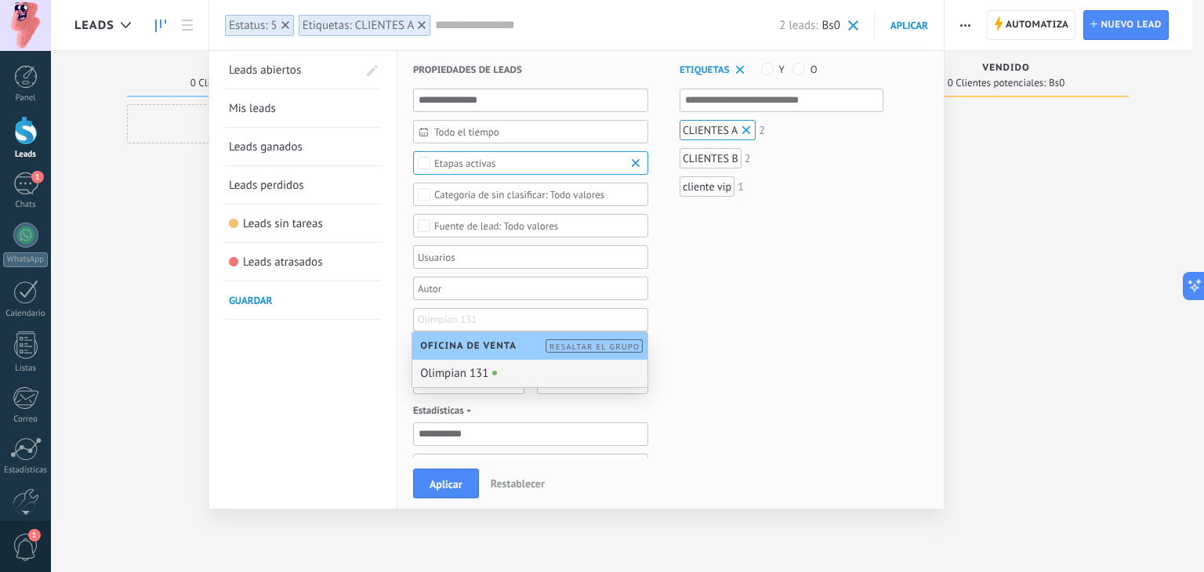
click at [430, 314] on input "text" at bounding box center [457, 320] width 78 height 19
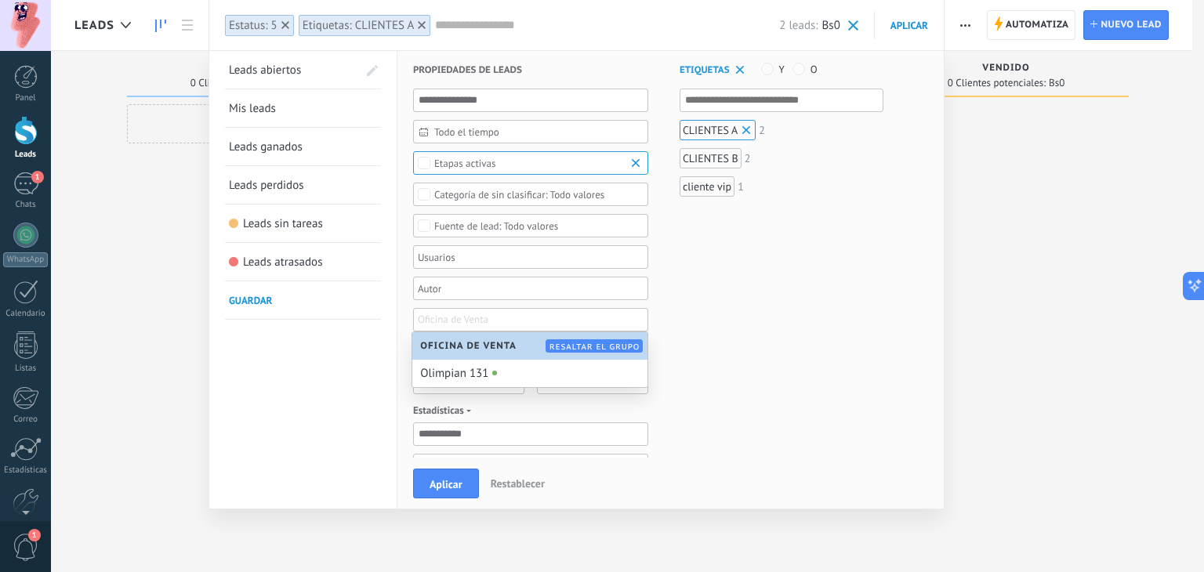
click at [764, 347] on div "Etiquetas Administrar etiquetas Y O CLIENTES A 2 CLIENTES B 2 cliente vip 1" at bounding box center [765, 496] width 235 height 890
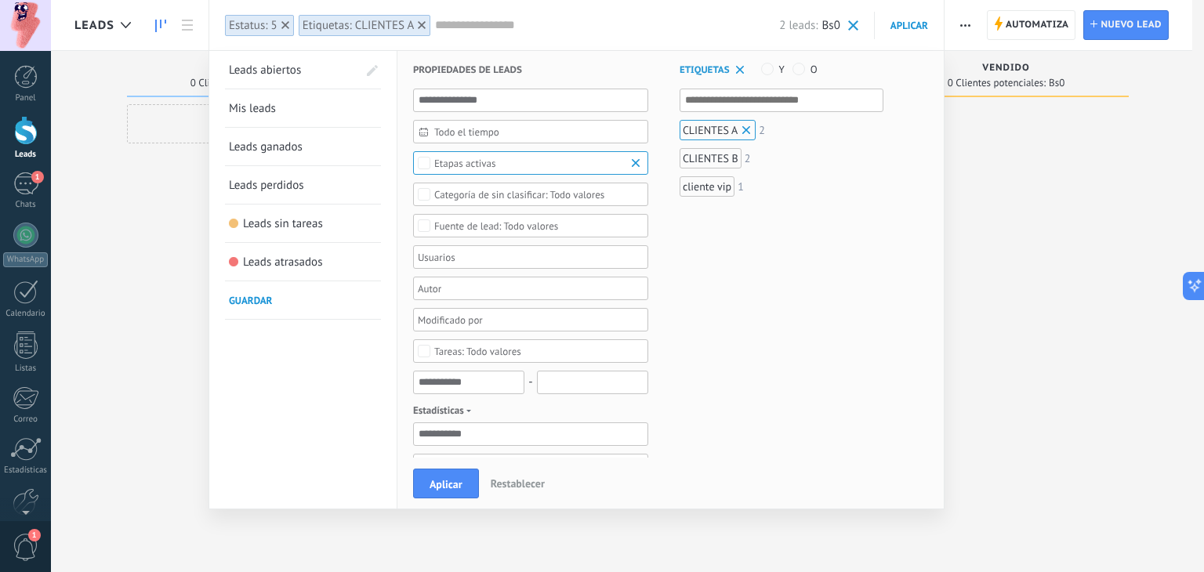
click at [446, 137] on span "Todo el tiempo" at bounding box center [536, 132] width 205 height 12
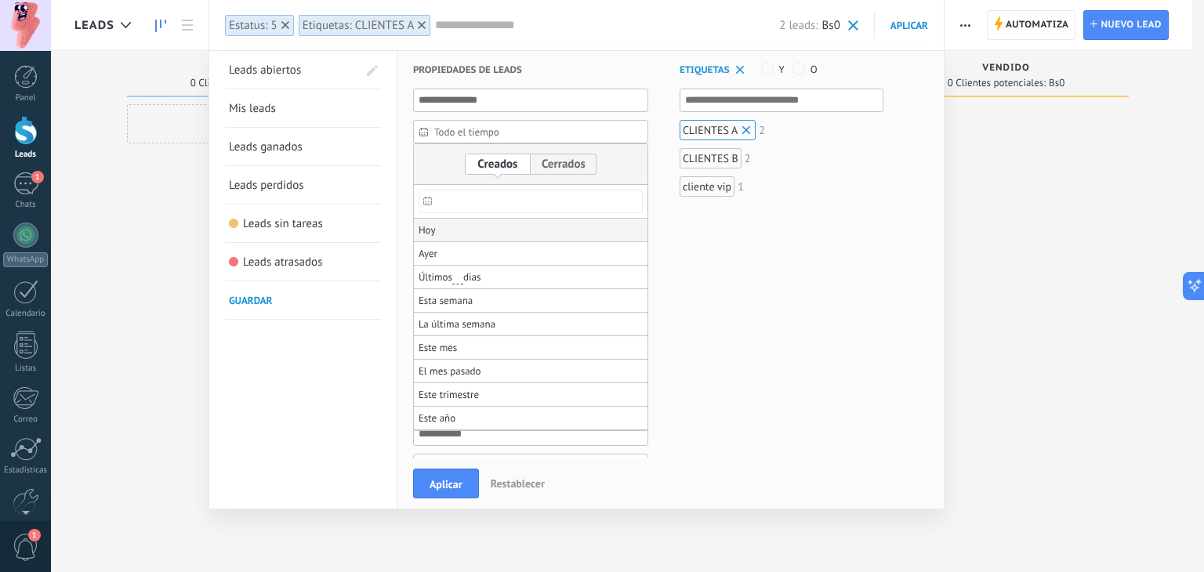
click at [455, 238] on li "Hoy" at bounding box center [531, 231] width 234 height 24
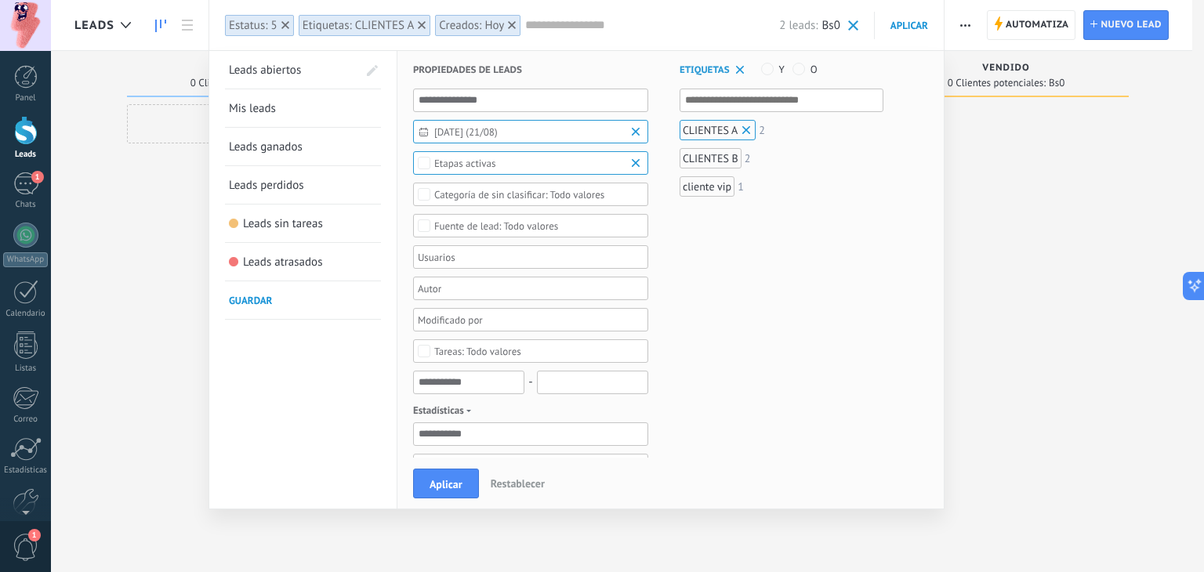
click at [518, 490] on span "Restablecer" at bounding box center [518, 484] width 54 height 14
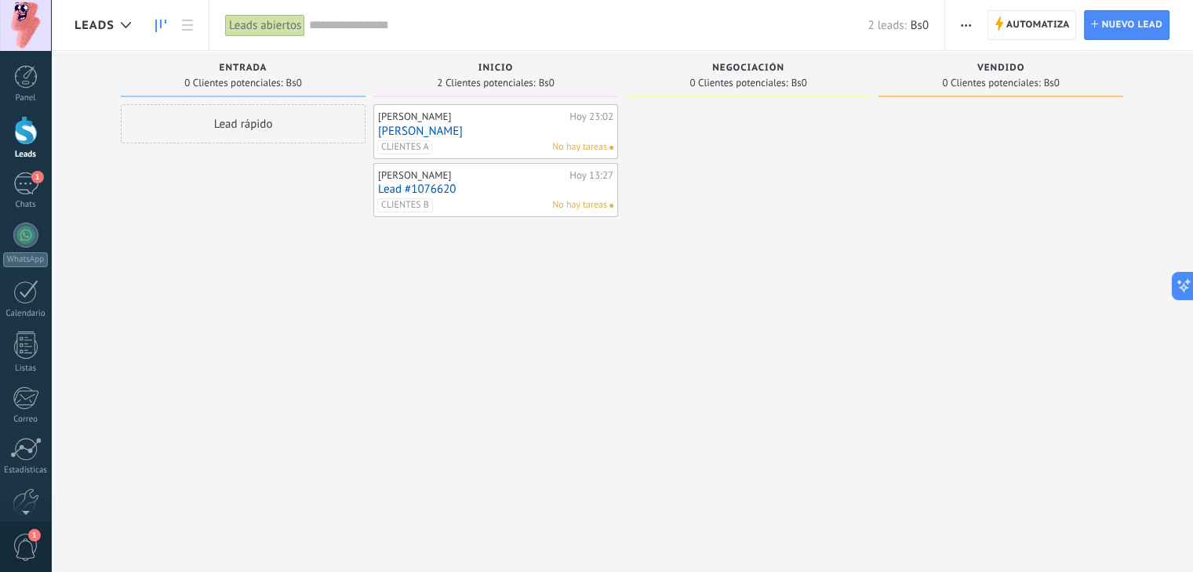
click at [382, 194] on link "Lead #1076620" at bounding box center [495, 189] width 235 height 13
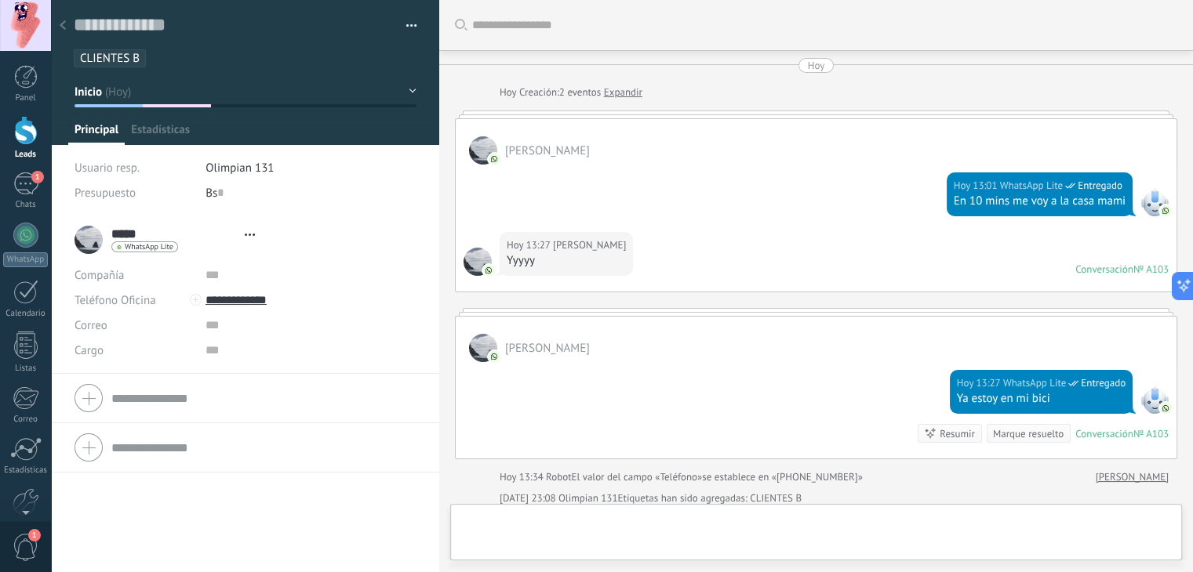
type textarea "**********"
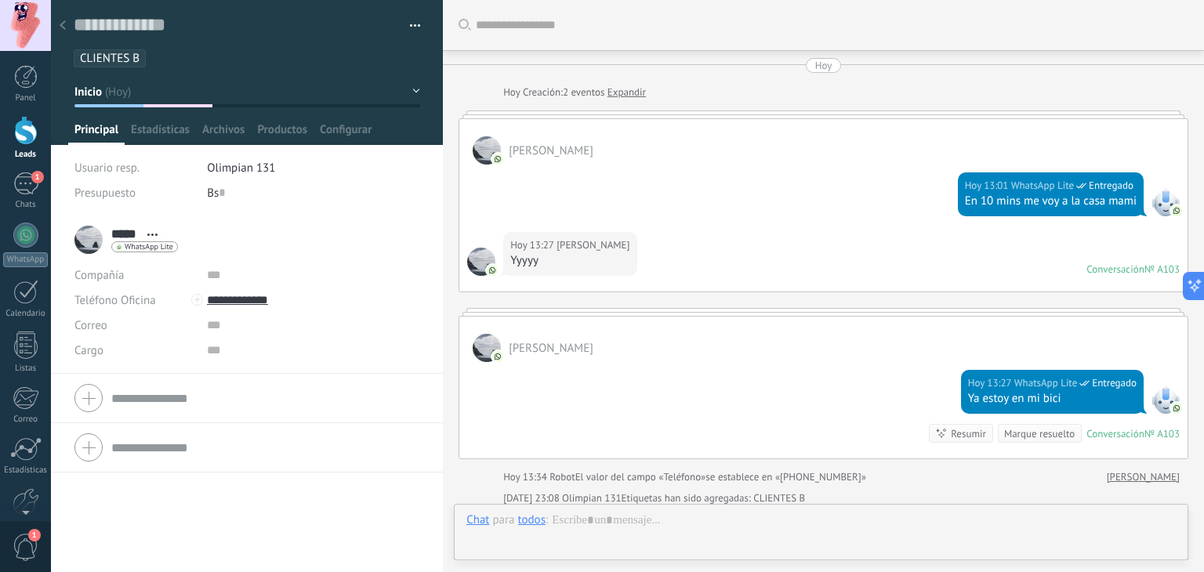
scroll to position [292, 0]
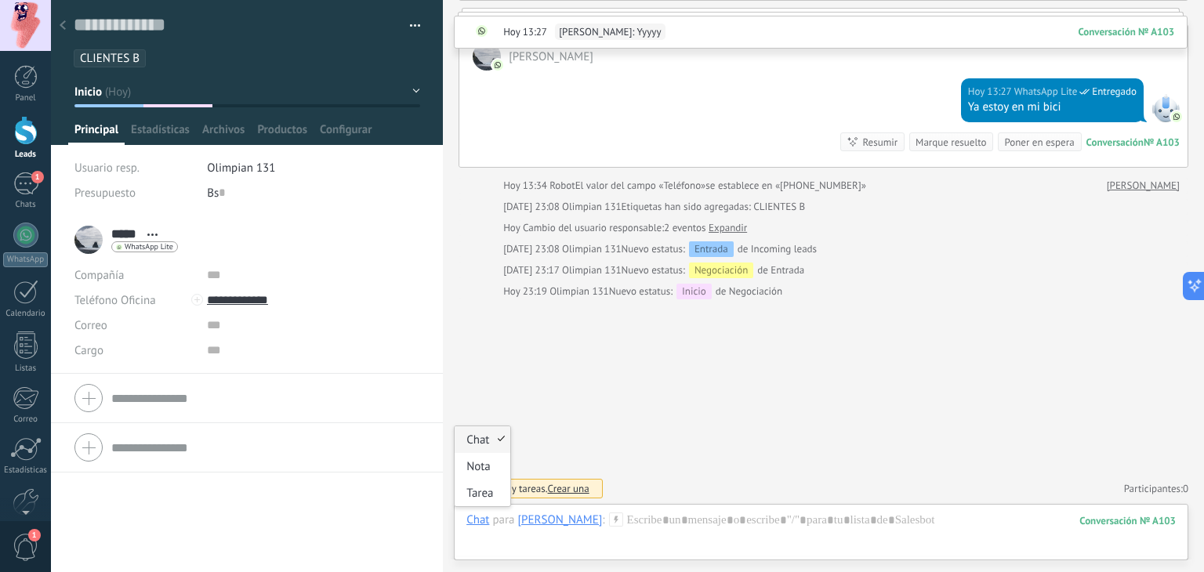
click at [481, 521] on div "Chat" at bounding box center [478, 520] width 23 height 14
click at [599, 527] on div at bounding box center [822, 536] width 710 height 47
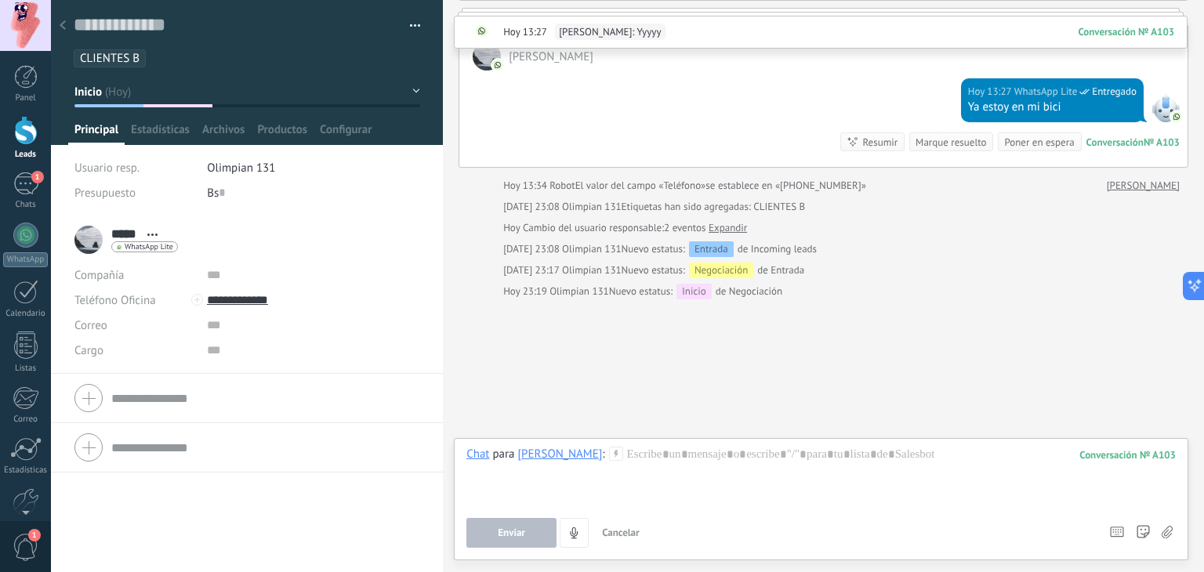
click at [609, 453] on use at bounding box center [615, 453] width 13 height 13
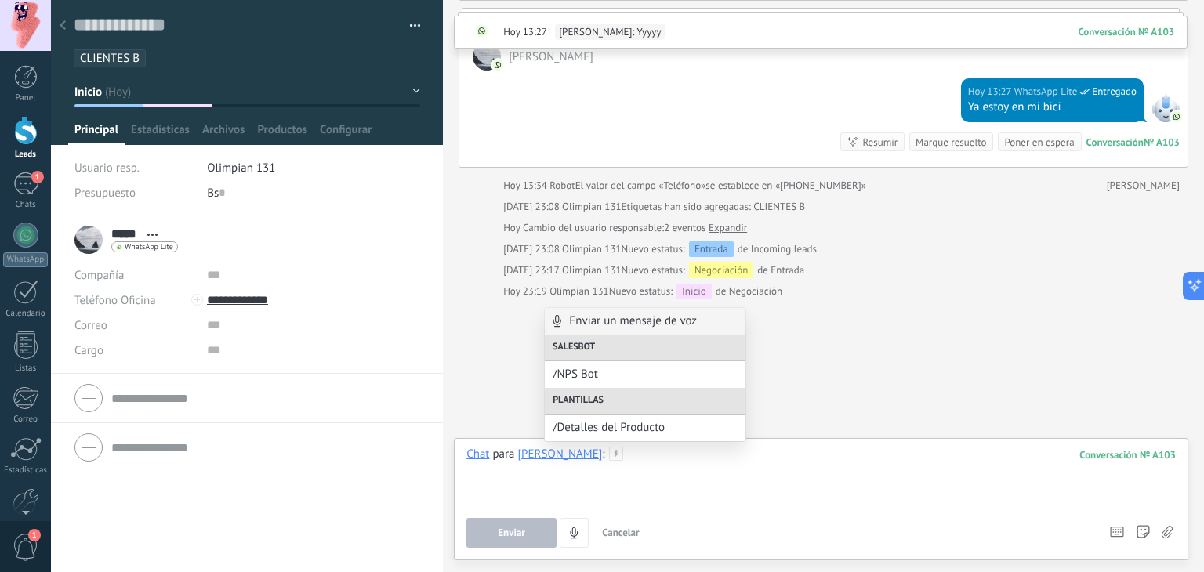
click at [577, 456] on div at bounding box center [822, 477] width 710 height 60
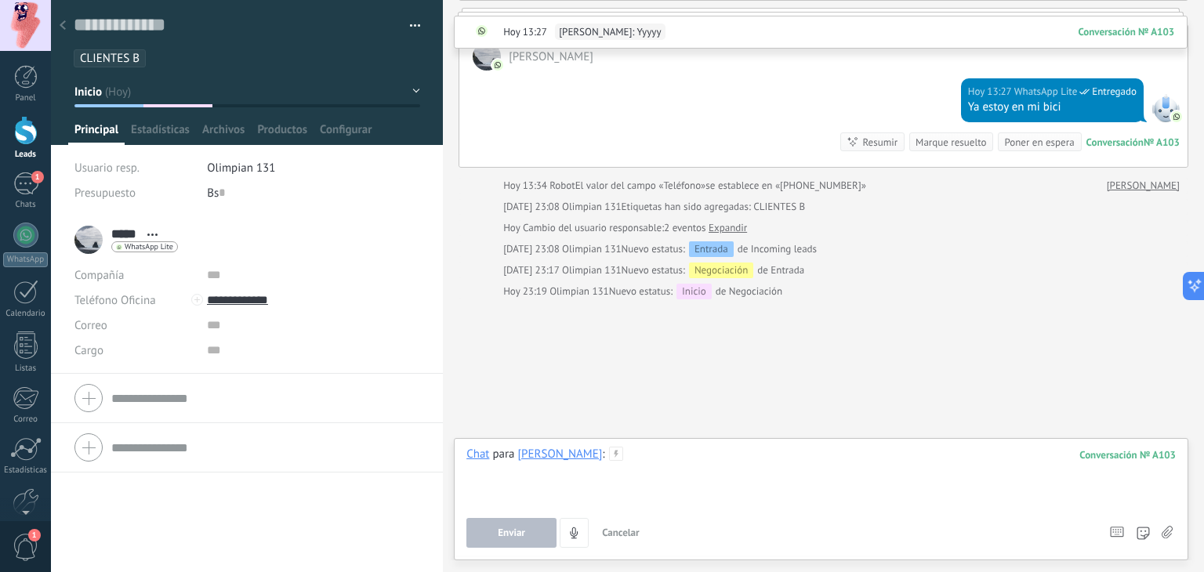
click at [605, 455] on div at bounding box center [822, 477] width 710 height 60
click at [480, 455] on div "Chat" at bounding box center [478, 454] width 23 height 14
click at [472, 404] on div "Nota" at bounding box center [483, 400] width 56 height 27
click at [500, 538] on span "Instalar" at bounding box center [512, 533] width 33 height 11
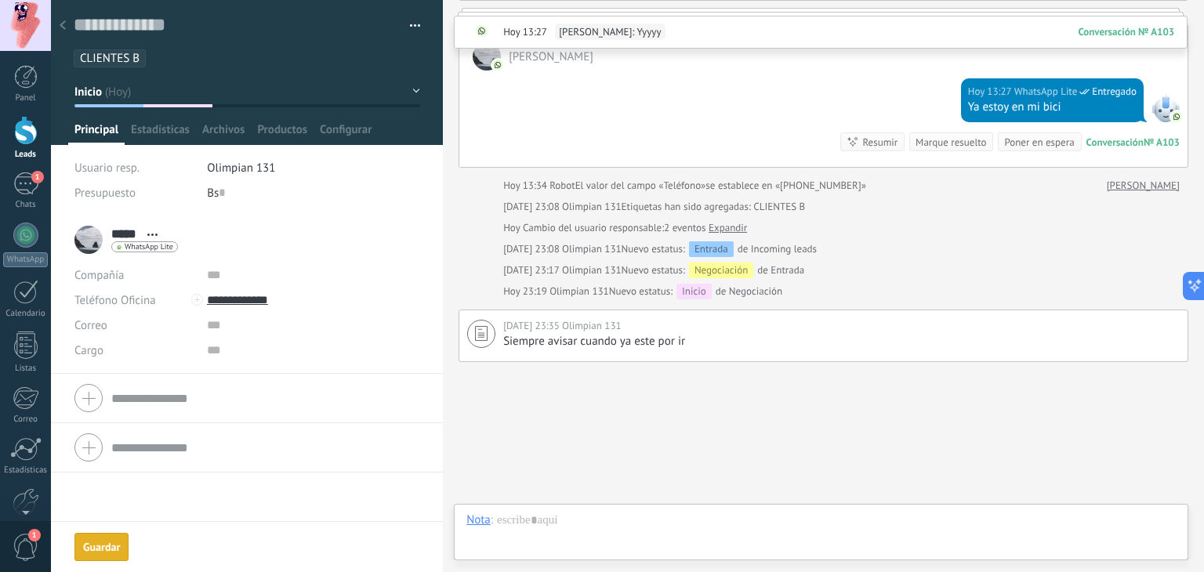
scroll to position [354, 0]
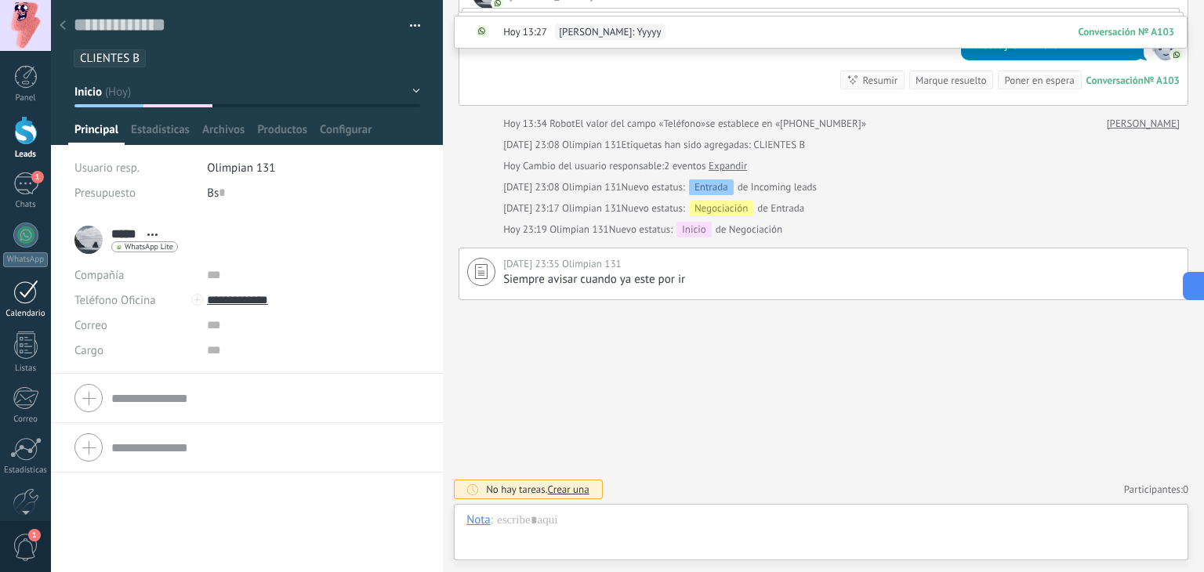
click at [12, 289] on link "Calendario" at bounding box center [25, 299] width 51 height 39
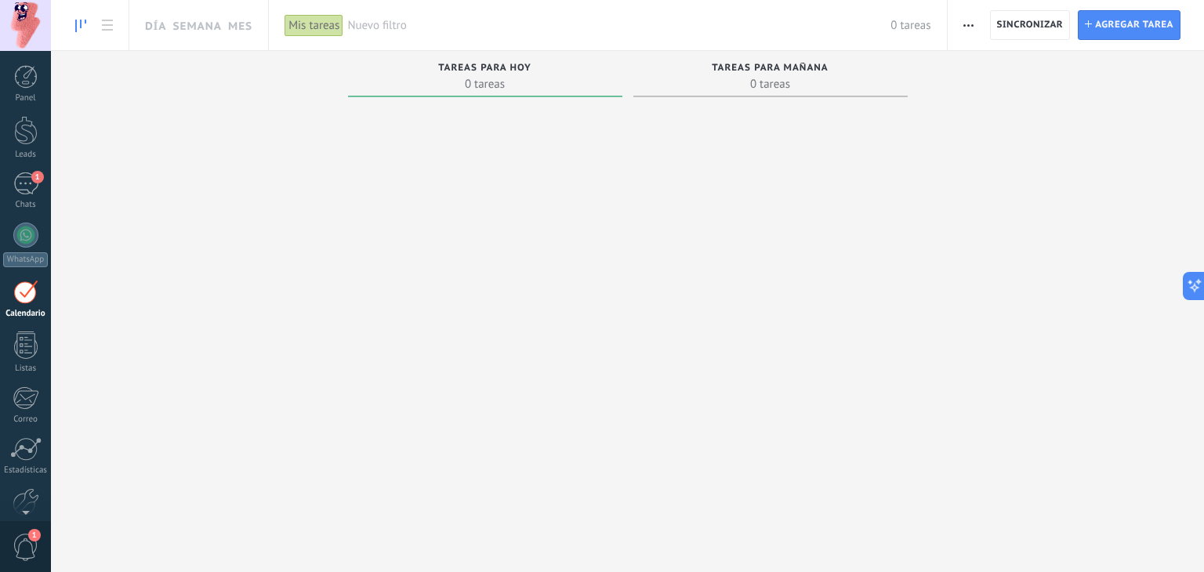
click at [516, 101] on div "Tareas para [DATE] 0 tareas" at bounding box center [485, 77] width 274 height 53
click at [972, 20] on span "button" at bounding box center [969, 25] width 10 height 30
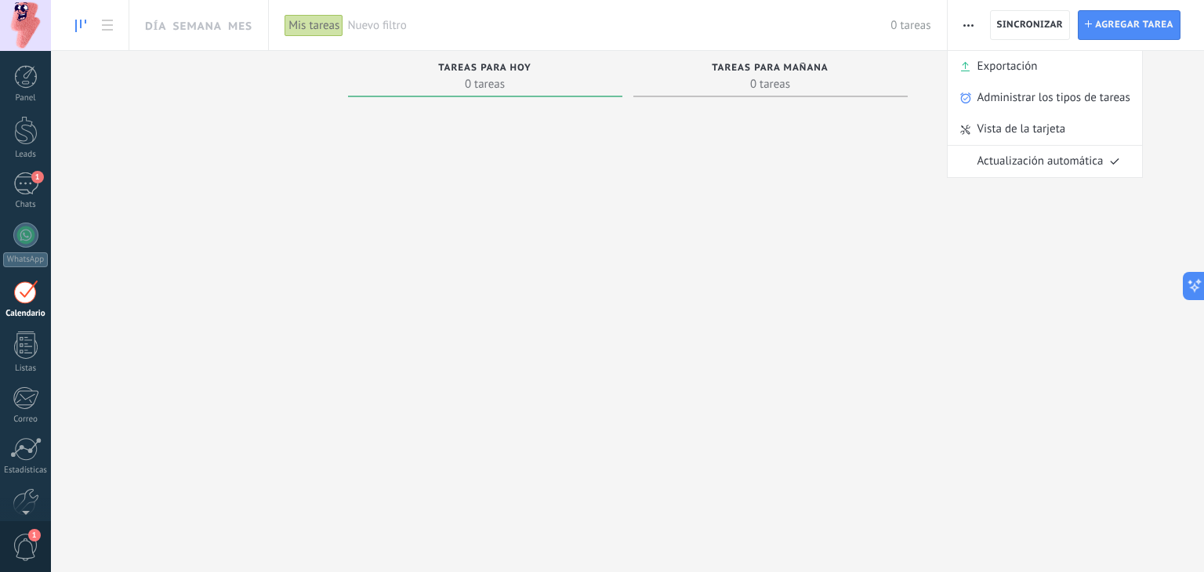
click at [853, 145] on div at bounding box center [771, 319] width 274 height 430
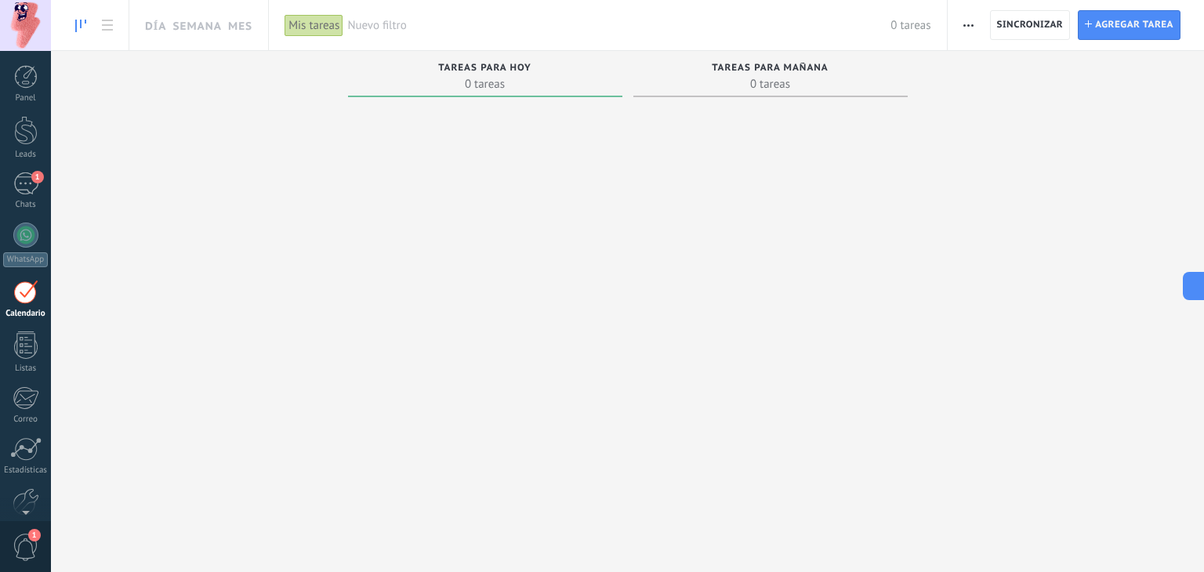
click at [543, 79] on span "0 tareas" at bounding box center [485, 84] width 259 height 16
click at [449, 88] on span "0 tareas" at bounding box center [485, 84] width 259 height 16
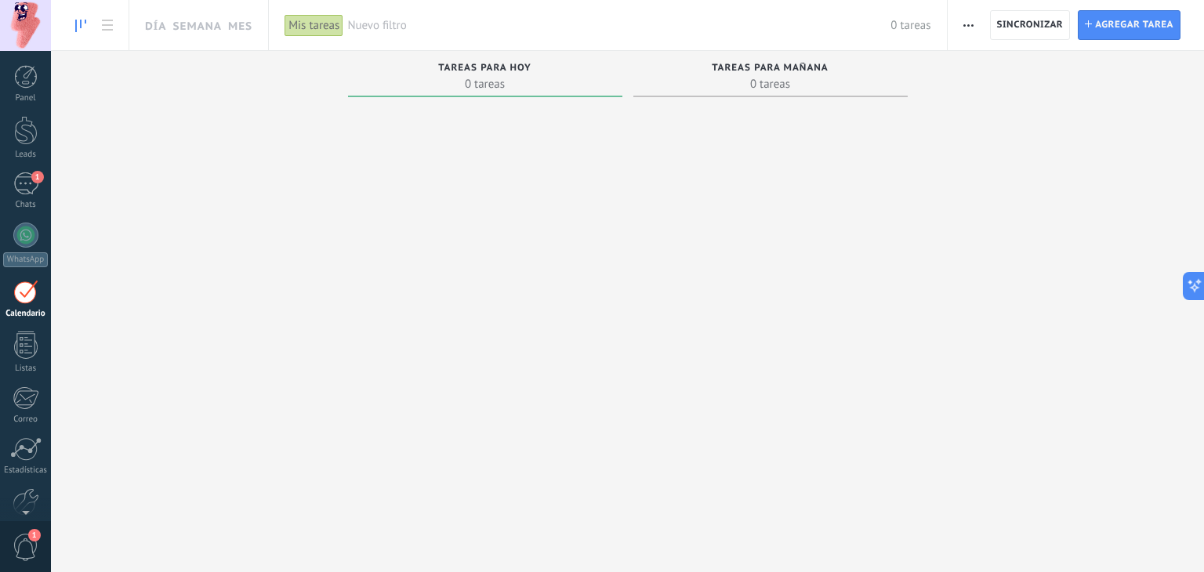
click at [400, 77] on span "0 tareas" at bounding box center [485, 84] width 259 height 16
drag, startPoint x: 489, startPoint y: 80, endPoint x: 474, endPoint y: 122, distance: 44.1
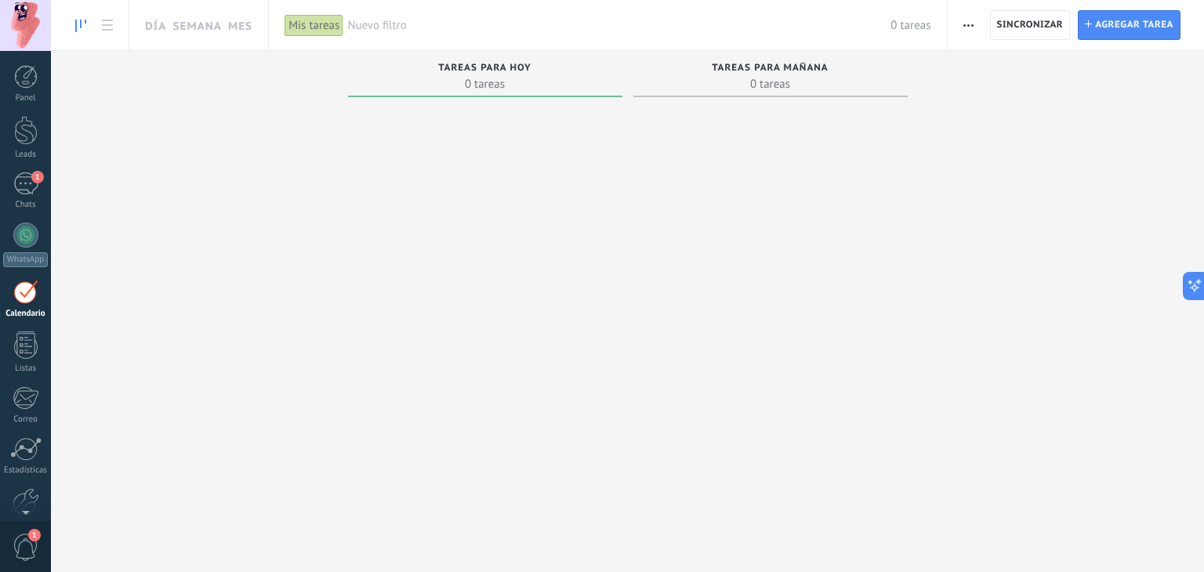
click at [474, 122] on div at bounding box center [485, 319] width 274 height 430
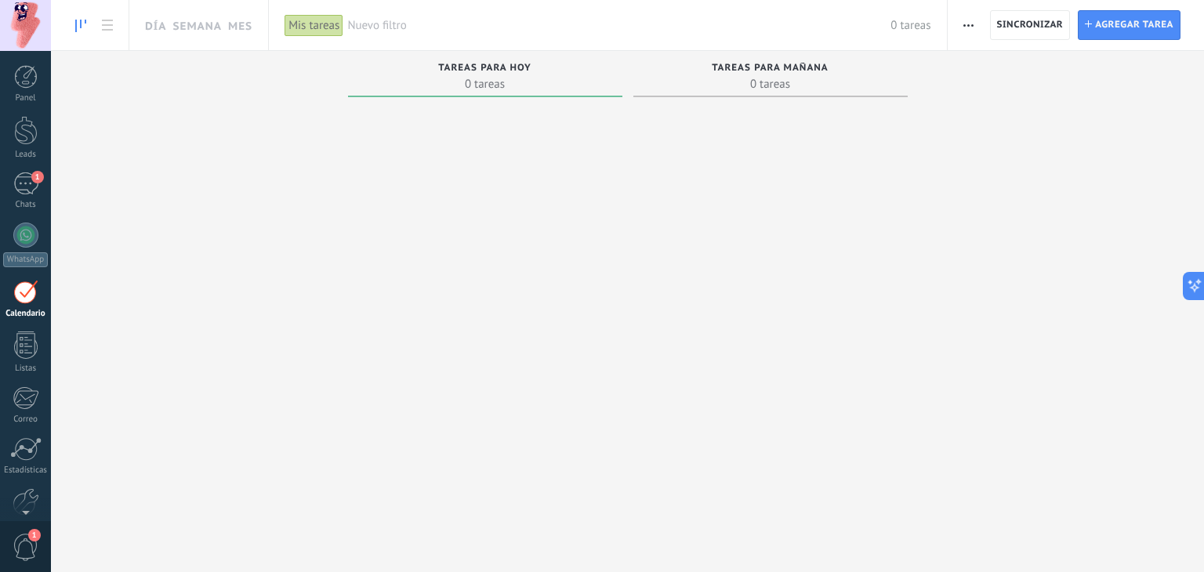
click at [474, 122] on div at bounding box center [485, 319] width 274 height 430
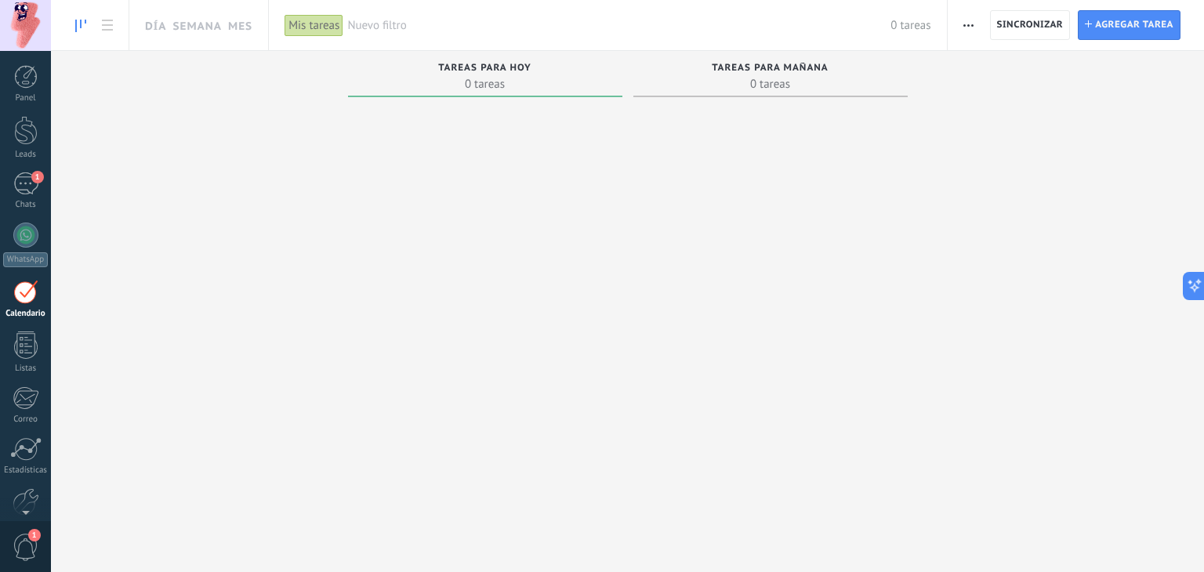
click at [474, 122] on div at bounding box center [485, 319] width 274 height 430
